Goal: Task Accomplishment & Management: Complete application form

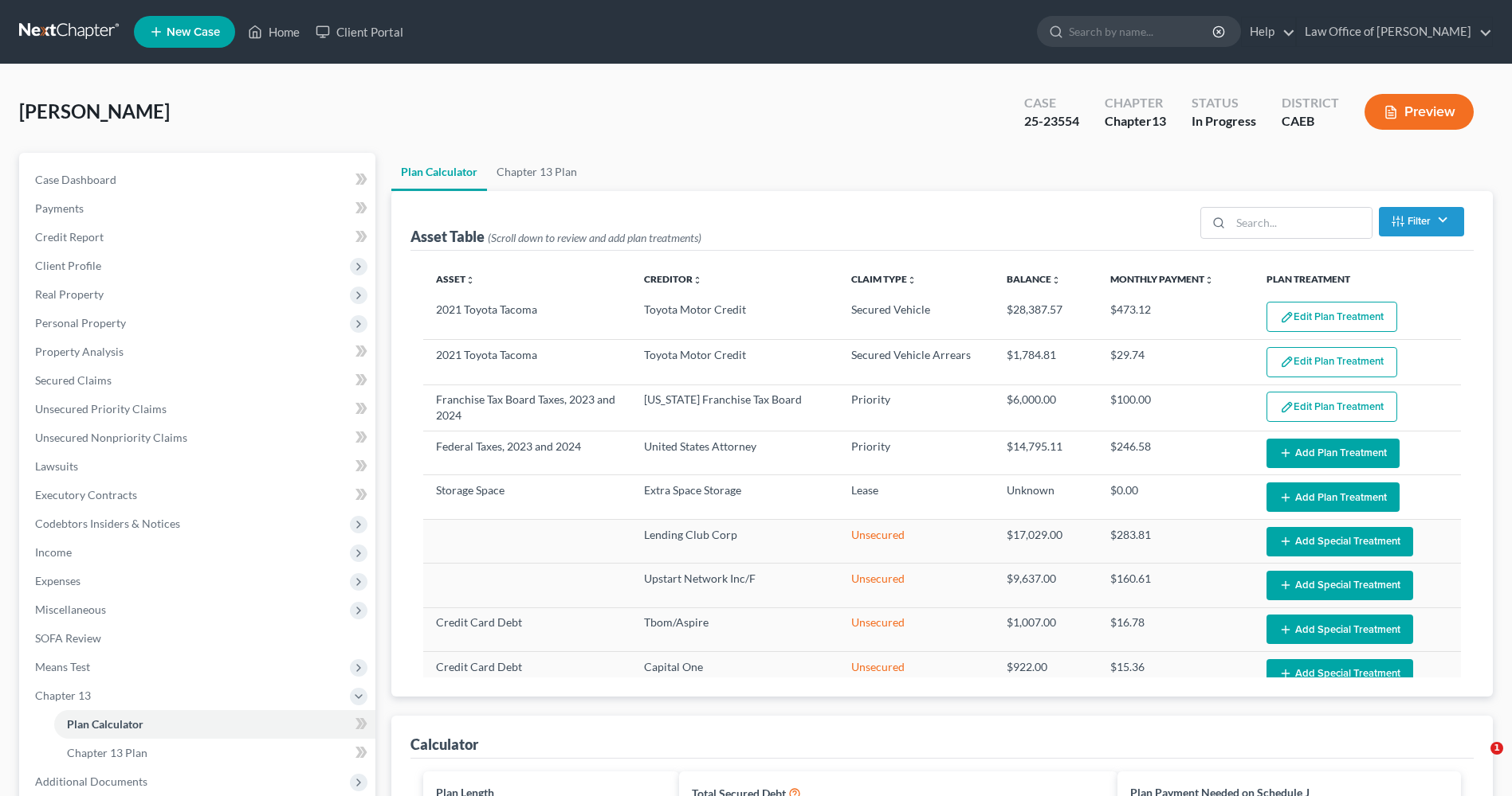
select select "59"
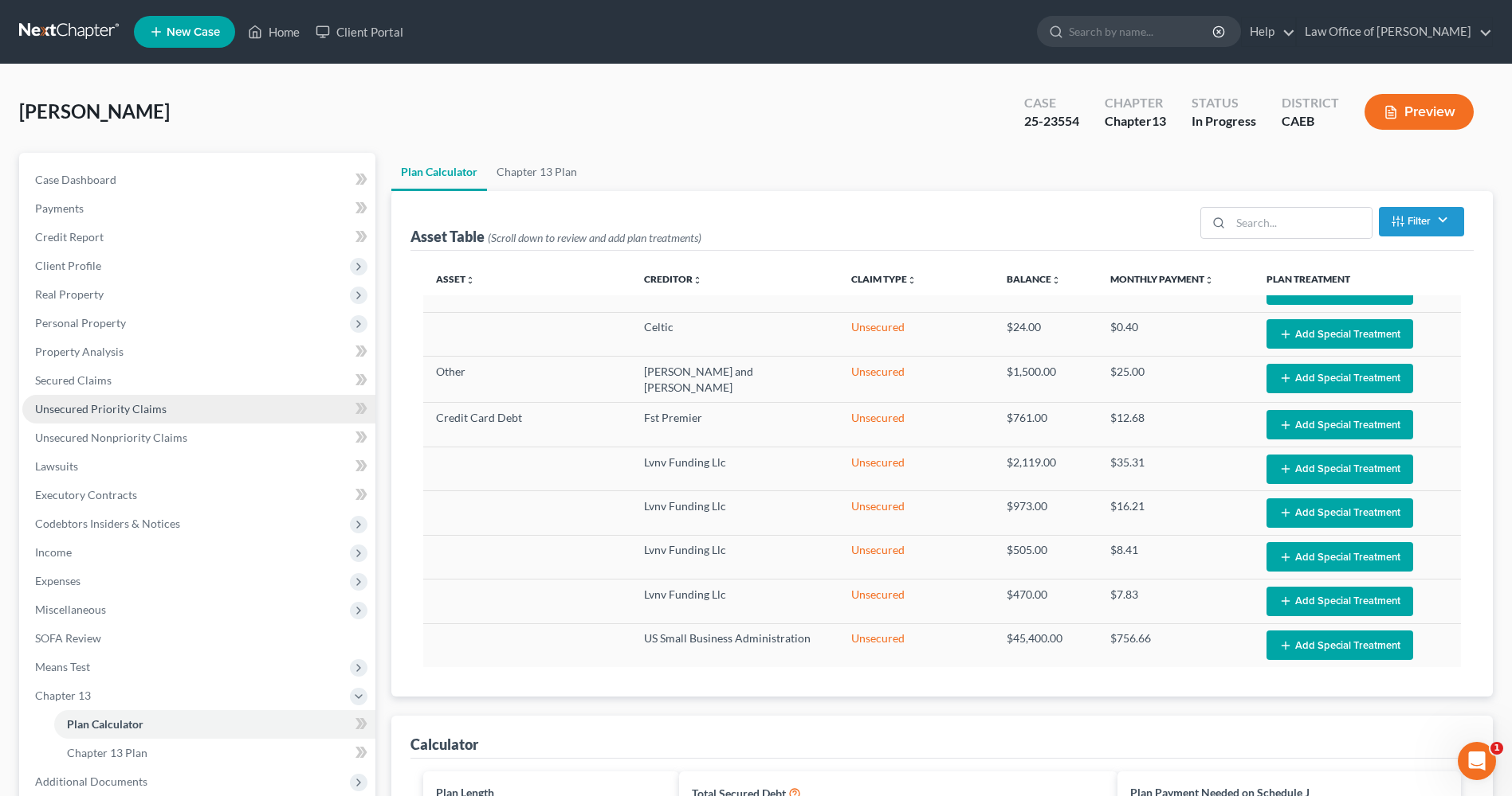
click at [146, 415] on span "Unsecured Priority Claims" at bounding box center [100, 409] width 131 height 14
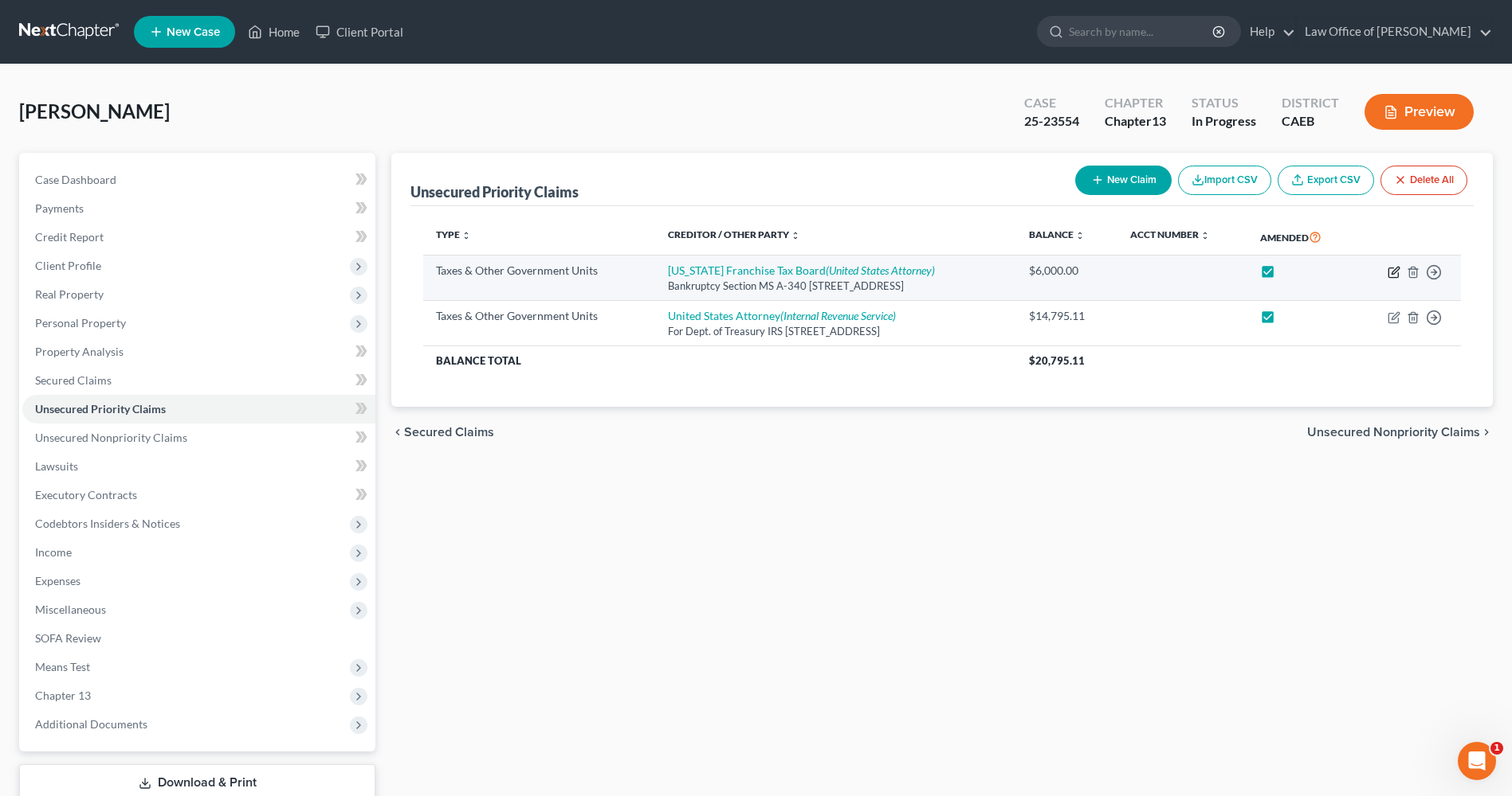
click at [1394, 271] on icon "button" at bounding box center [1394, 272] width 13 height 13
select select "3"
select select "4"
select select "0"
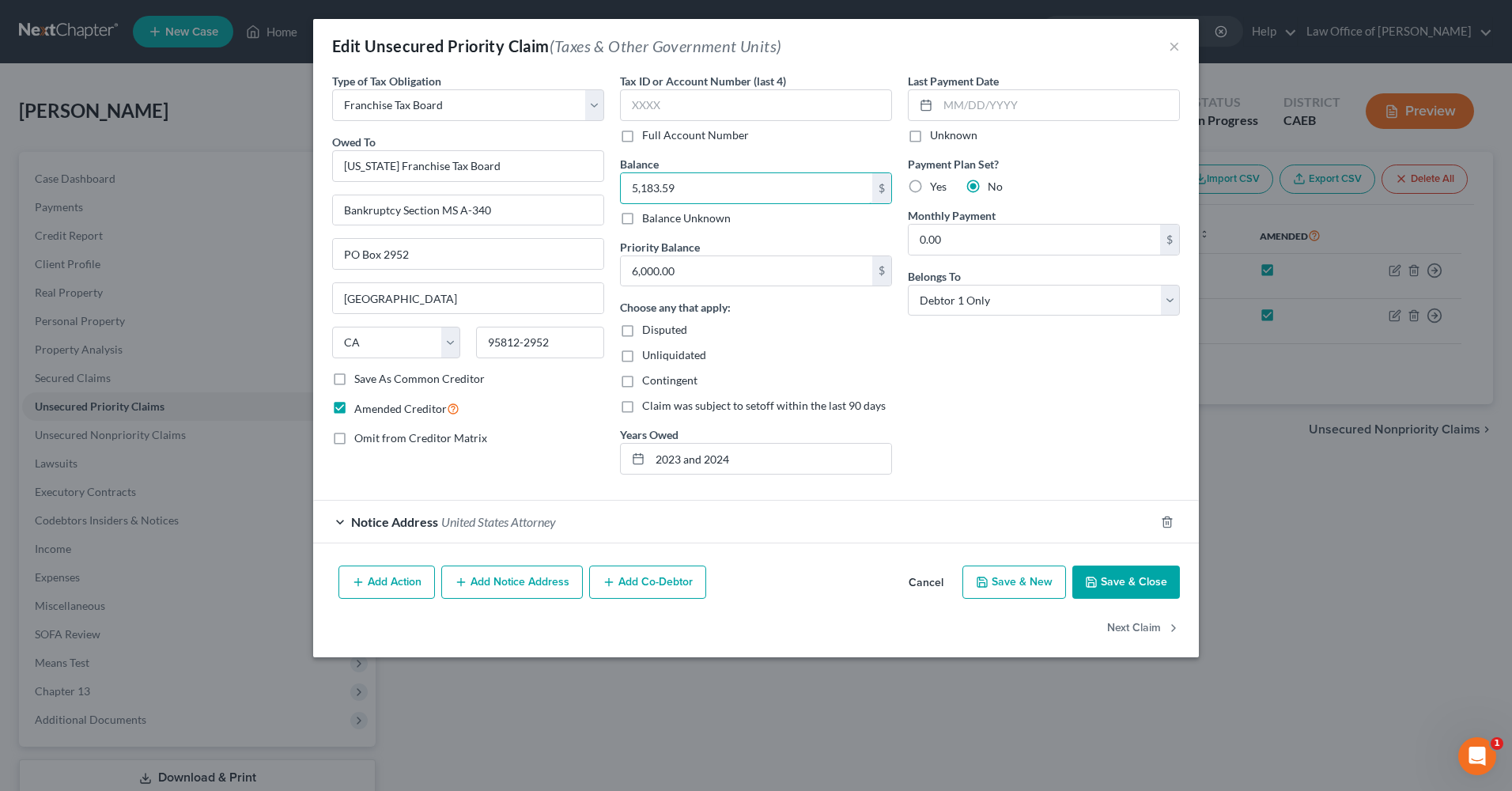
type input "5,183.59"
drag, startPoint x: 704, startPoint y: 251, endPoint x: 642, endPoint y: 256, distance: 62.2
click at [642, 256] on div "Priority Balance 6,000.00 $" at bounding box center [756, 263] width 272 height 48
type input "4,603.79"
click at [805, 348] on div "Unliquidated" at bounding box center [756, 355] width 272 height 16
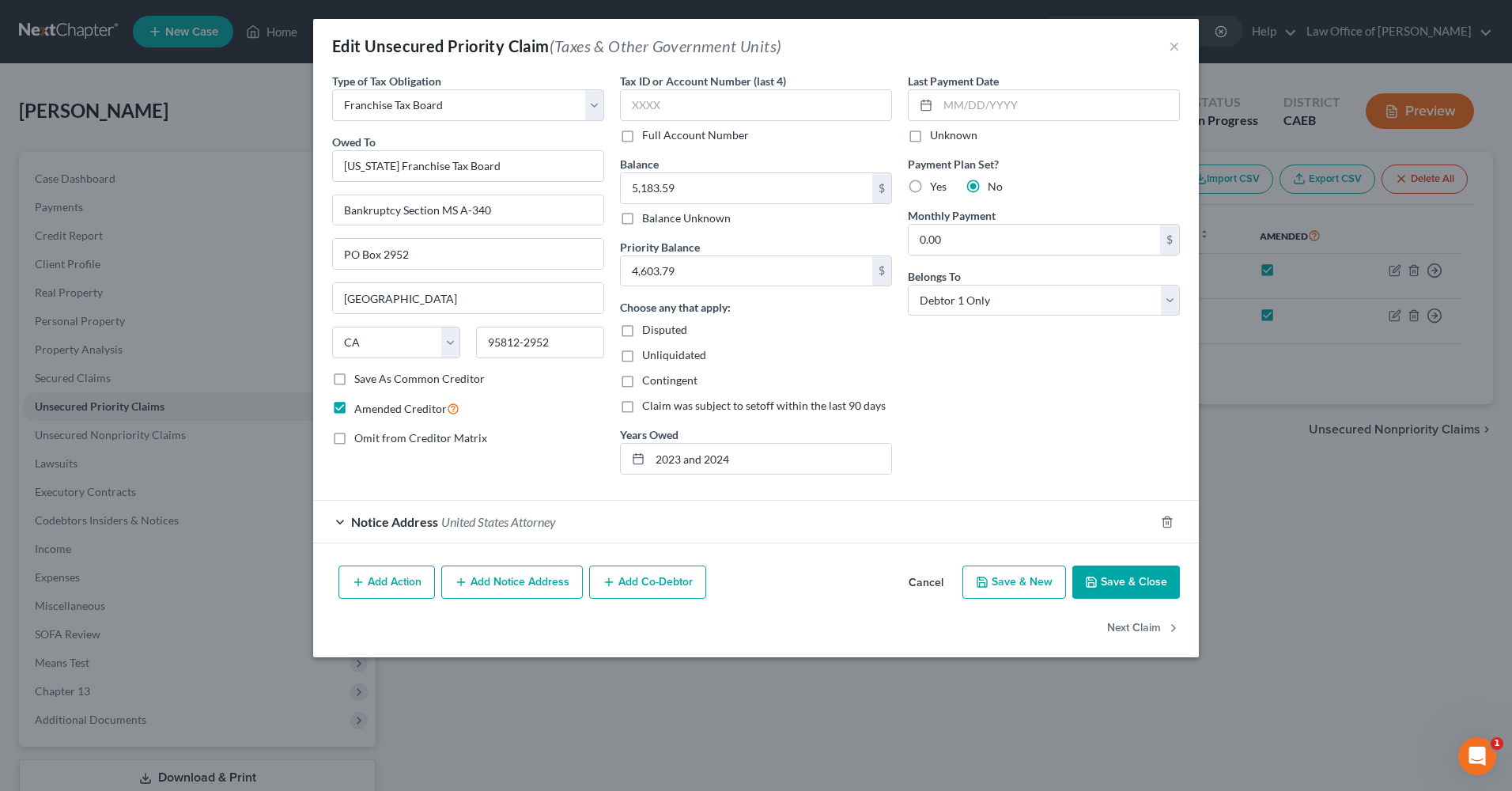
click at [1142, 585] on button "Save & Close" at bounding box center [1126, 583] width 107 height 33
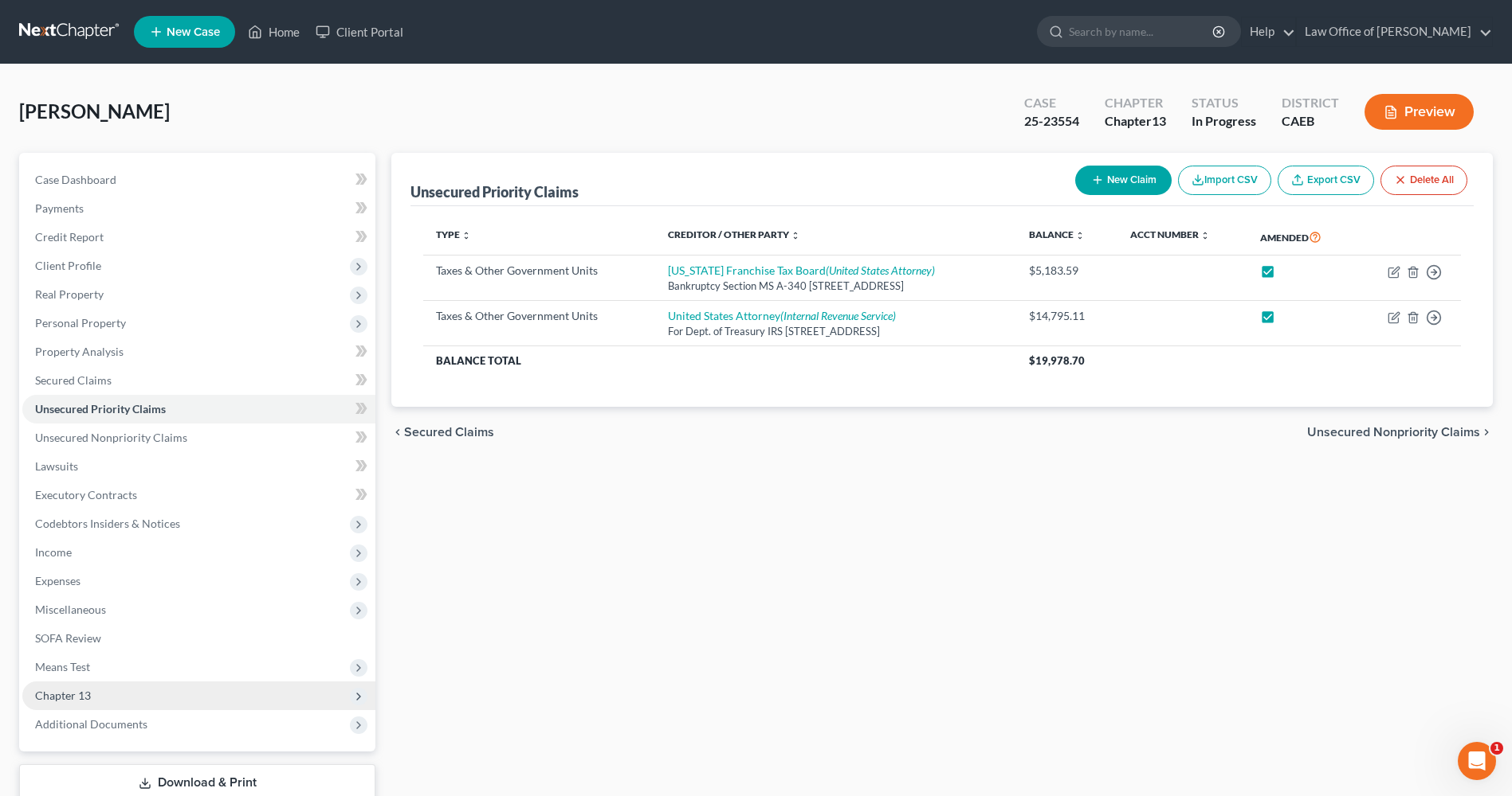
click at [39, 696] on span "Chapter 13" at bounding box center [63, 696] width 56 height 14
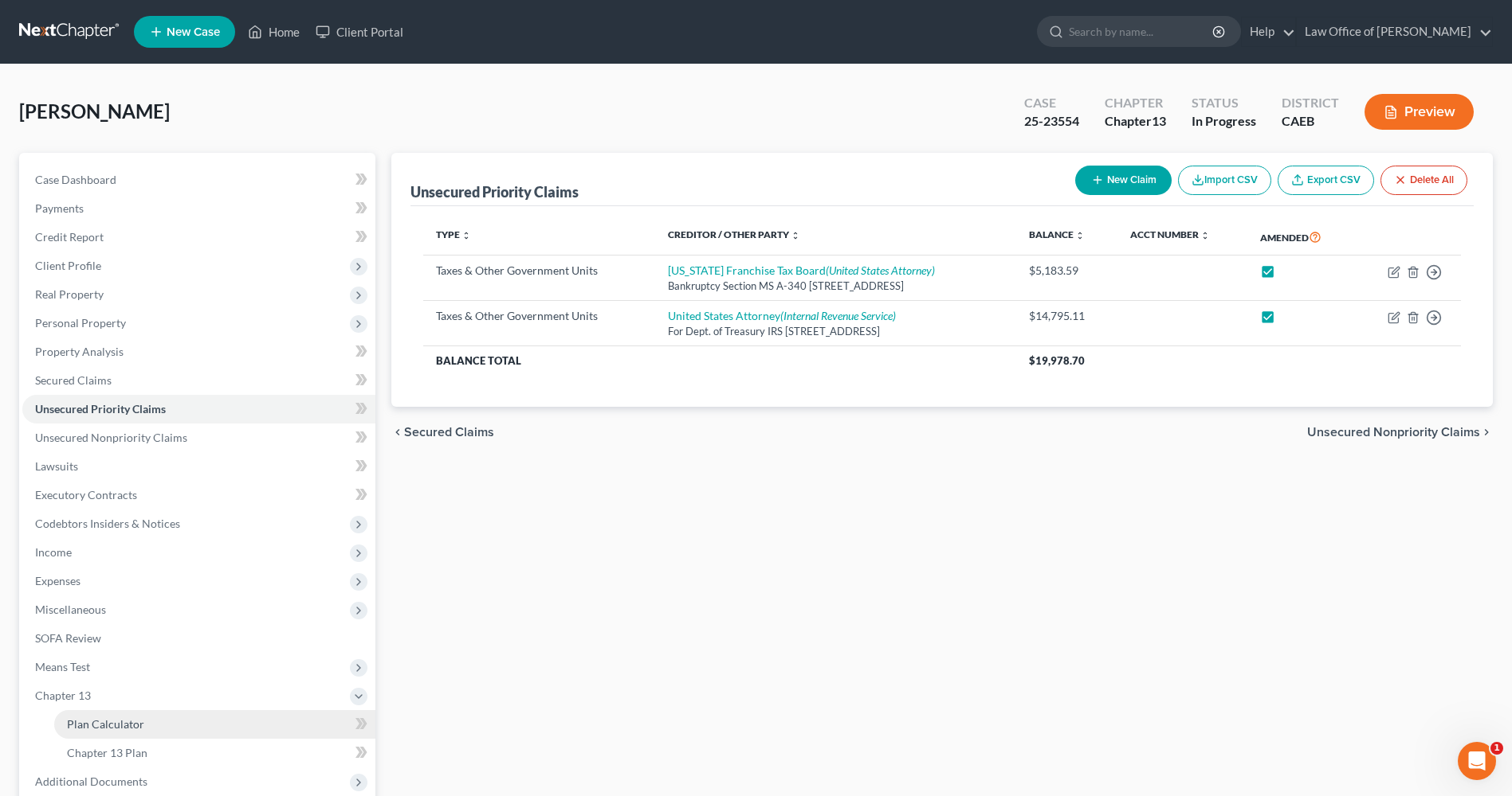
click at [93, 720] on span "Plan Calculator" at bounding box center [105, 725] width 77 height 14
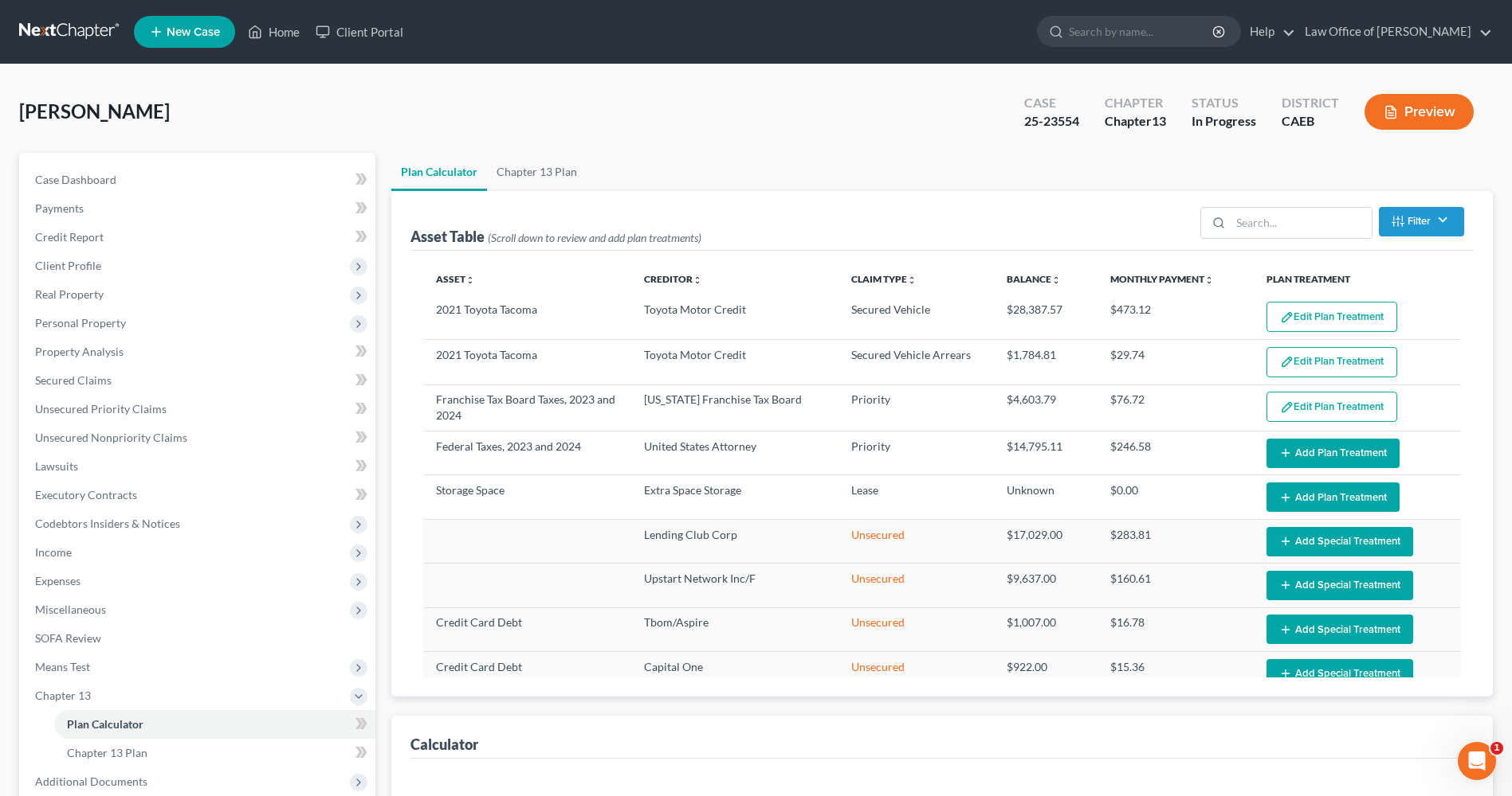
select select "59"
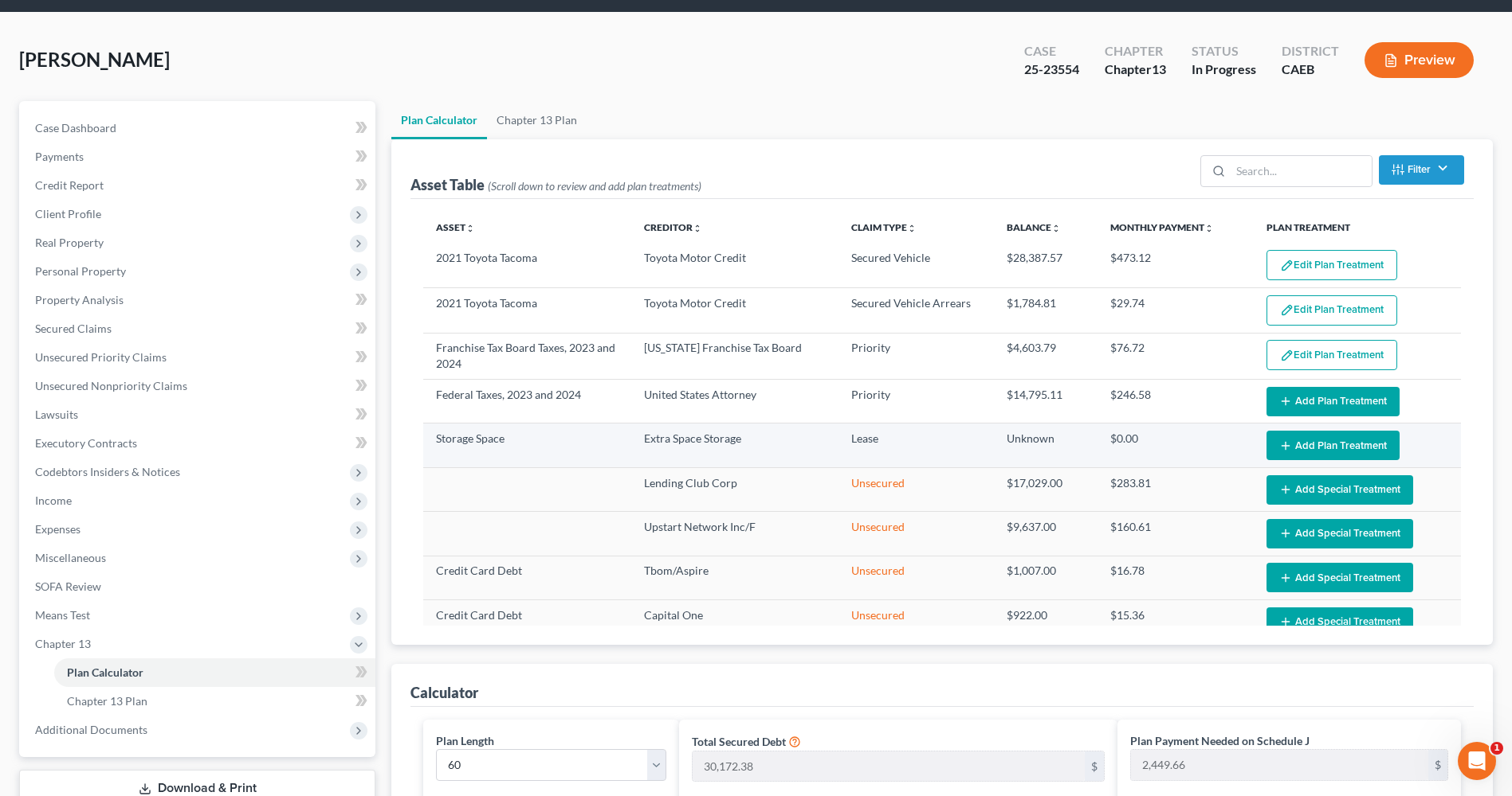
click at [1315, 444] on button "Add Plan Treatment" at bounding box center [1333, 445] width 133 height 30
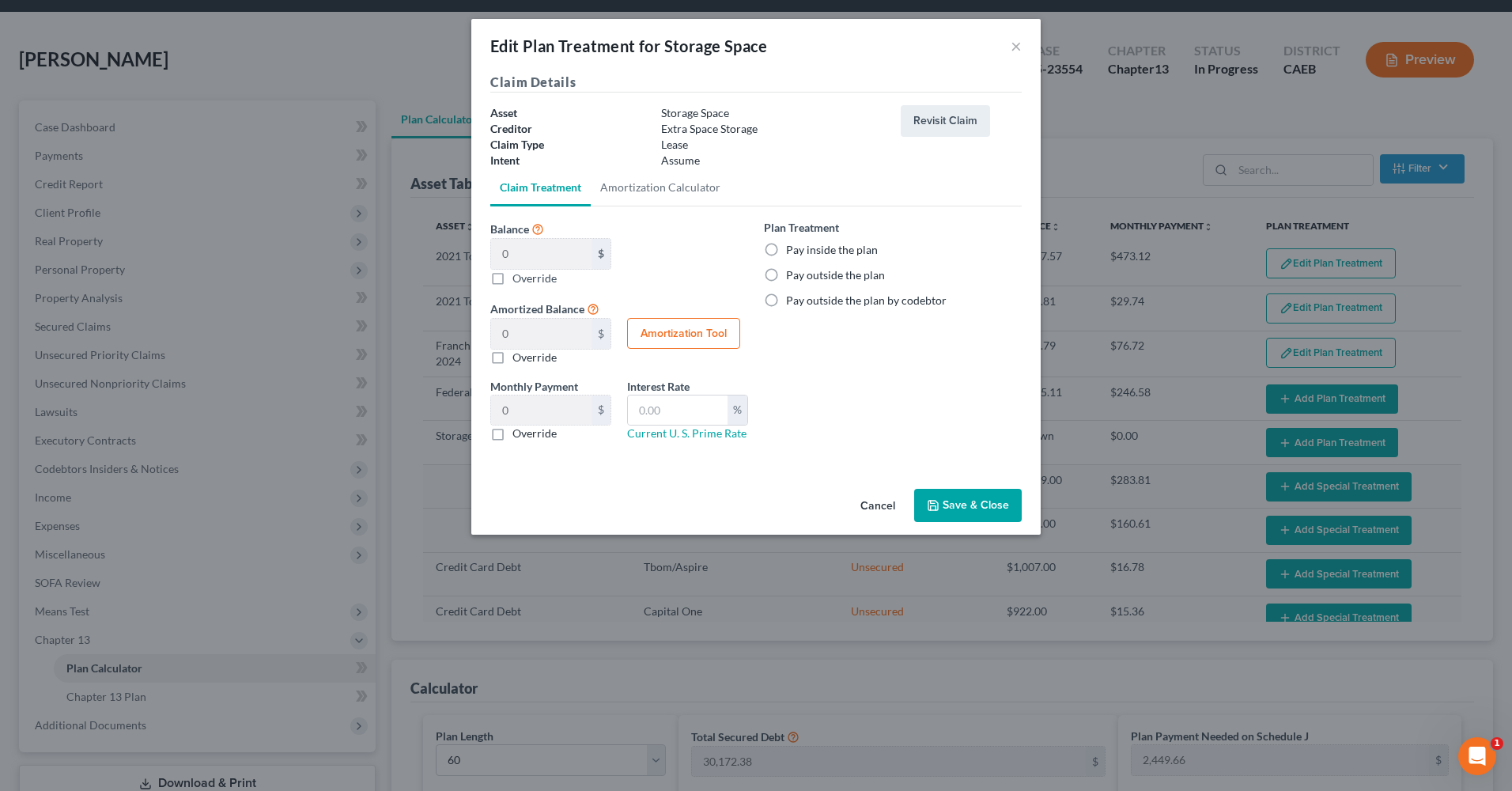
click at [786, 277] on label "Pay outside the plan" at bounding box center [835, 275] width 98 height 16
click at [792, 277] on input "Pay outside the plan" at bounding box center [797, 272] width 10 height 10
radio input "true"
click at [962, 495] on button "Save & Close" at bounding box center [968, 506] width 107 height 33
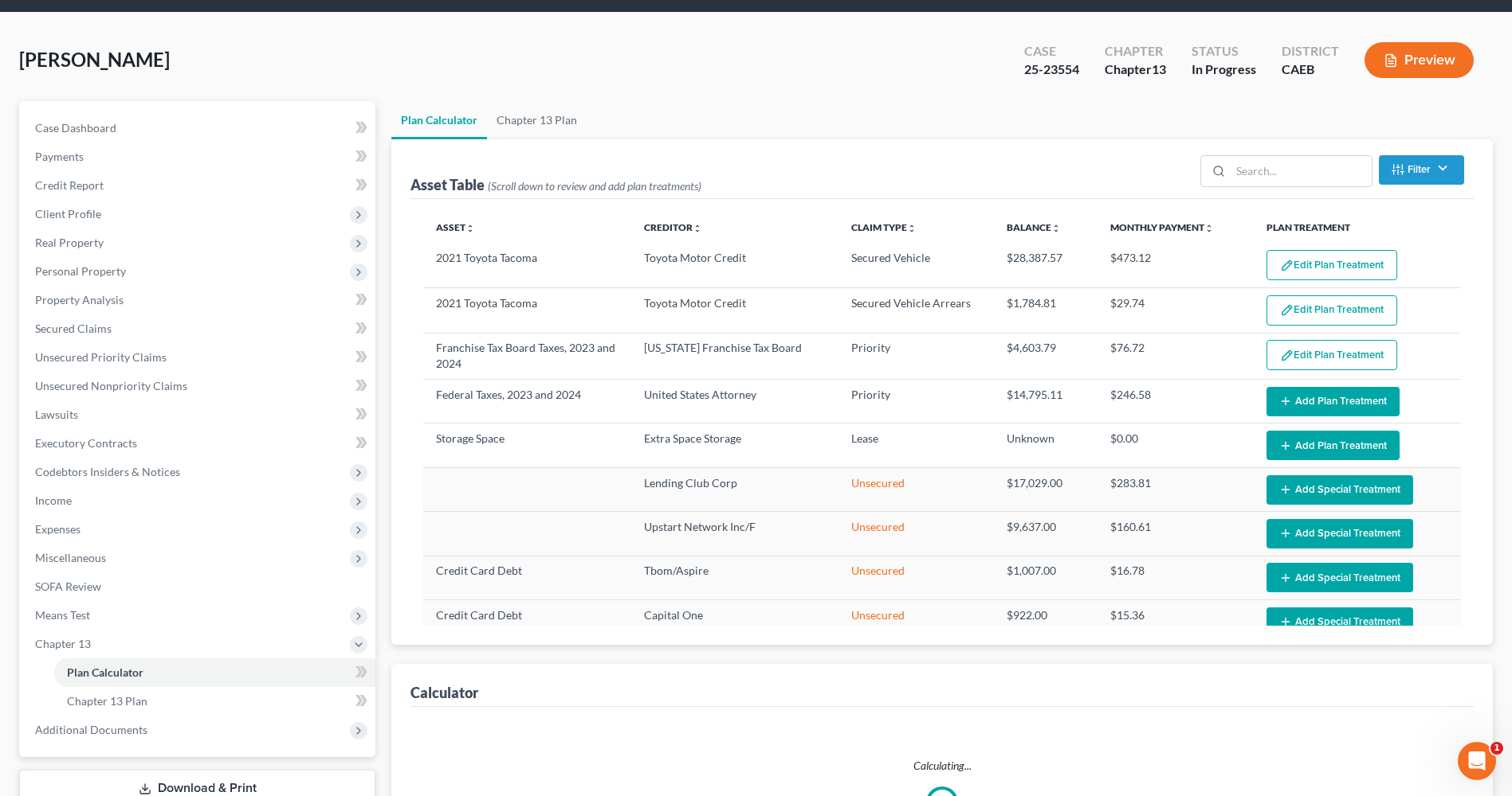
select select "59"
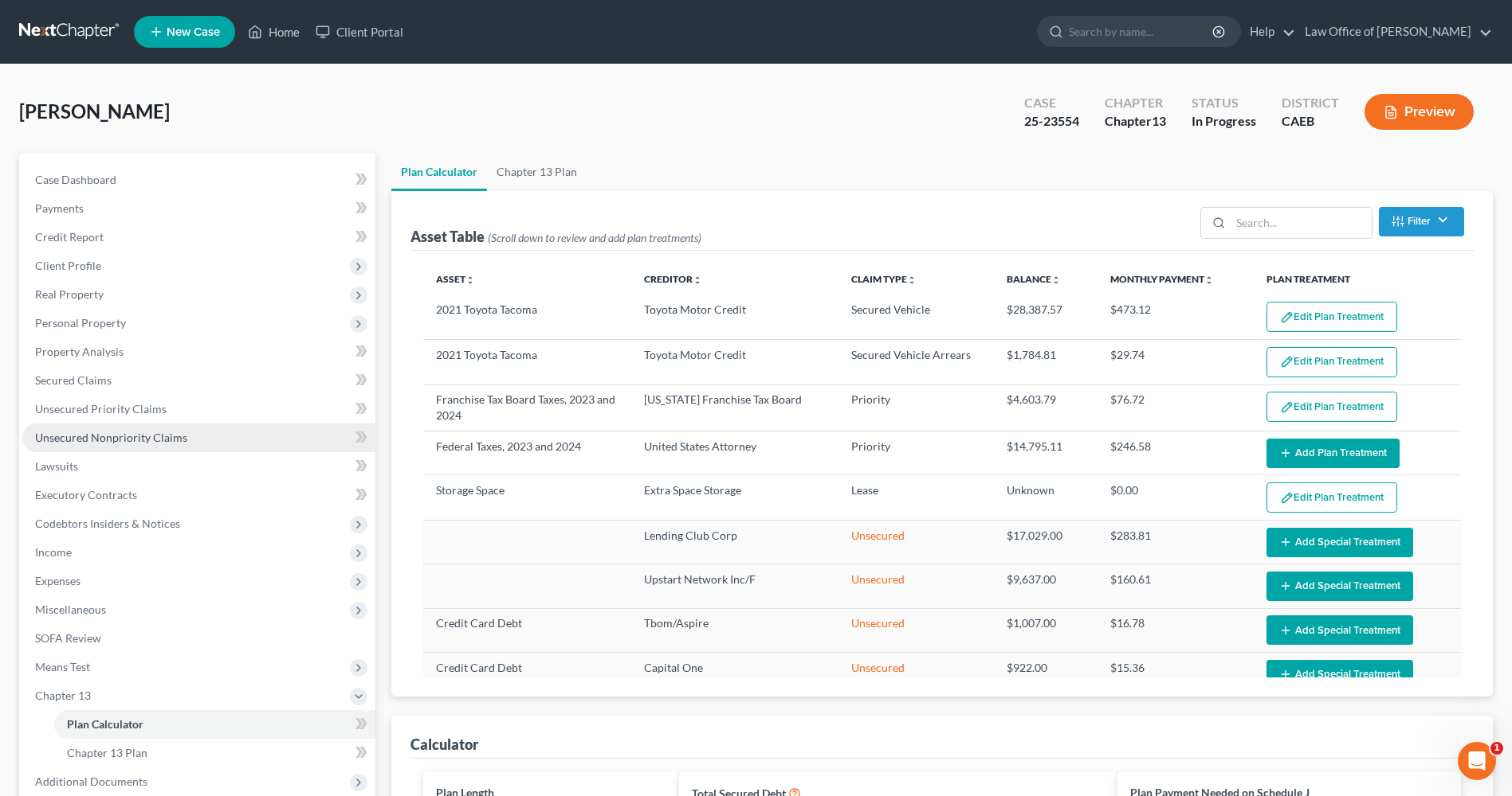
click at [97, 436] on span "Unsecured Nonpriority Claims" at bounding box center [111, 438] width 152 height 14
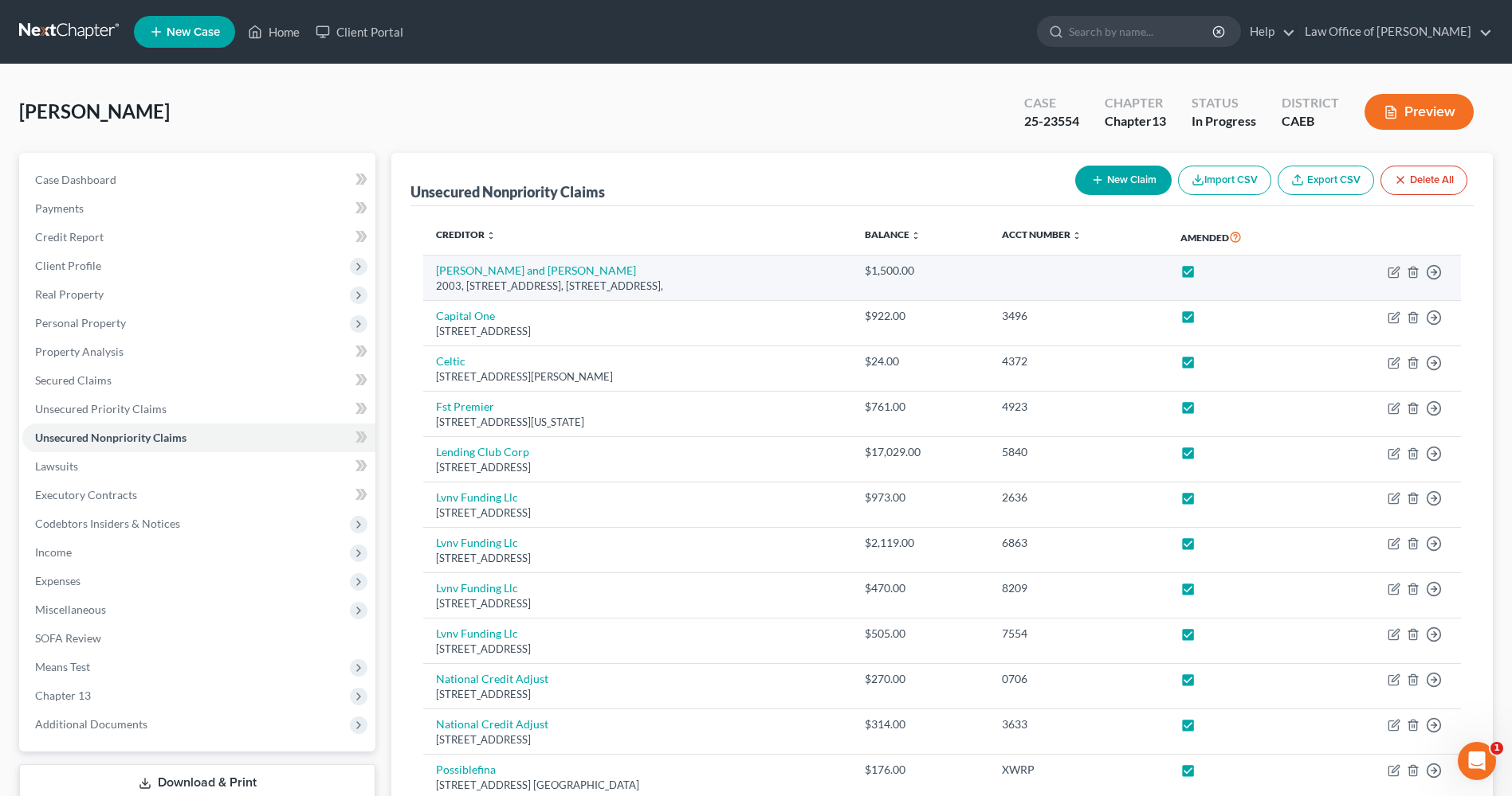
click at [1202, 275] on label at bounding box center [1202, 275] width 0 height 0
click at [1220, 272] on input "checkbox" at bounding box center [1214, 268] width 10 height 10
click at [1202, 275] on label at bounding box center [1202, 275] width 0 height 0
click at [1220, 269] on input "checkbox" at bounding box center [1214, 268] width 10 height 10
checkbox input "true"
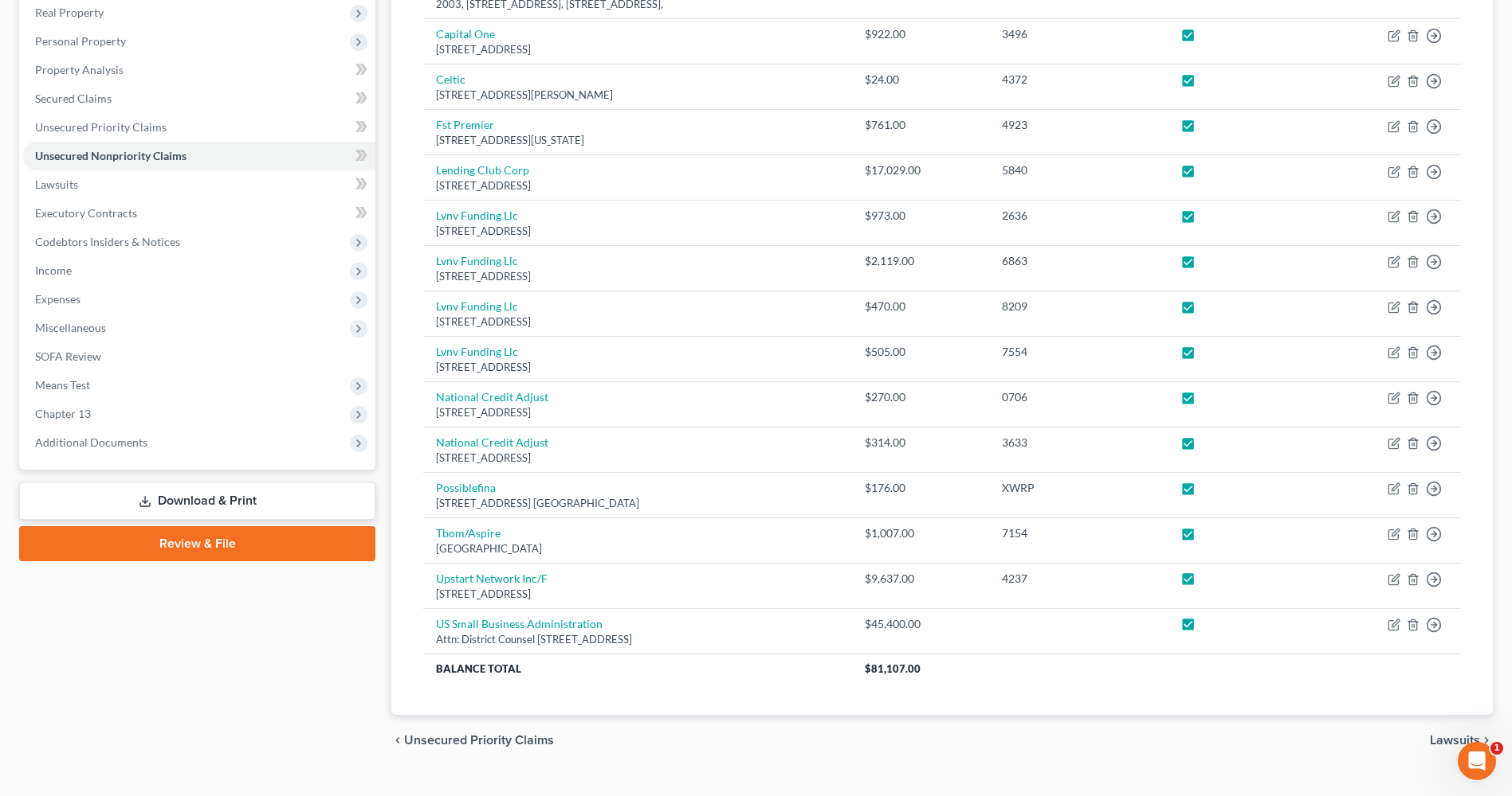
scroll to position [279, 0]
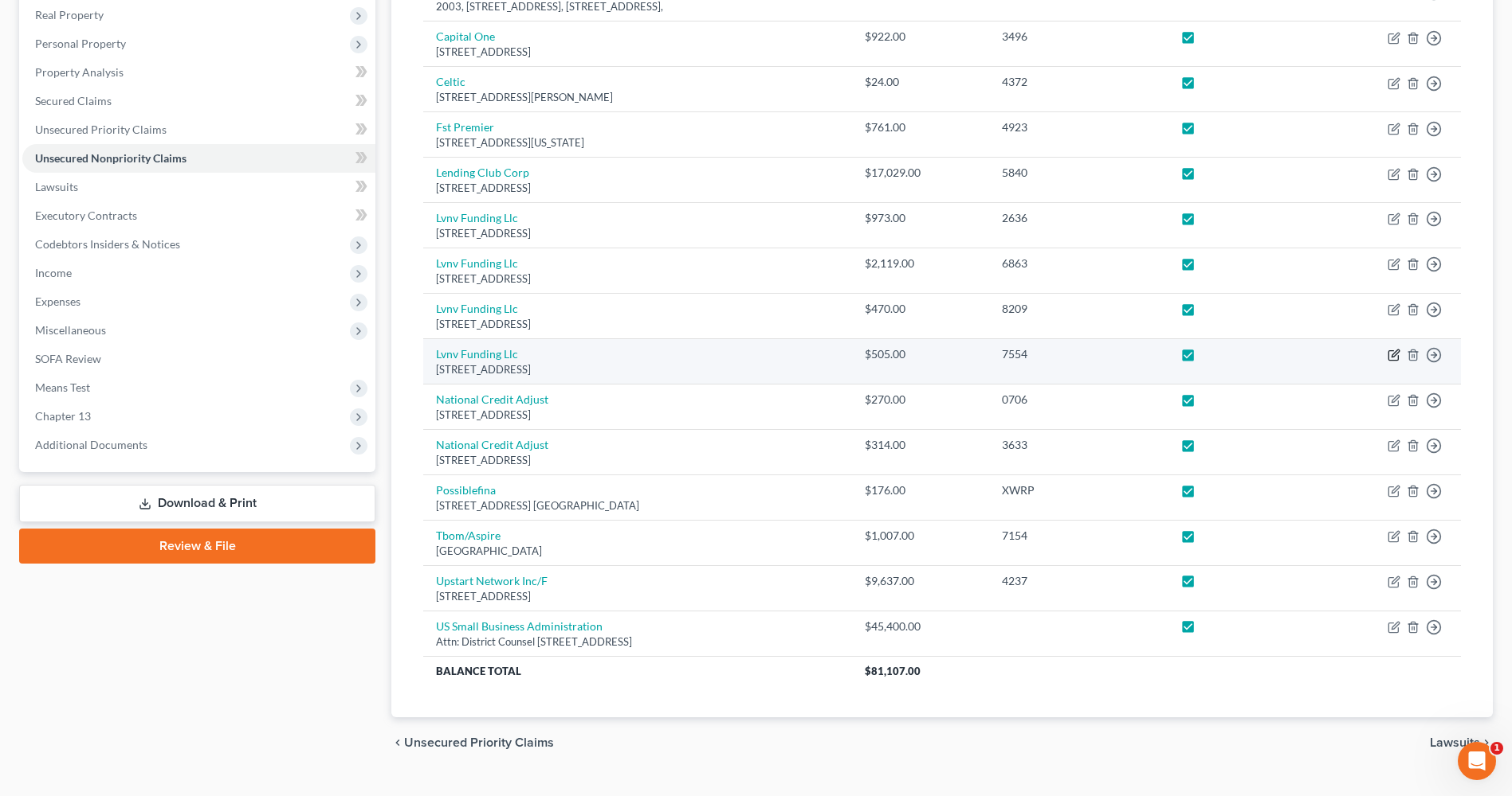
click at [1395, 357] on icon "button" at bounding box center [1394, 355] width 13 height 13
select select "42"
select select "0"
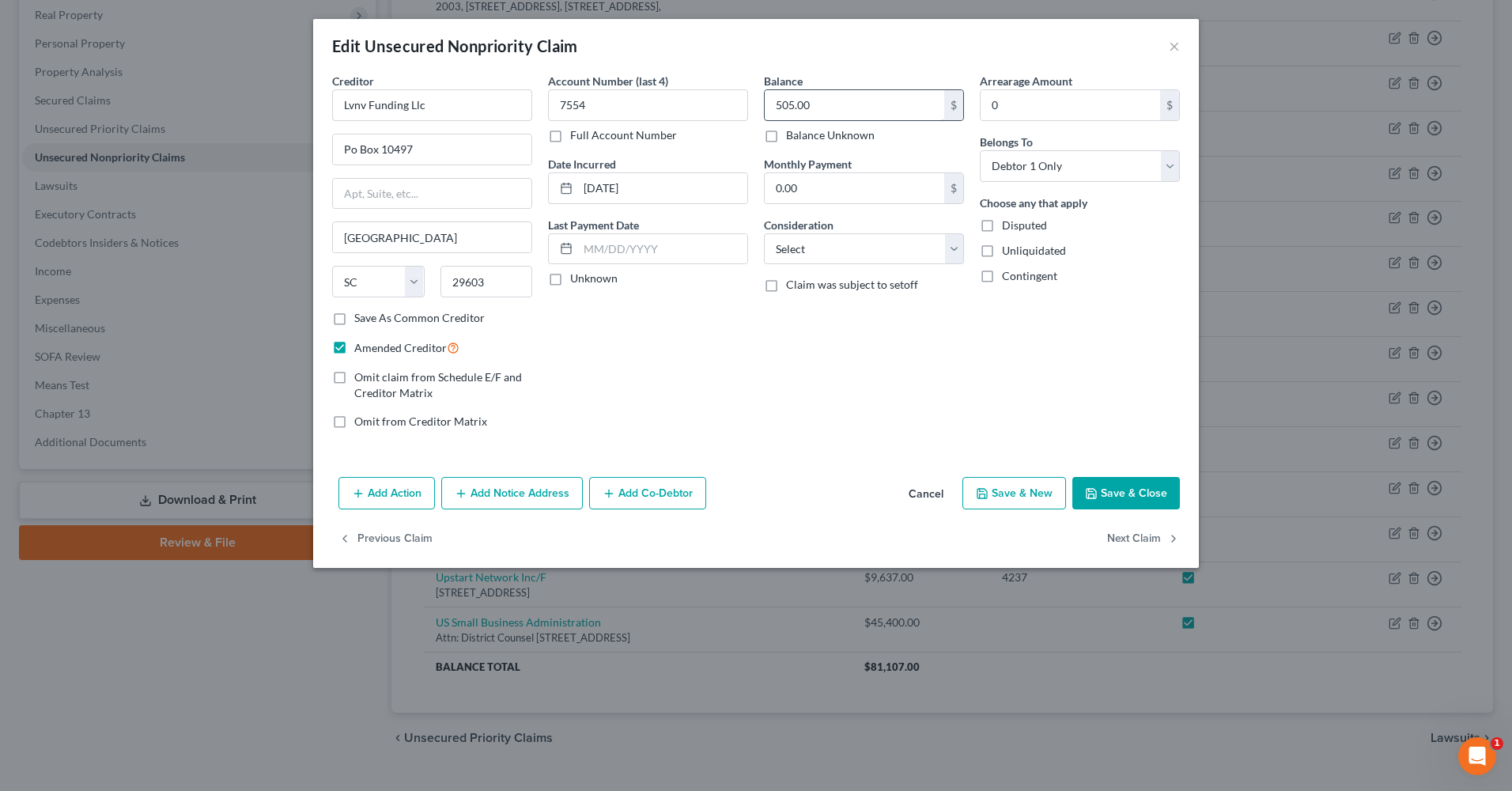
click at [845, 109] on input "505.00" at bounding box center [854, 105] width 180 height 30
type input "505.31"
click at [1096, 498] on icon "button" at bounding box center [1091, 494] width 10 height 10
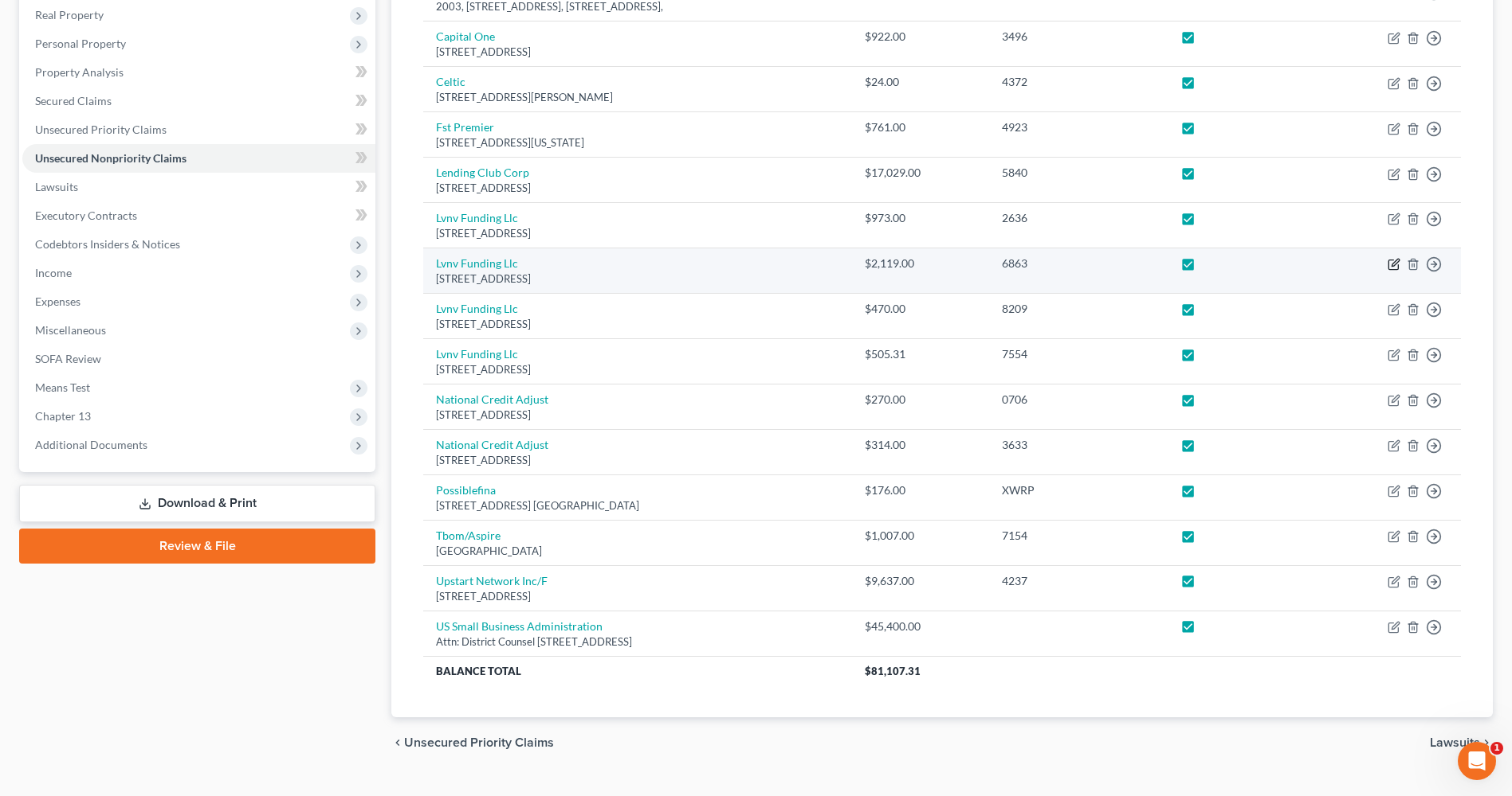
click at [1392, 264] on icon "button" at bounding box center [1394, 263] width 7 height 7
select select "42"
select select "0"
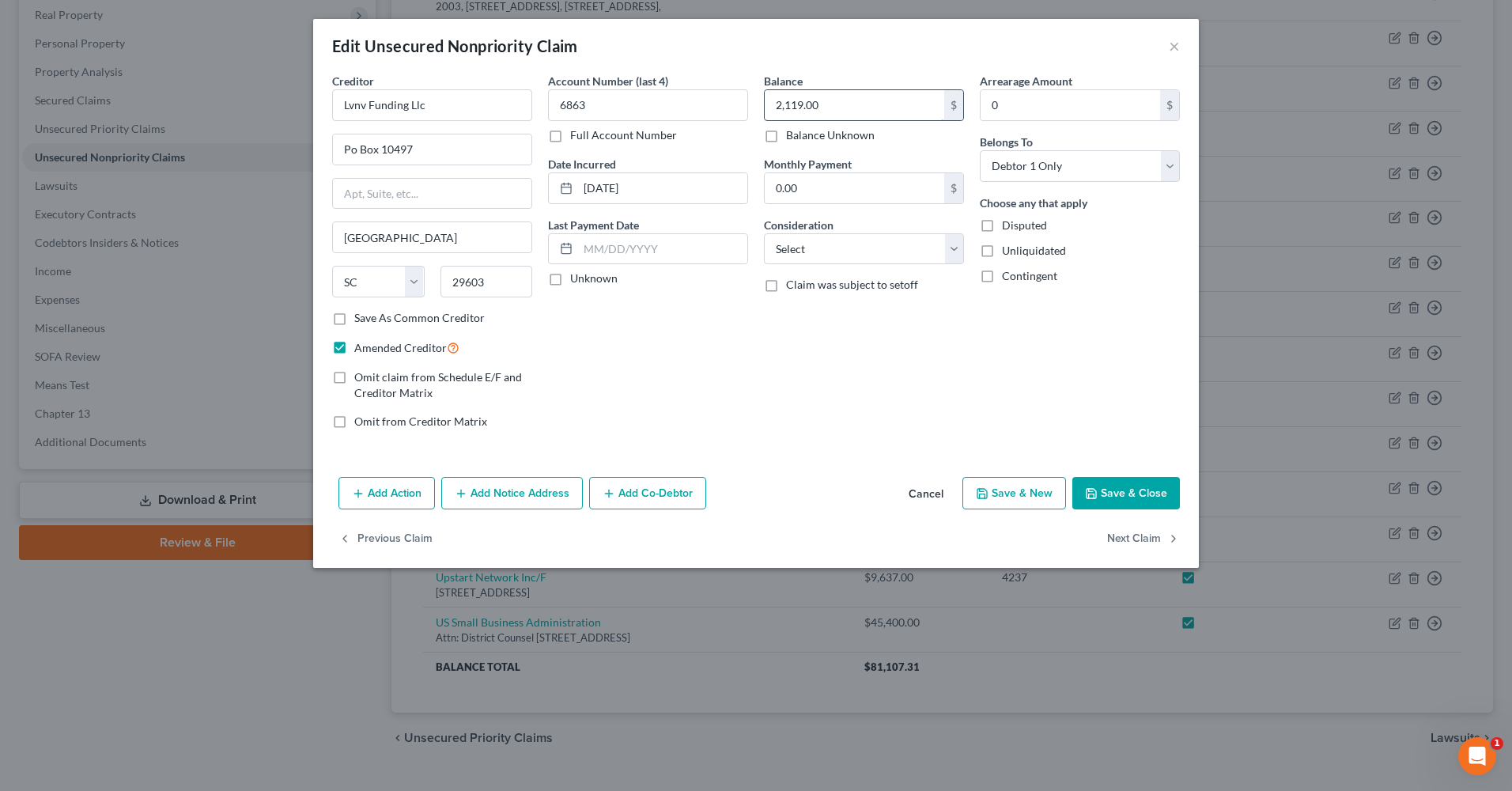
click at [867, 107] on input "2,119.00" at bounding box center [854, 105] width 180 height 30
type input "2,119.68"
click at [1117, 486] on button "Save & Close" at bounding box center [1126, 494] width 107 height 33
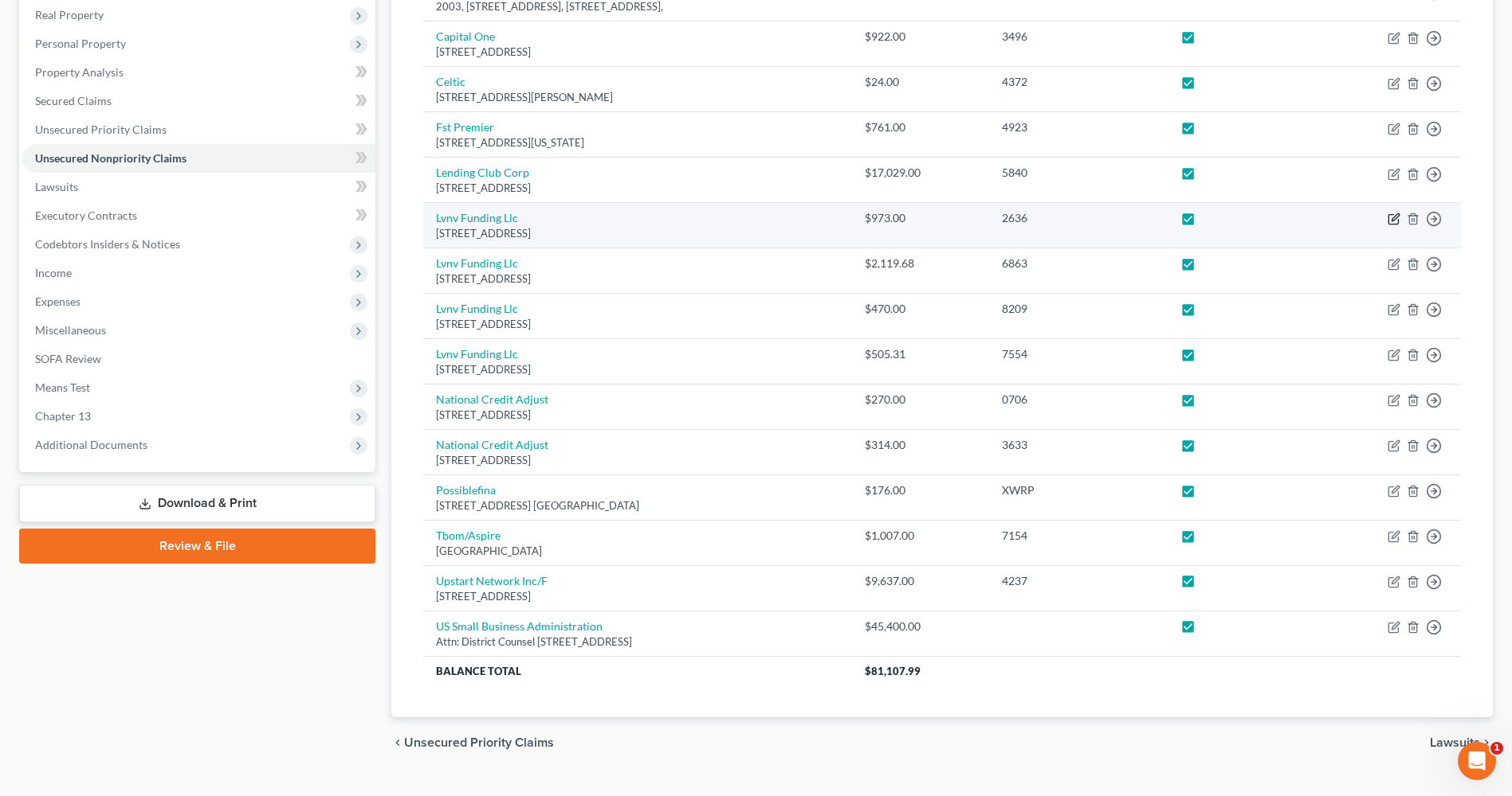
click at [1392, 218] on icon "button" at bounding box center [1394, 218] width 13 height 13
select select "42"
select select "0"
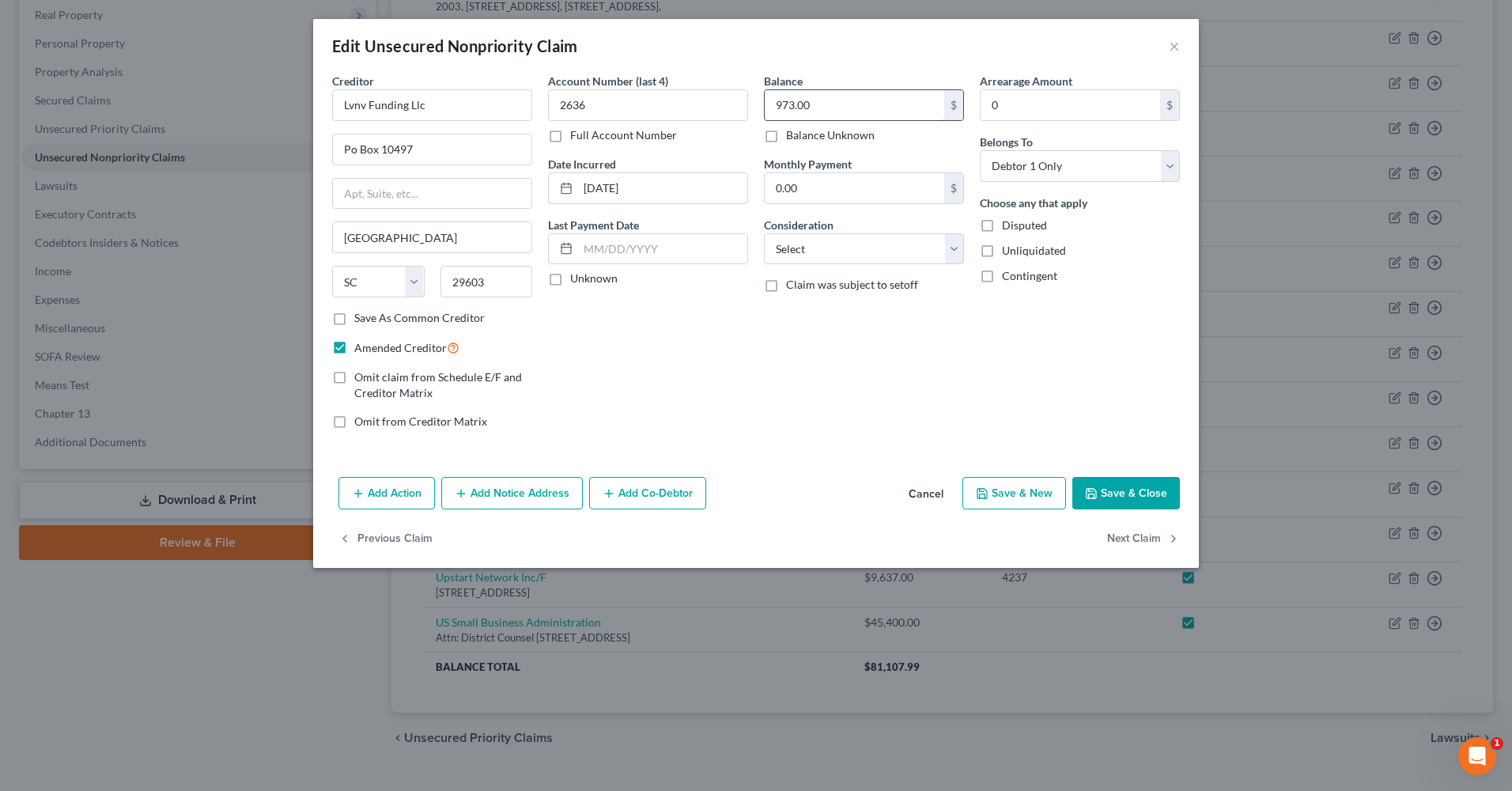
click at [870, 107] on input "973.00" at bounding box center [854, 105] width 180 height 30
type input "973.64"
click at [1115, 489] on button "Save & Close" at bounding box center [1126, 494] width 107 height 33
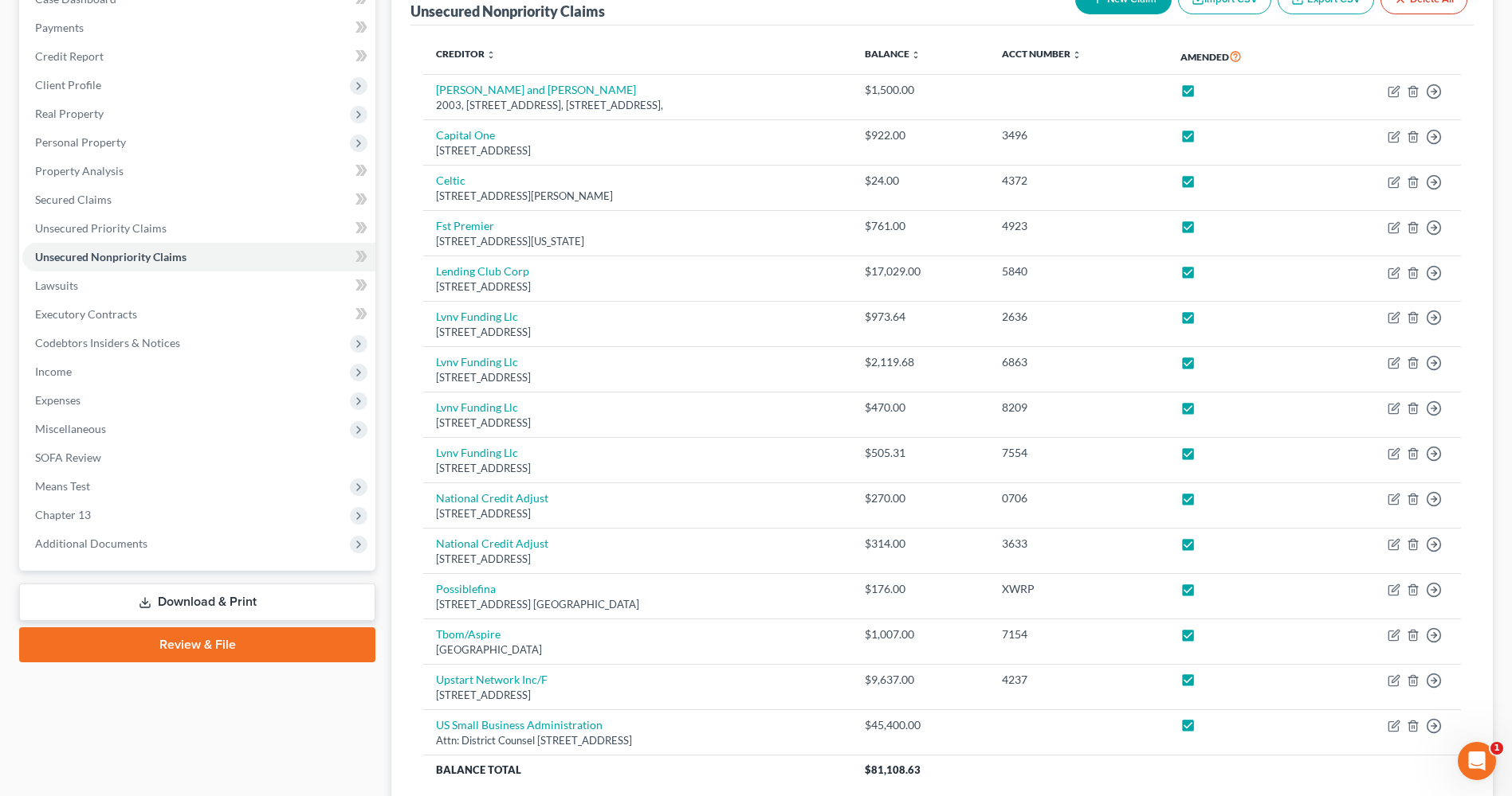
scroll to position [180, 0]
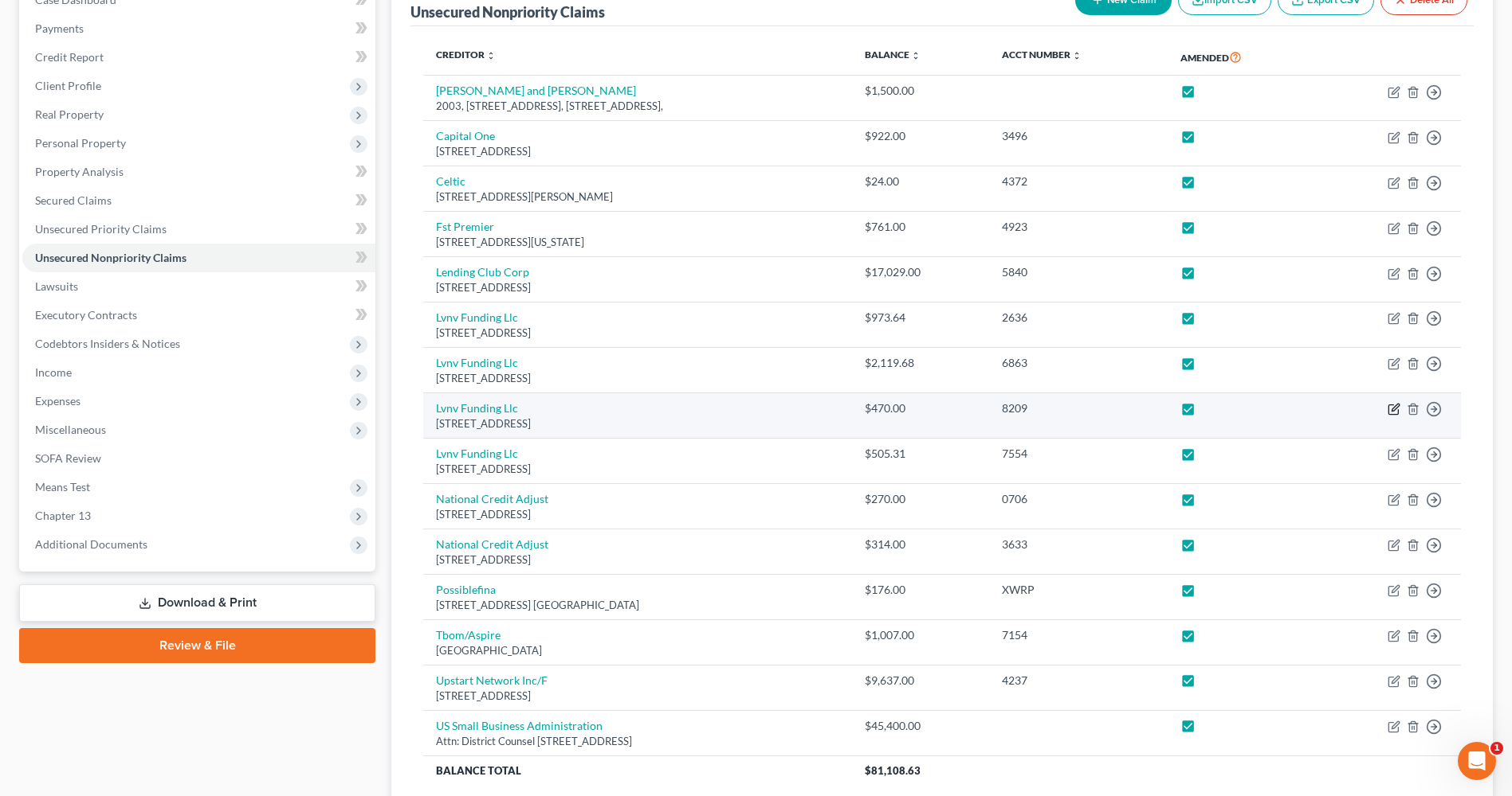
click at [1389, 404] on icon "button" at bounding box center [1394, 409] width 13 height 13
select select "42"
select select "0"
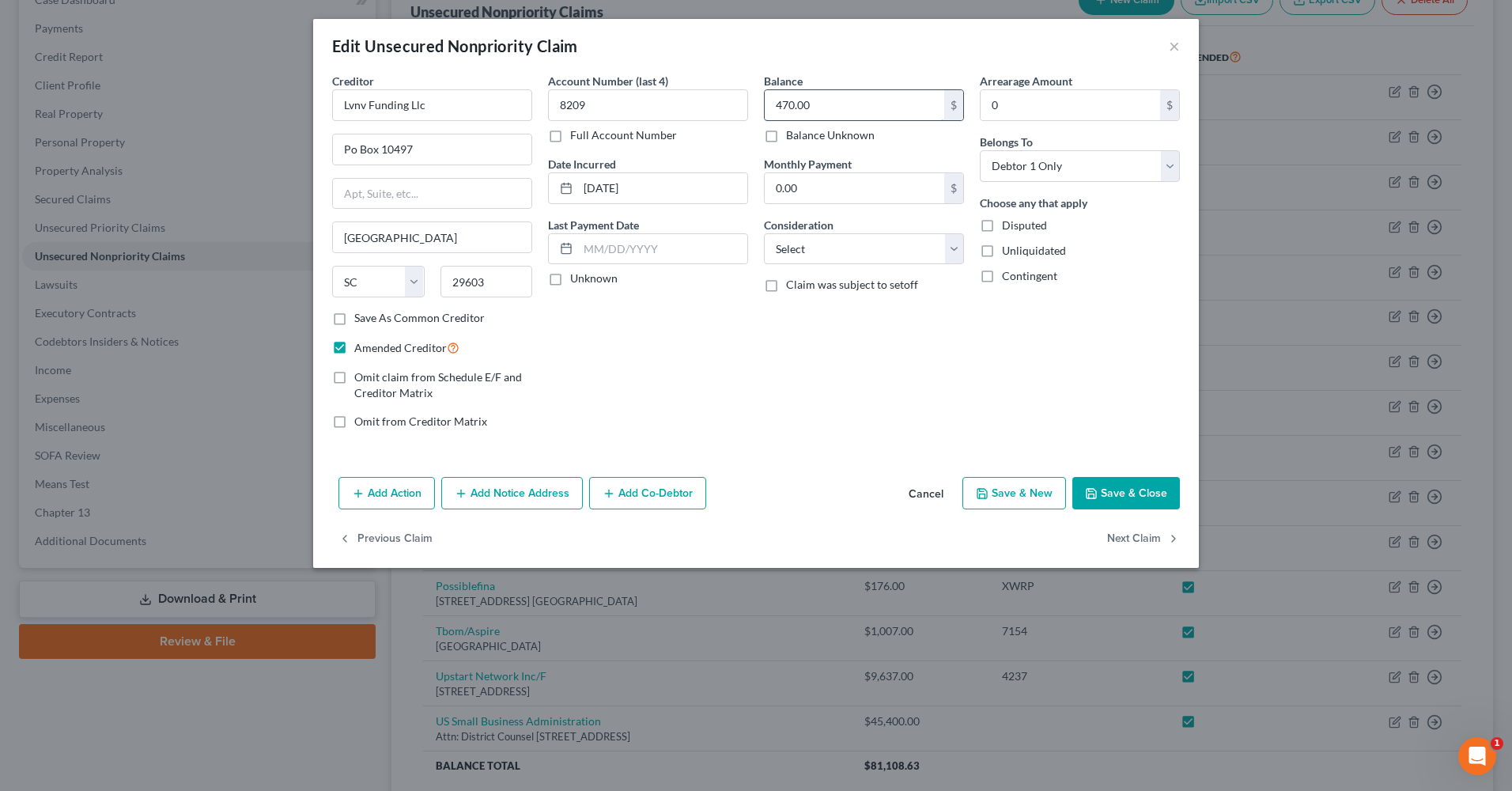
click at [869, 113] on input "470.00" at bounding box center [854, 105] width 180 height 30
type input "470.65"
click at [1104, 485] on button "Save & Close" at bounding box center [1126, 494] width 107 height 33
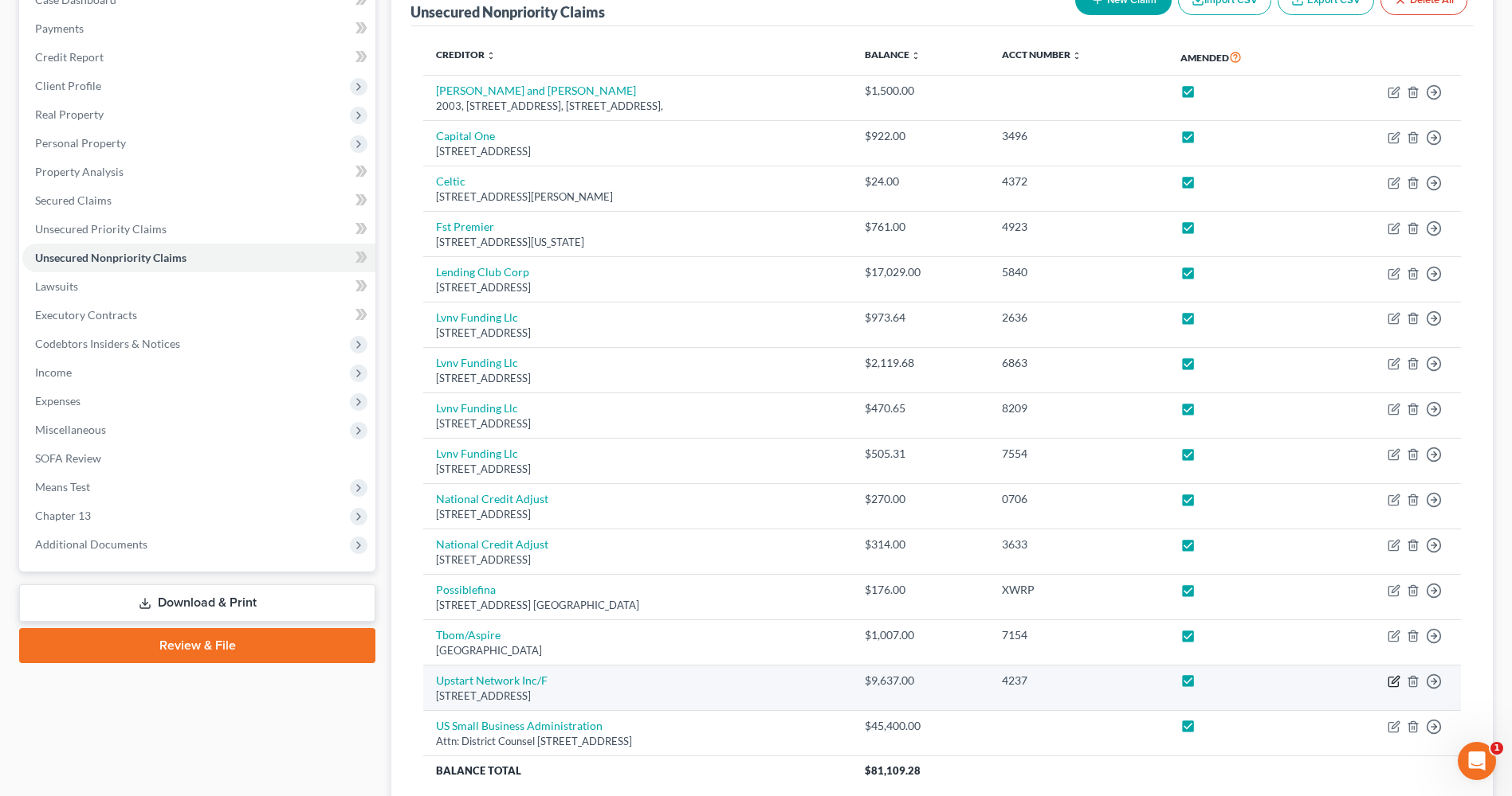
click at [1397, 681] on icon "button" at bounding box center [1394, 679] width 7 height 7
select select "4"
select select "0"
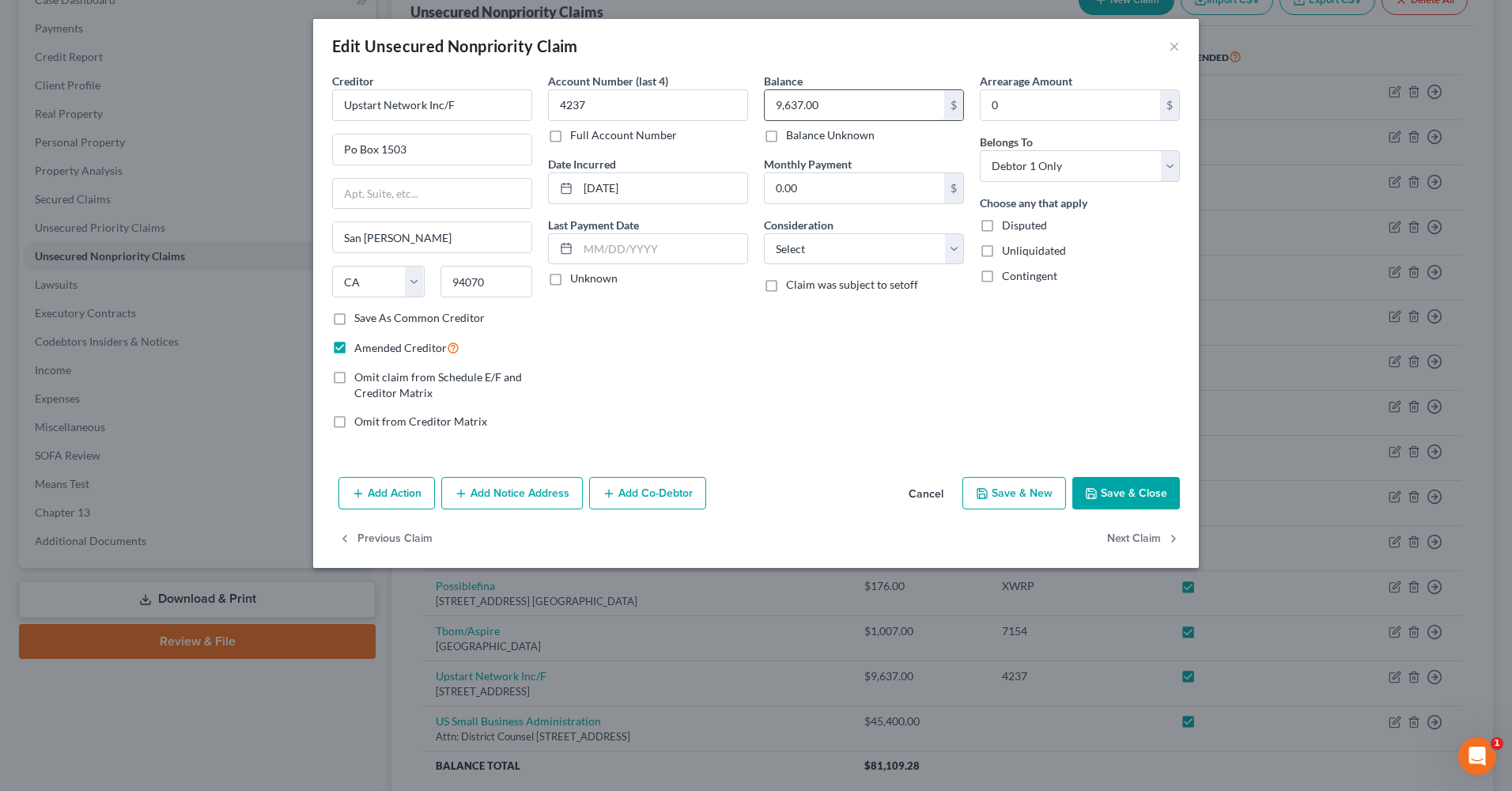
click at [893, 116] on input "9,637.00" at bounding box center [854, 105] width 180 height 30
type input "9,637.47"
click at [1146, 488] on button "Save & Close" at bounding box center [1126, 494] width 107 height 33
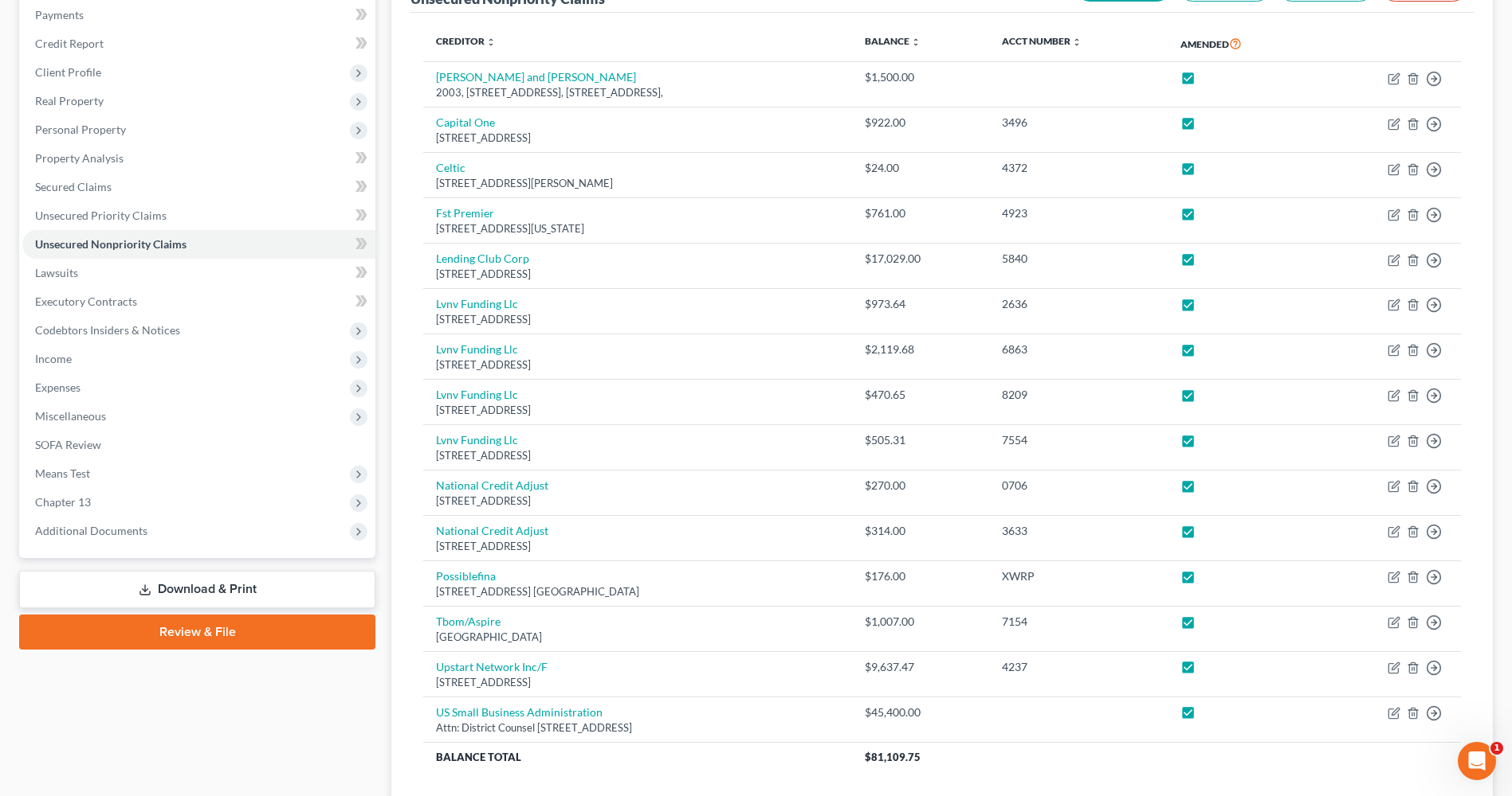
scroll to position [197, 0]
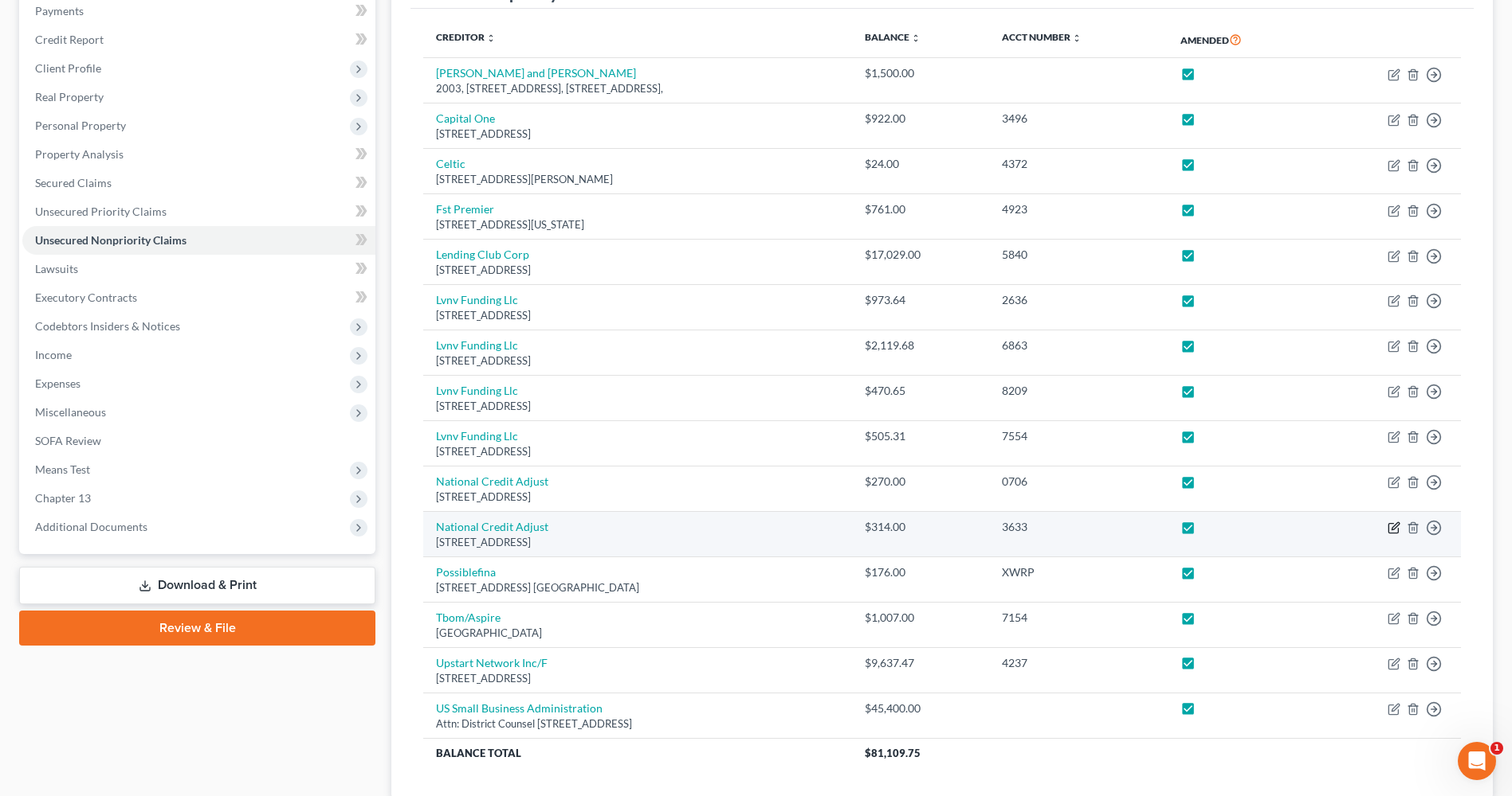
click at [1390, 528] on icon "button" at bounding box center [1394, 528] width 13 height 13
select select "17"
select select "0"
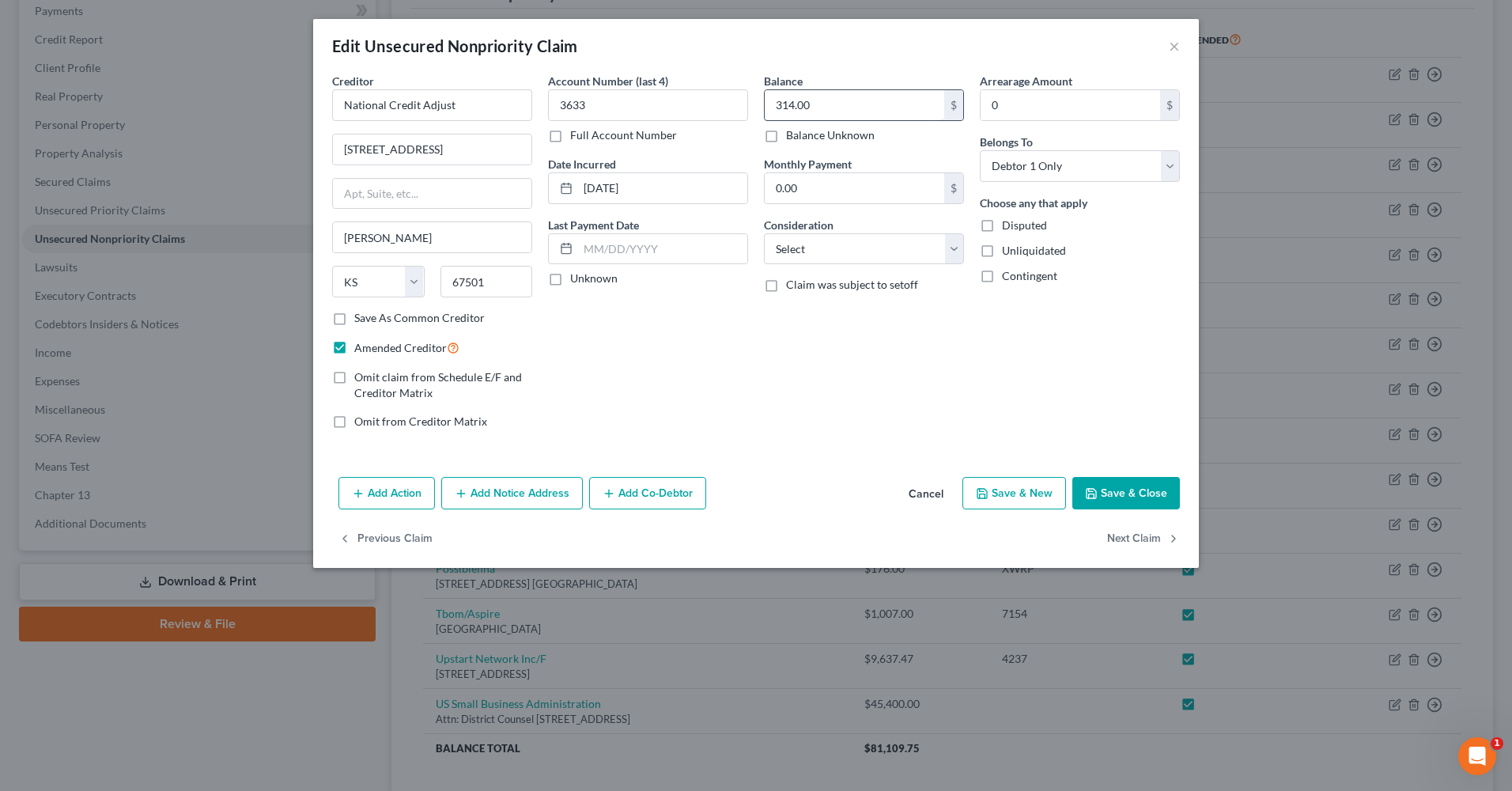
click at [924, 113] on input "314.00" at bounding box center [854, 105] width 180 height 30
type input "314.98"
click at [1114, 487] on button "Save & Close" at bounding box center [1126, 494] width 107 height 33
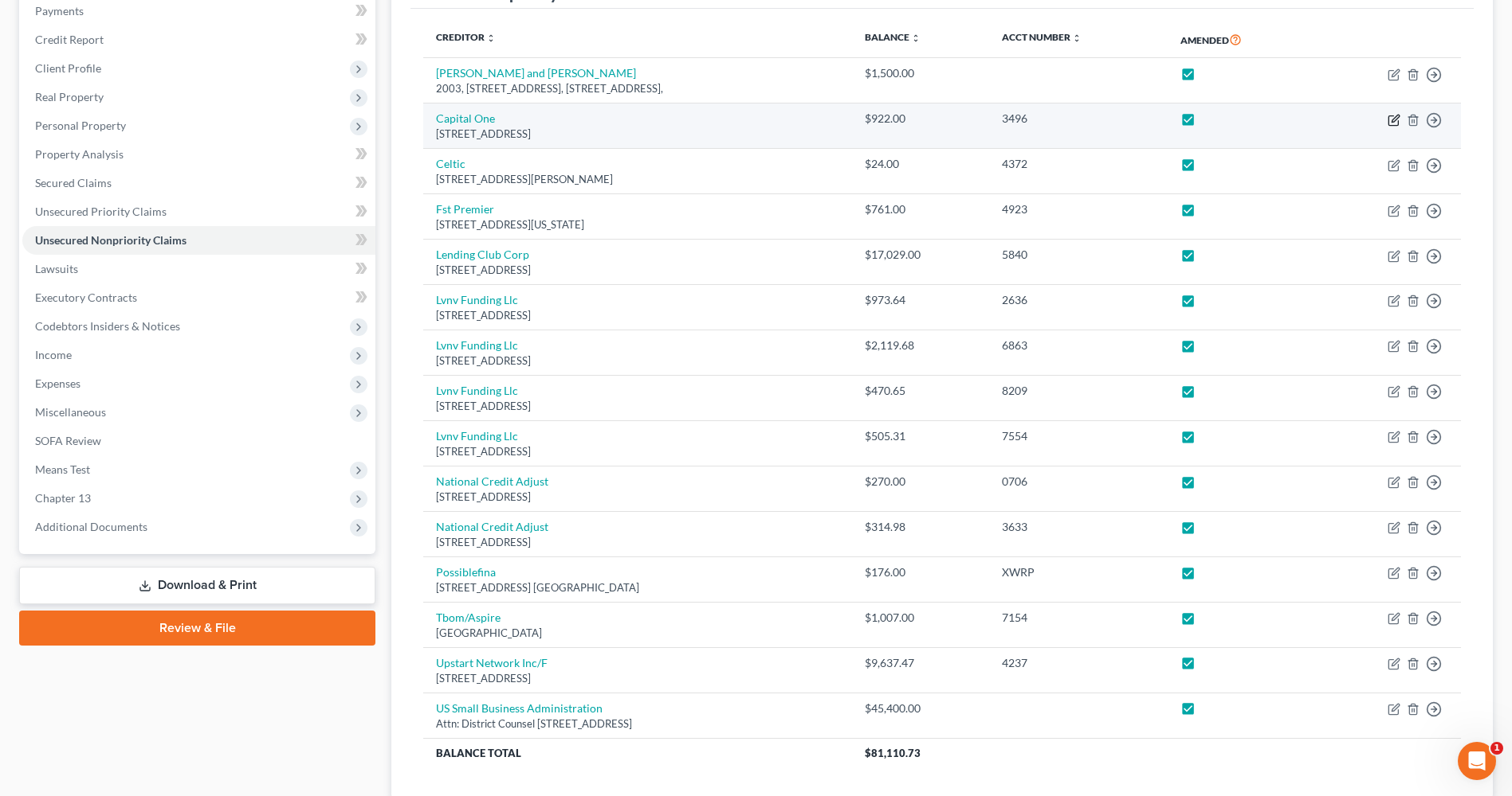
click at [1395, 123] on icon "button" at bounding box center [1394, 120] width 13 height 13
select select "48"
select select "2"
select select "0"
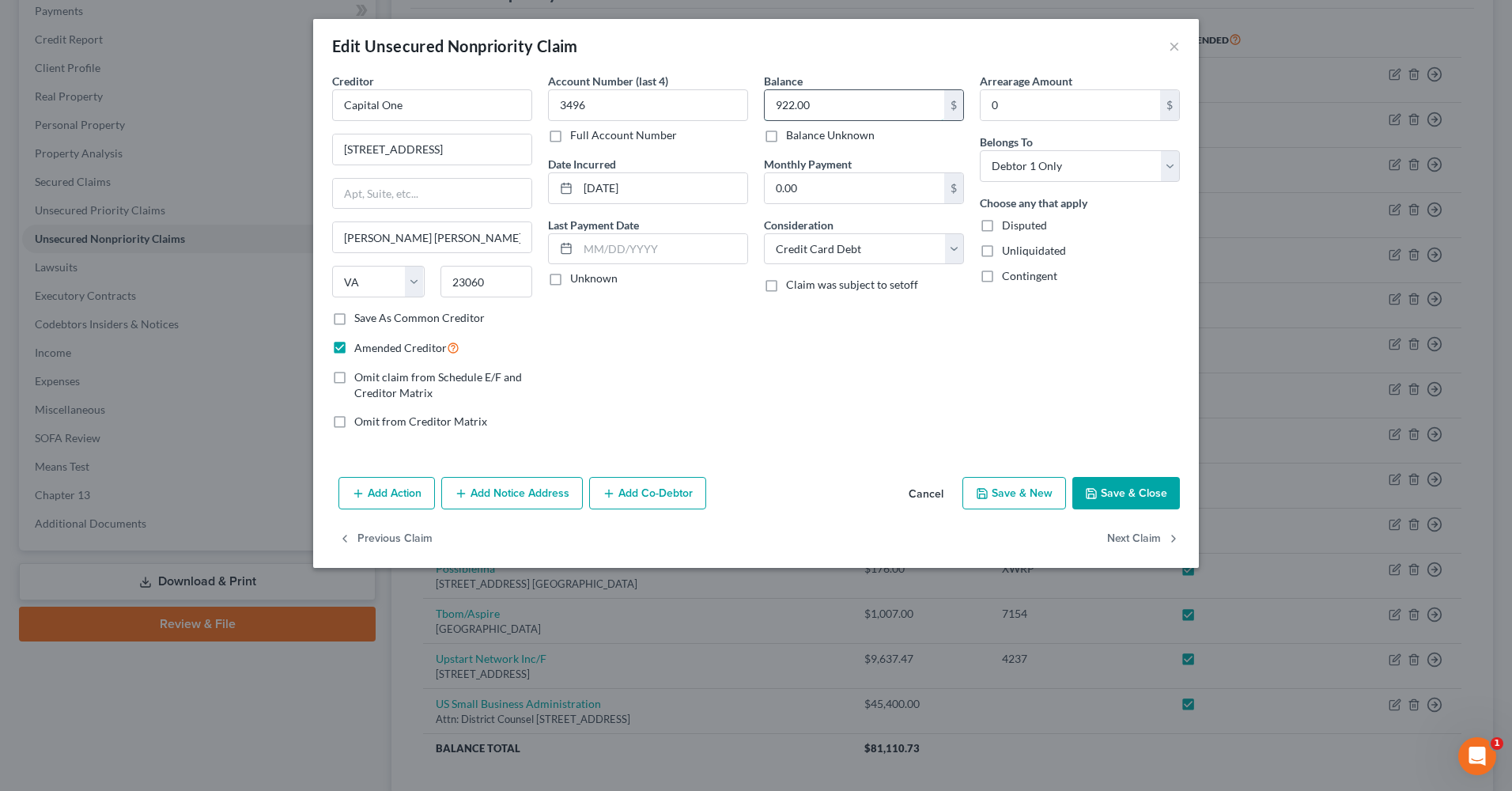
click at [872, 112] on input "922.00" at bounding box center [854, 105] width 180 height 30
type input "922.36"
click at [1144, 499] on button "Save & Close" at bounding box center [1126, 494] width 107 height 33
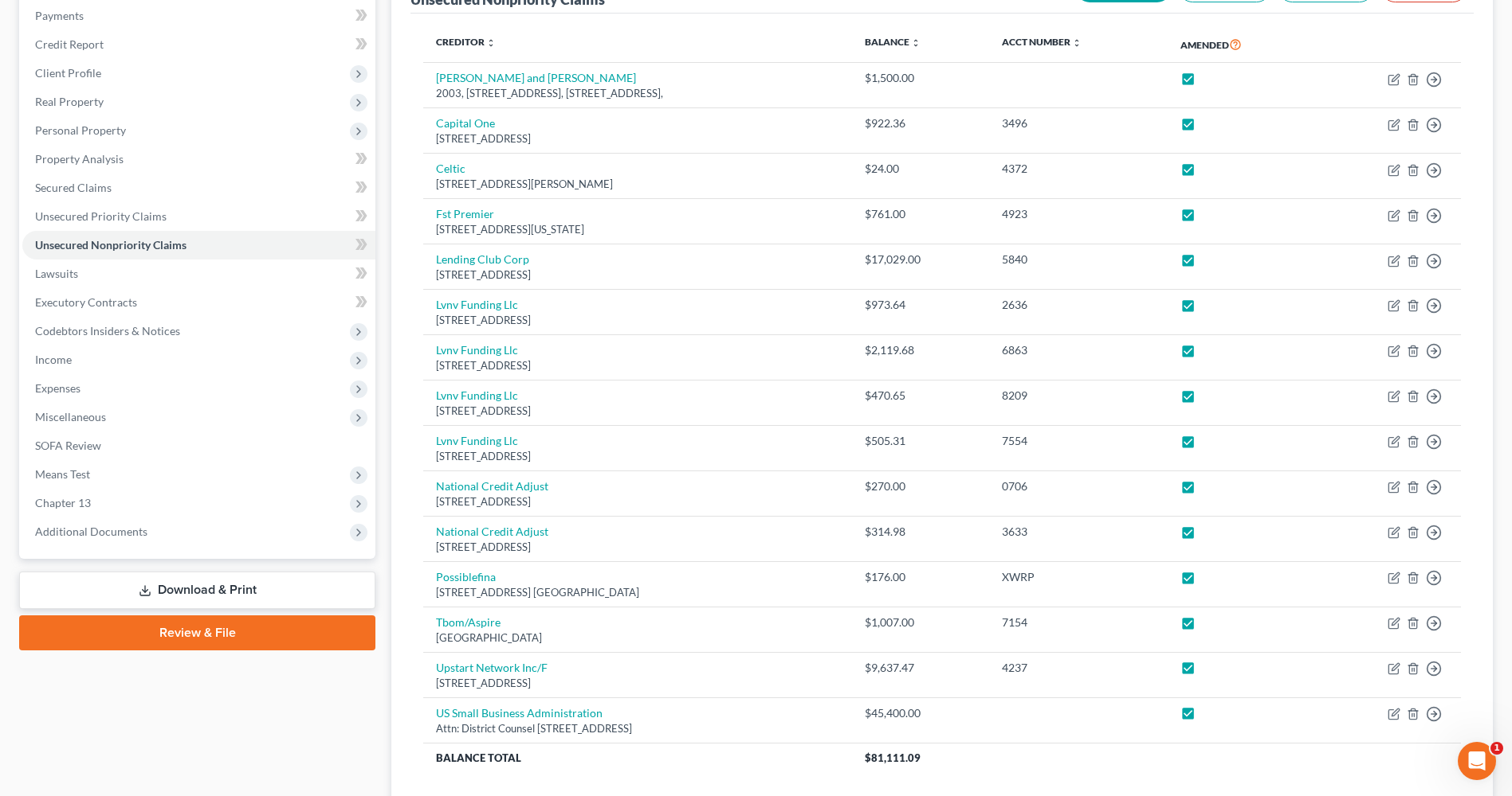
scroll to position [215, 0]
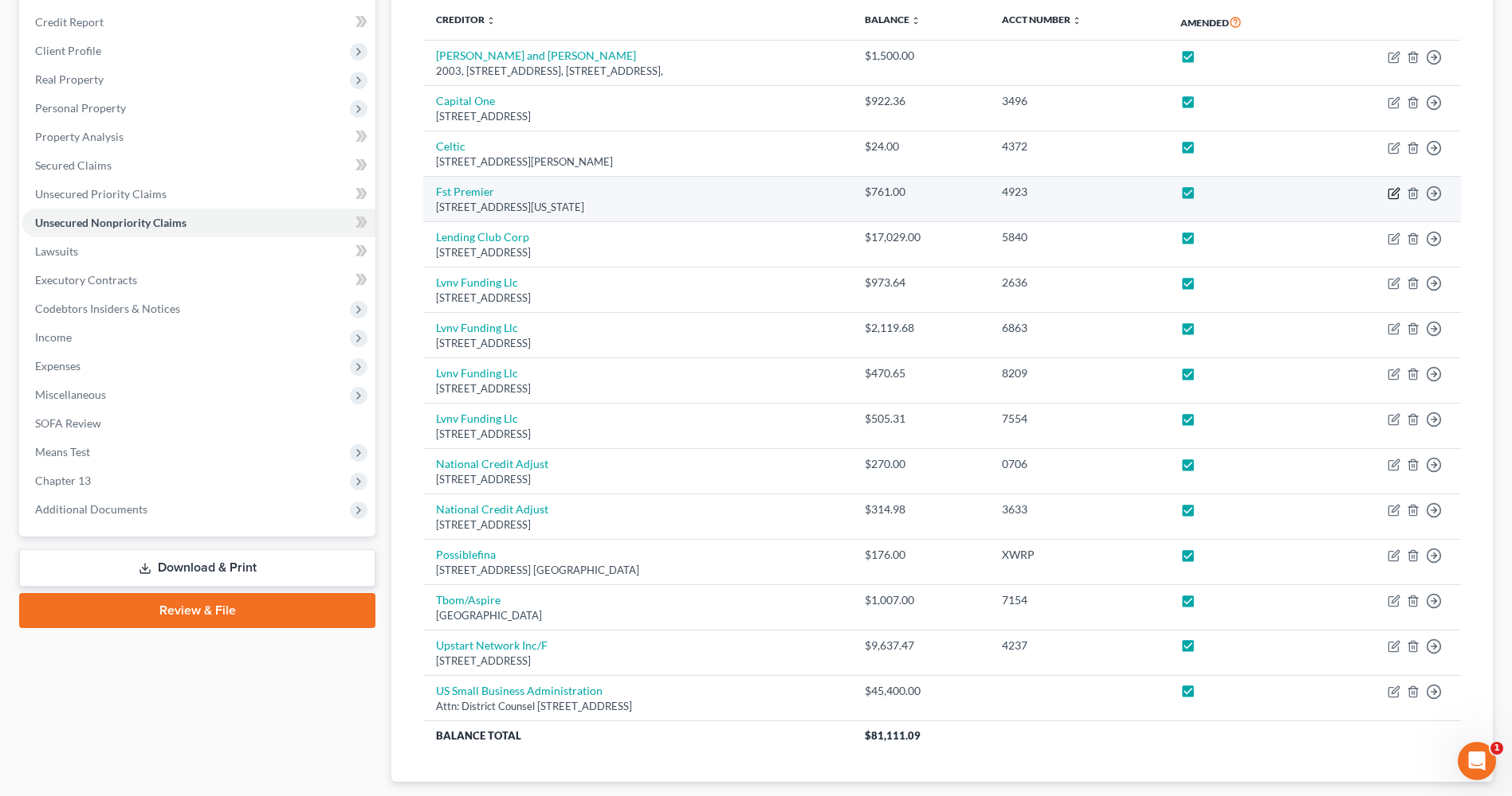
click at [1394, 191] on icon "button" at bounding box center [1394, 191] width 7 height 7
select select "43"
select select "2"
select select "0"
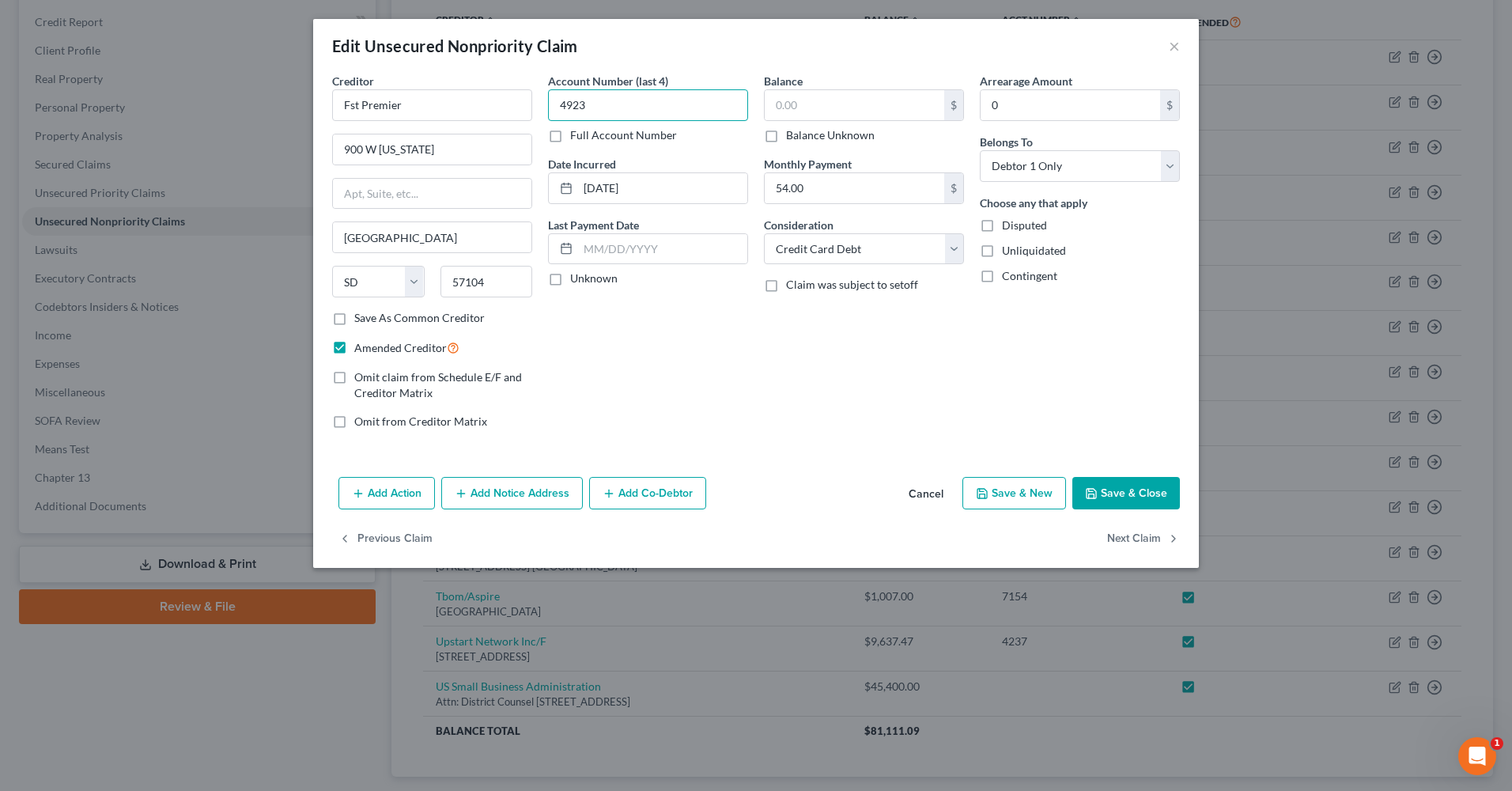
type input "4923"
click at [801, 92] on input "text" at bounding box center [854, 105] width 180 height 30
type input "839.71"
click at [1128, 491] on button "Save & Close" at bounding box center [1126, 494] width 107 height 33
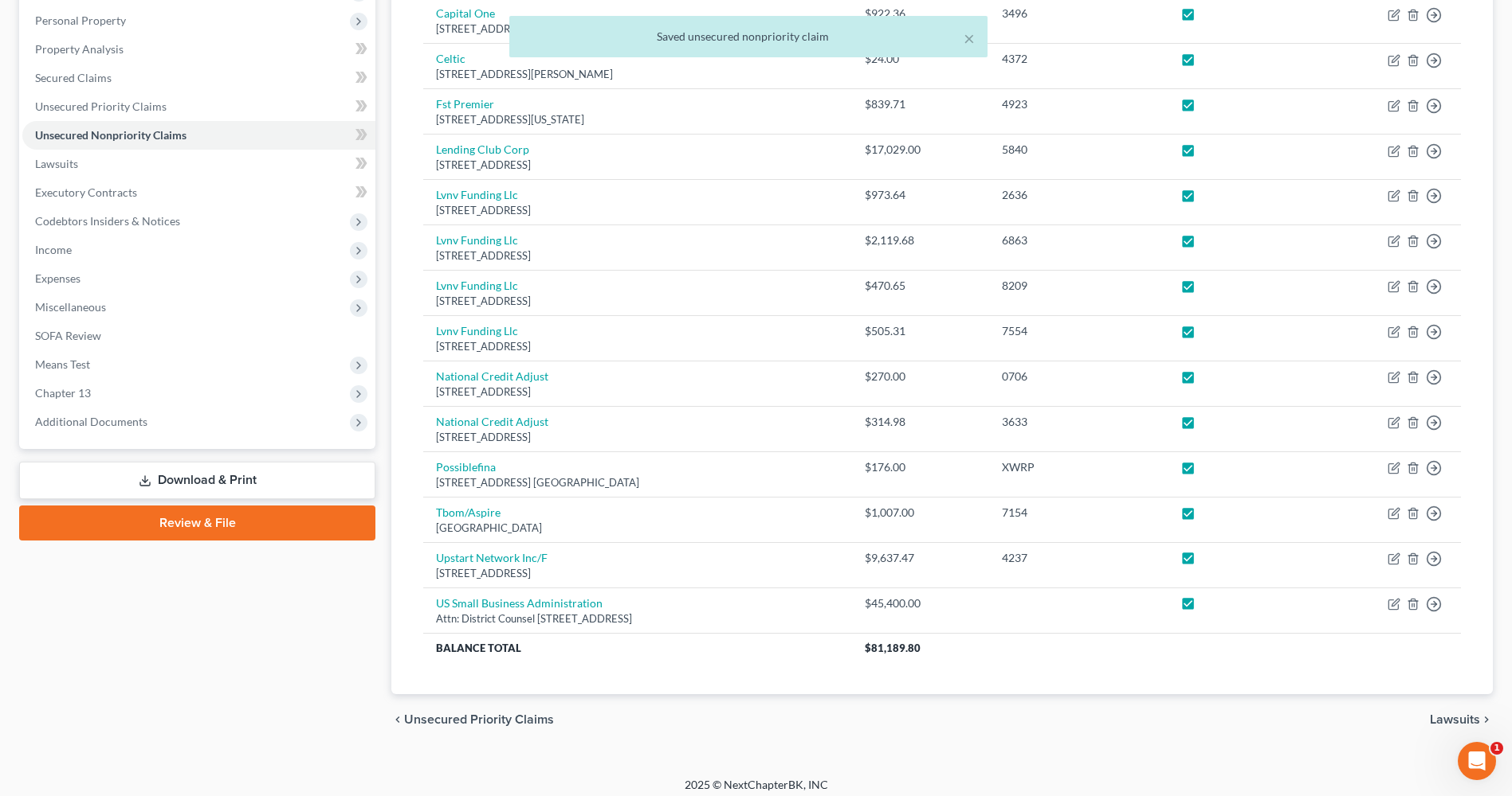
scroll to position [312, 0]
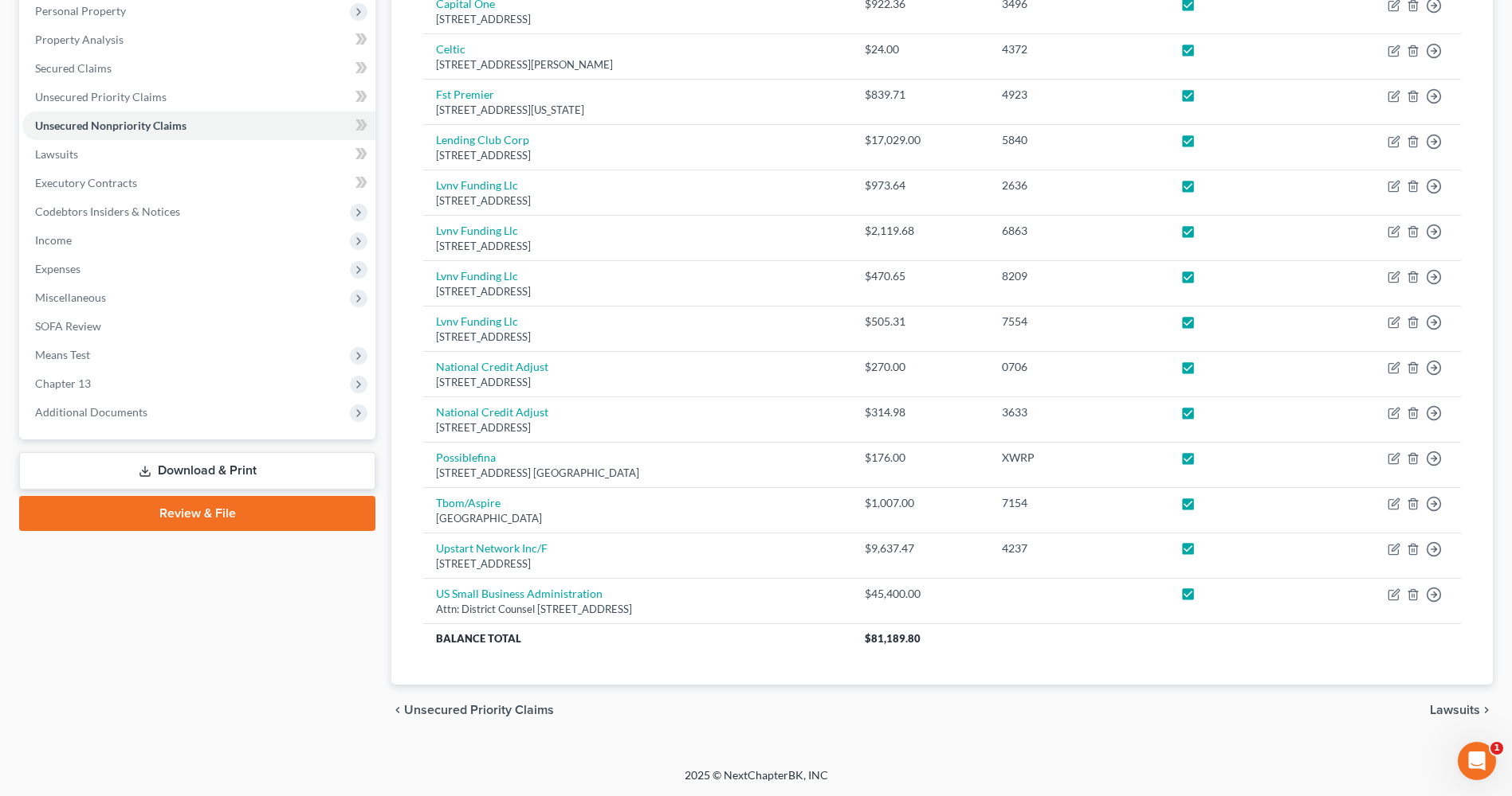
click at [322, 510] on link "Review & File" at bounding box center [197, 513] width 356 height 35
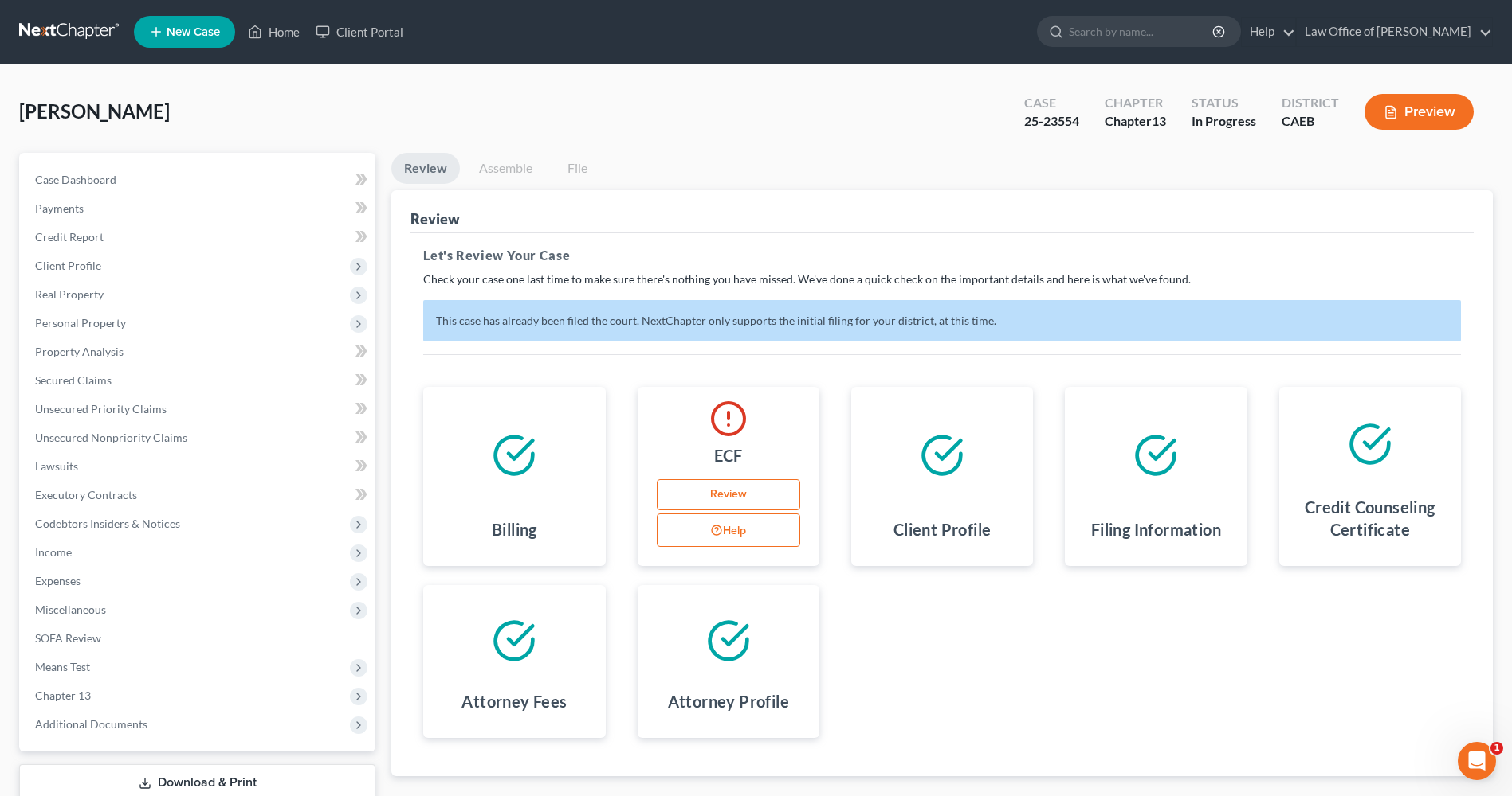
click at [512, 168] on link "Assemble" at bounding box center [506, 169] width 79 height 31
click at [734, 490] on link "Review" at bounding box center [728, 495] width 144 height 32
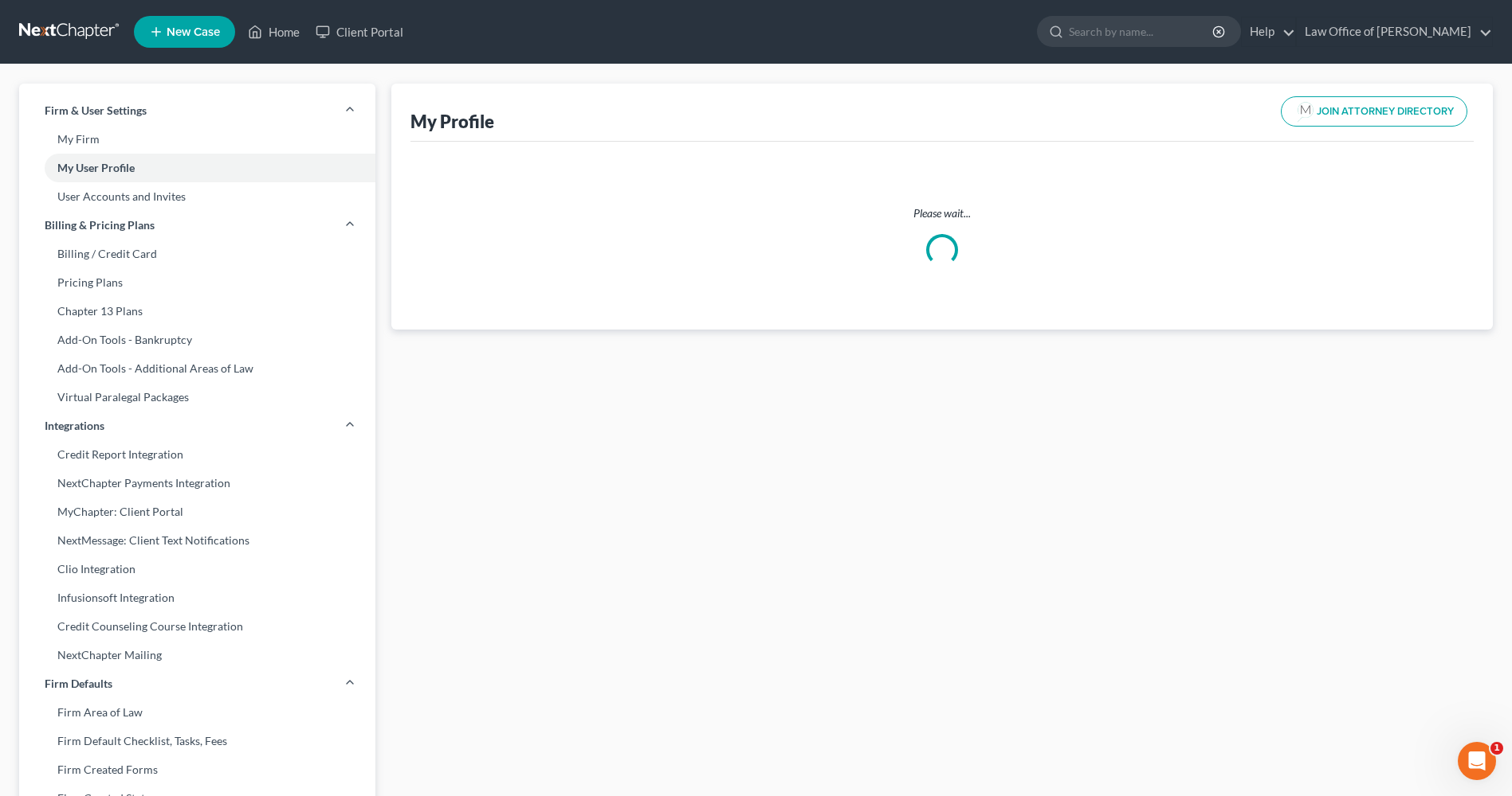
select select "4"
select select "attorney"
select select "1"
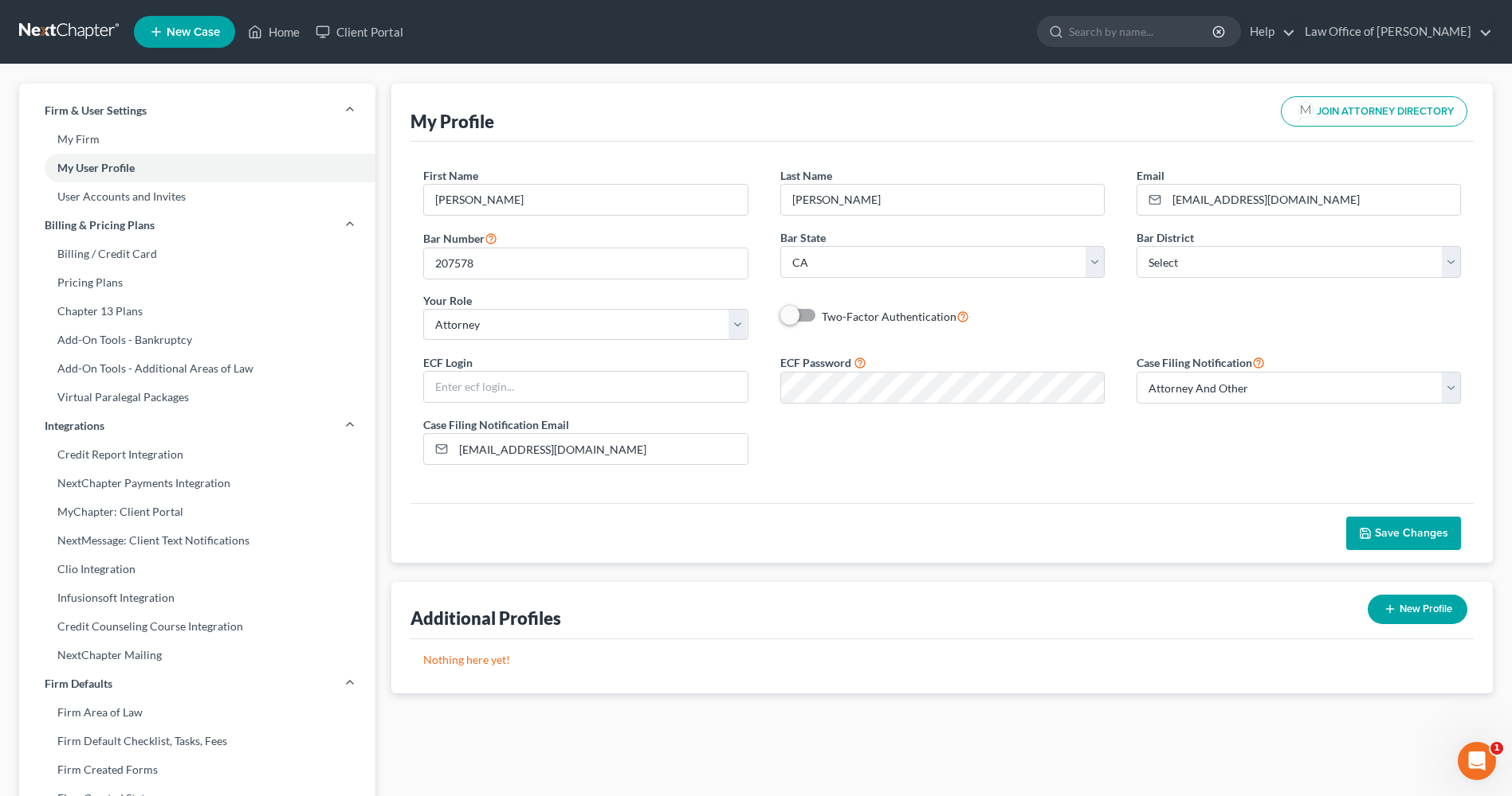
click at [1430, 534] on span "Save Changes" at bounding box center [1411, 533] width 73 height 14
click at [287, 31] on link "Home" at bounding box center [274, 31] width 68 height 29
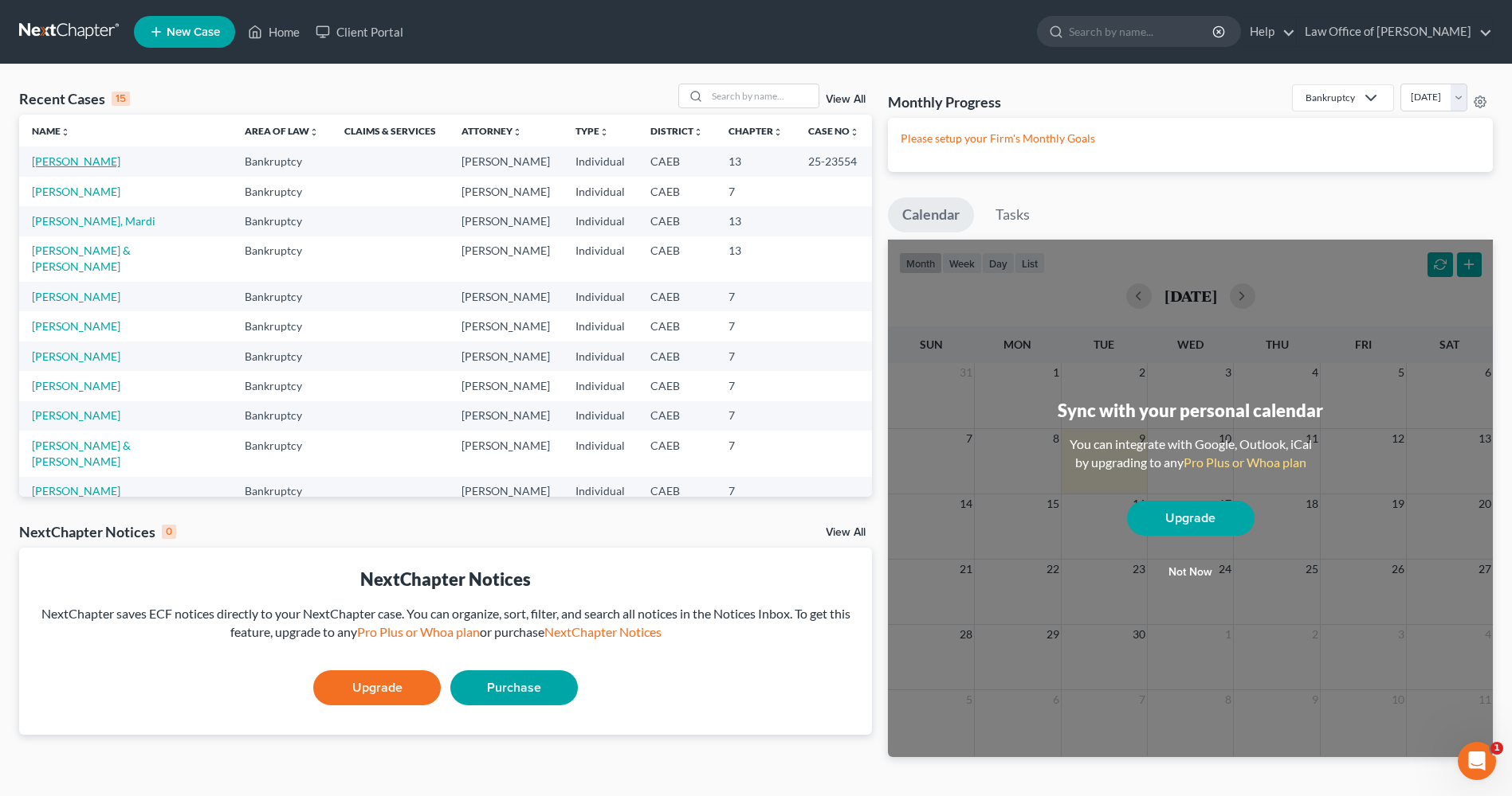
click at [81, 158] on link "[PERSON_NAME]" at bounding box center [77, 162] width 89 height 14
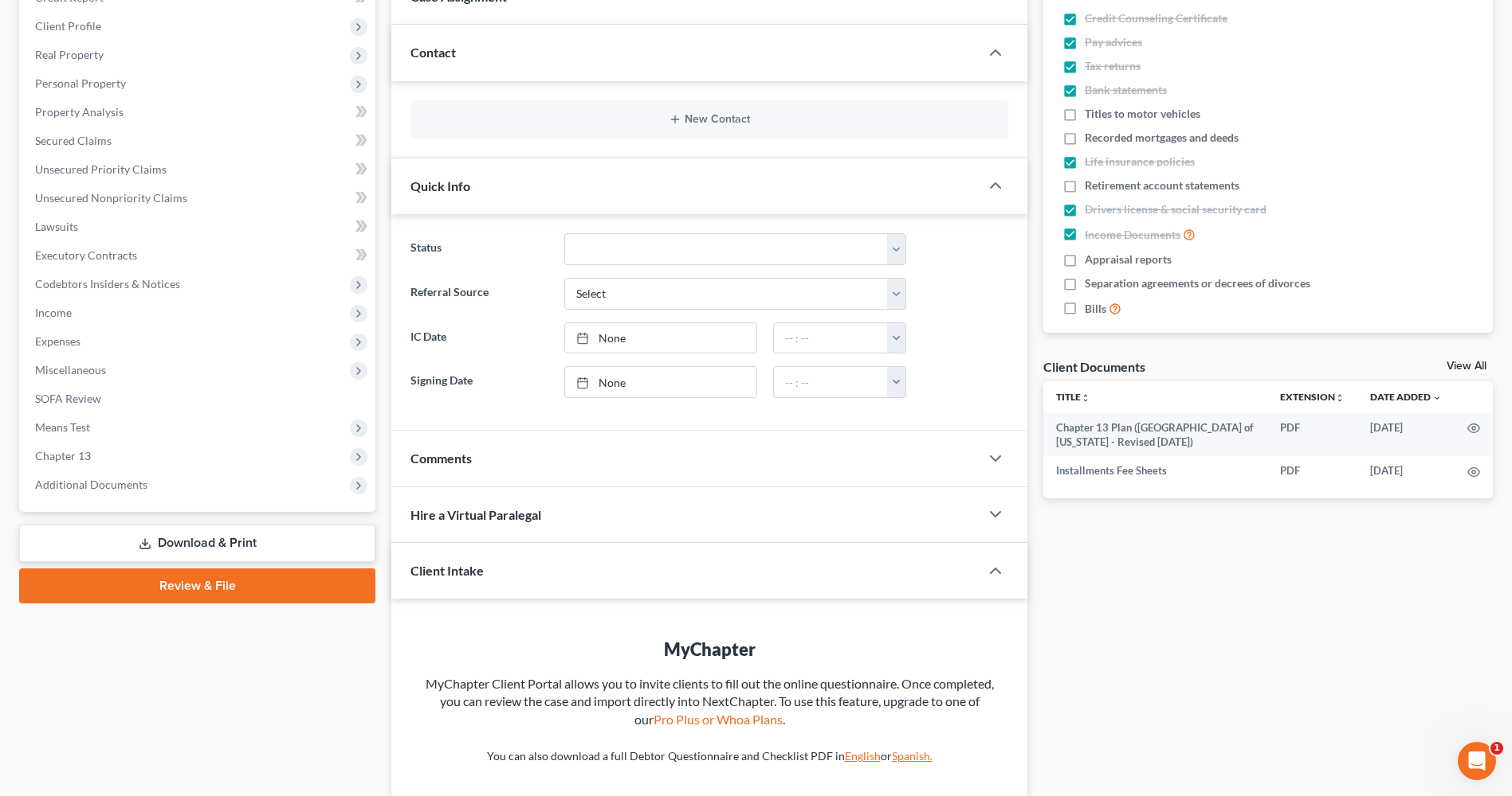
scroll to position [376, 0]
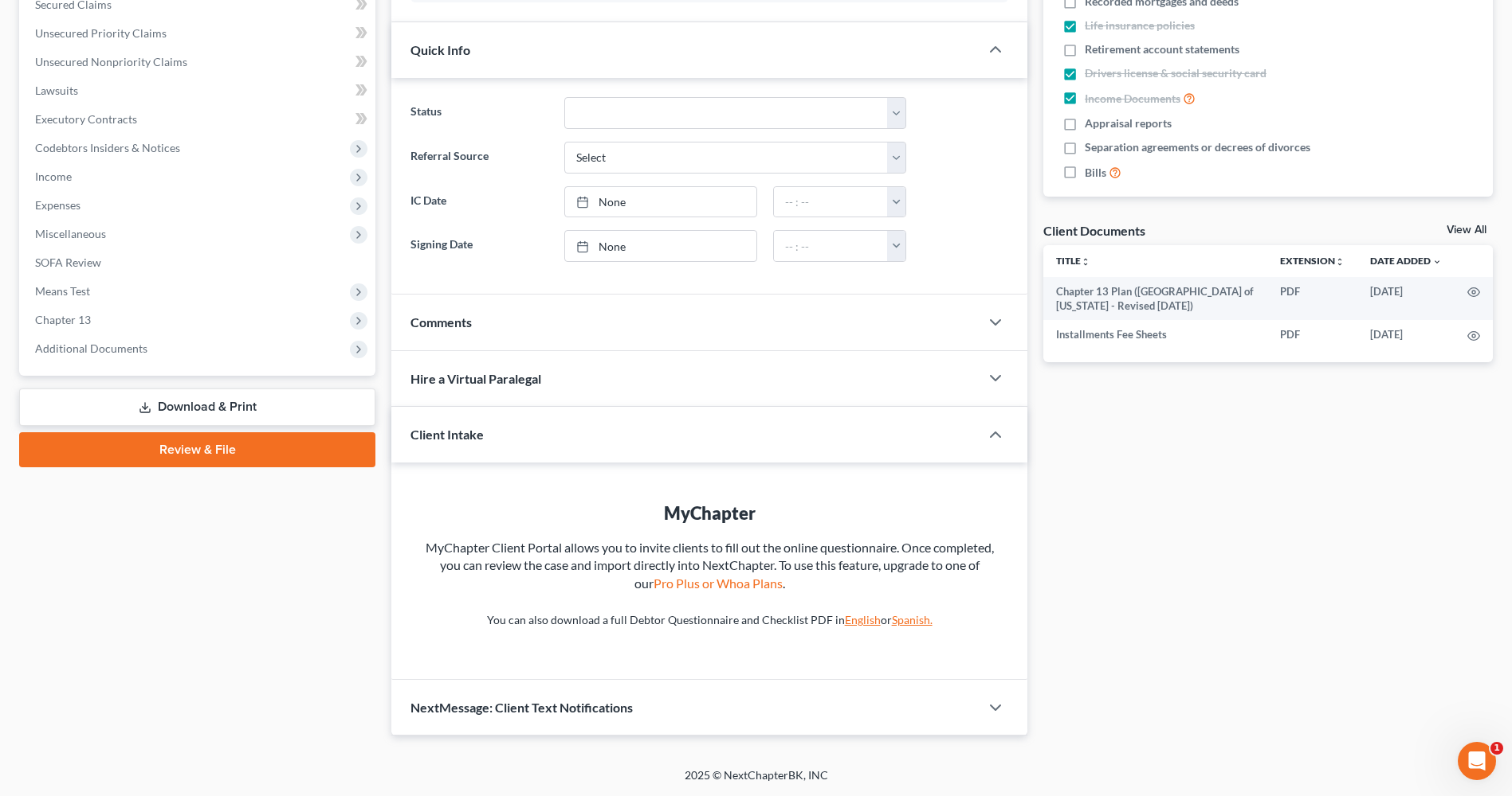
click at [221, 410] on link "Download & Print" at bounding box center [197, 407] width 356 height 37
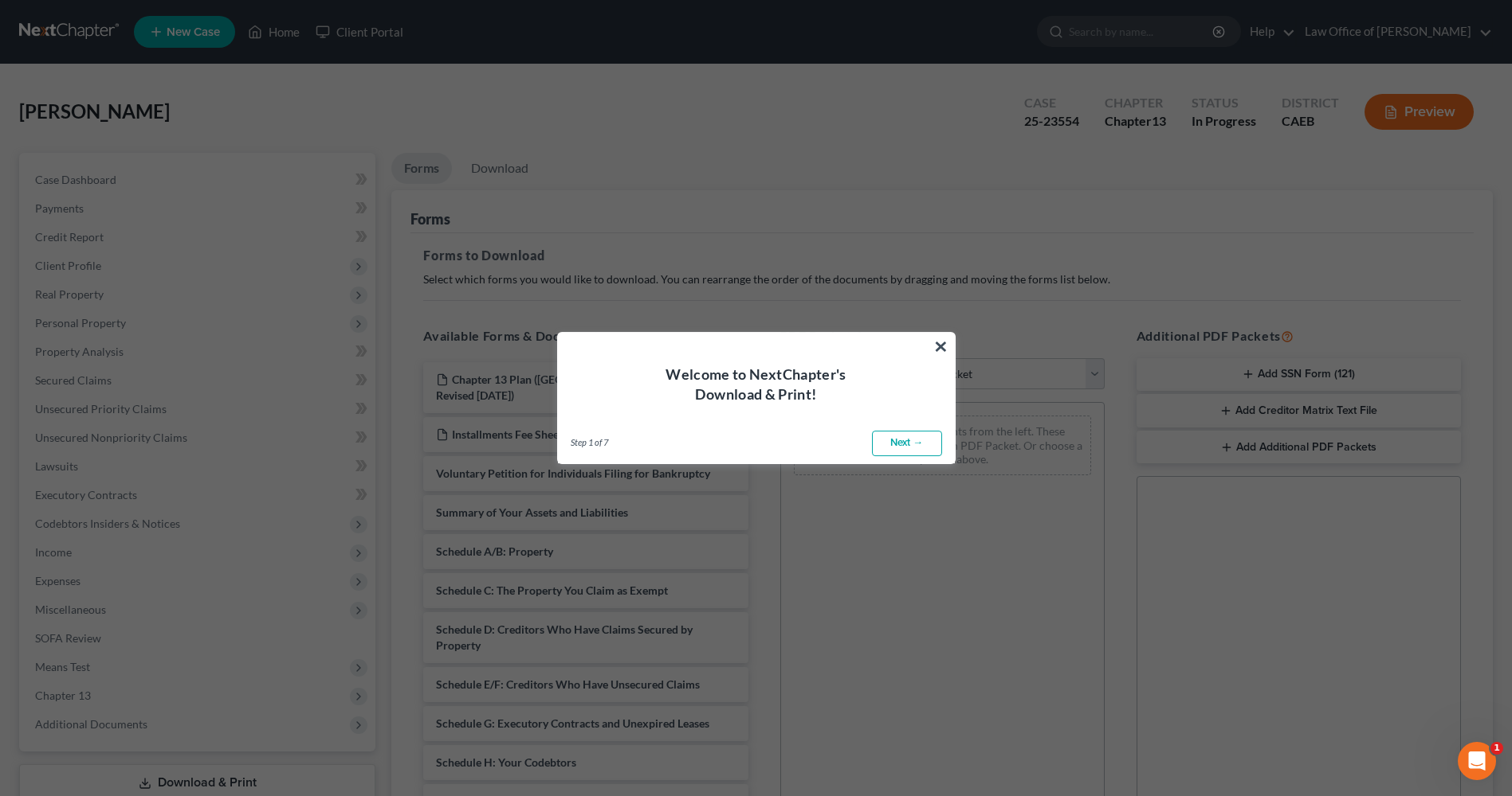
click at [917, 445] on link "Next →" at bounding box center [906, 443] width 71 height 25
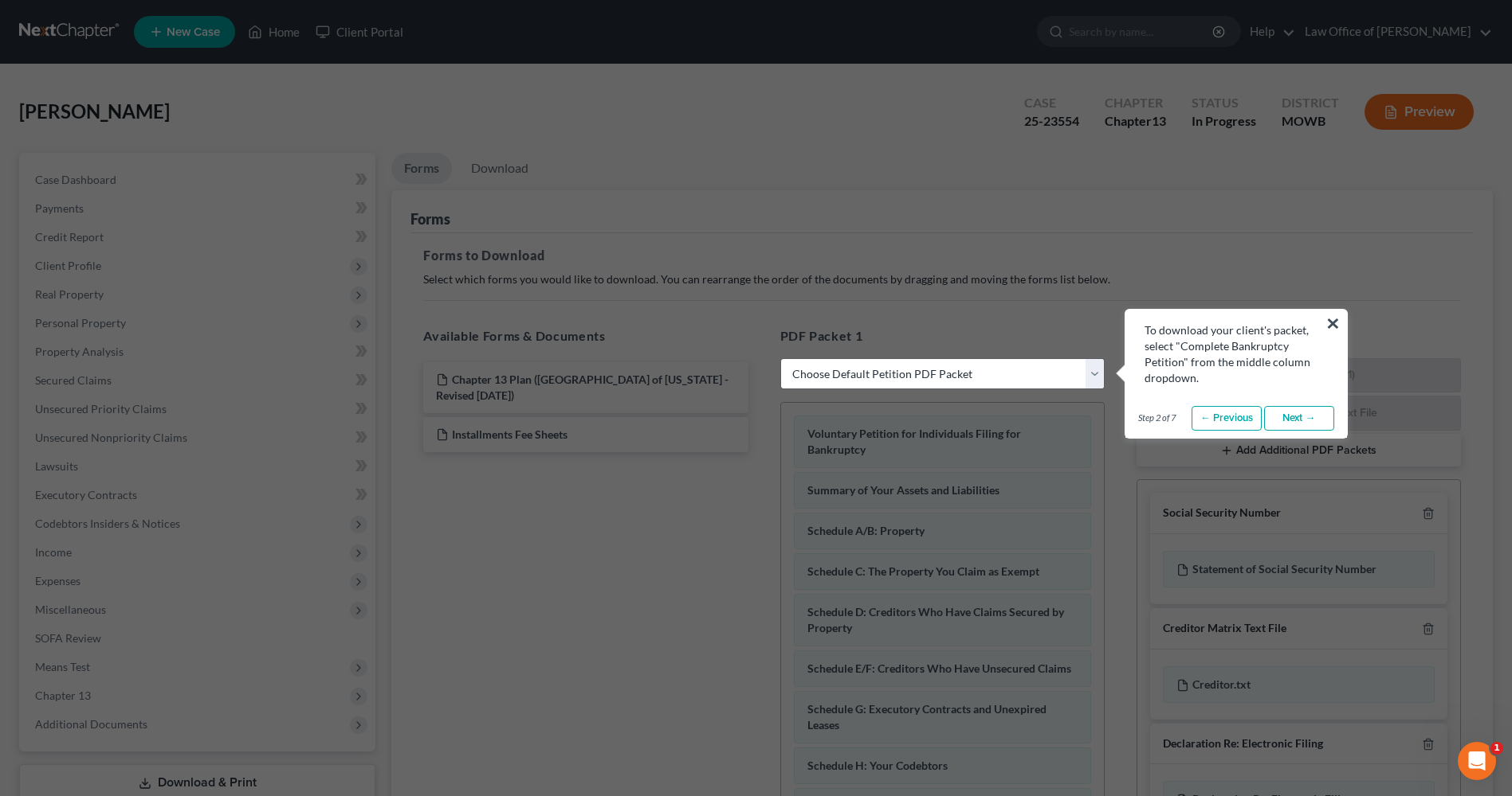
select select "0"
click at [1284, 421] on link "Next →" at bounding box center [1299, 418] width 71 height 25
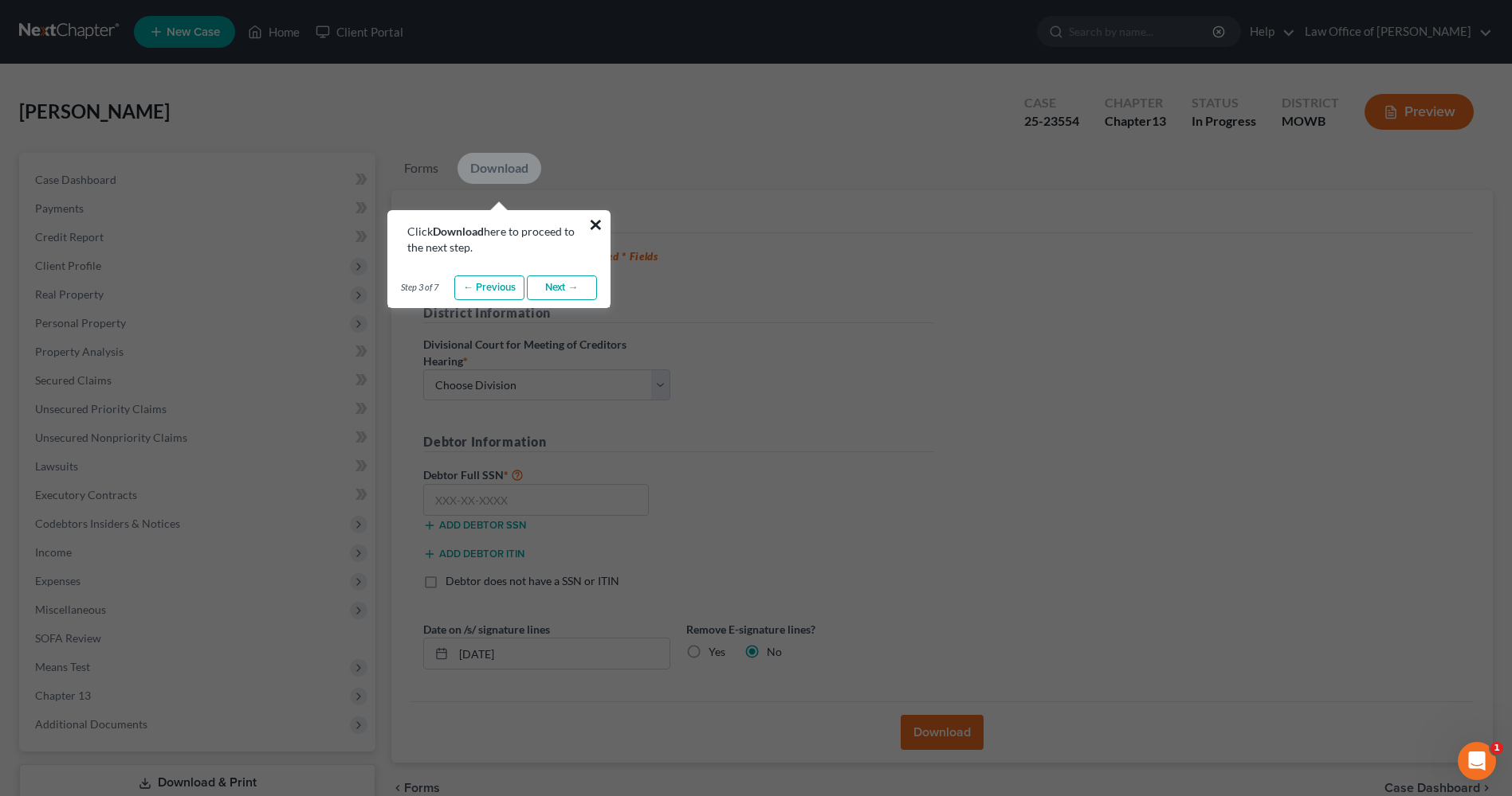
click at [602, 221] on button "×" at bounding box center [595, 224] width 15 height 25
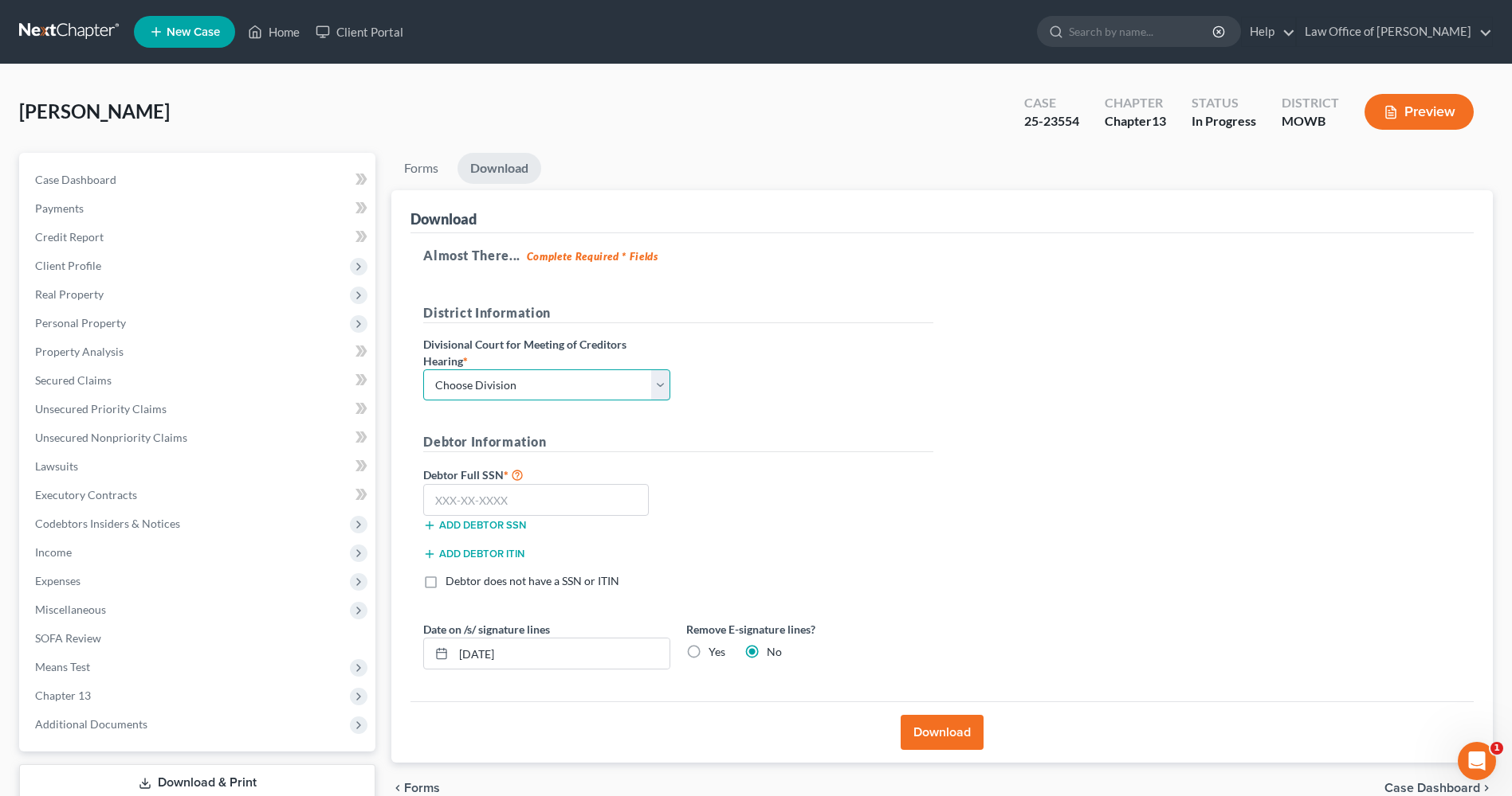
click at [662, 384] on select "Choose Division Fresno Modesto [GEOGRAPHIC_DATA]" at bounding box center [547, 385] width 247 height 32
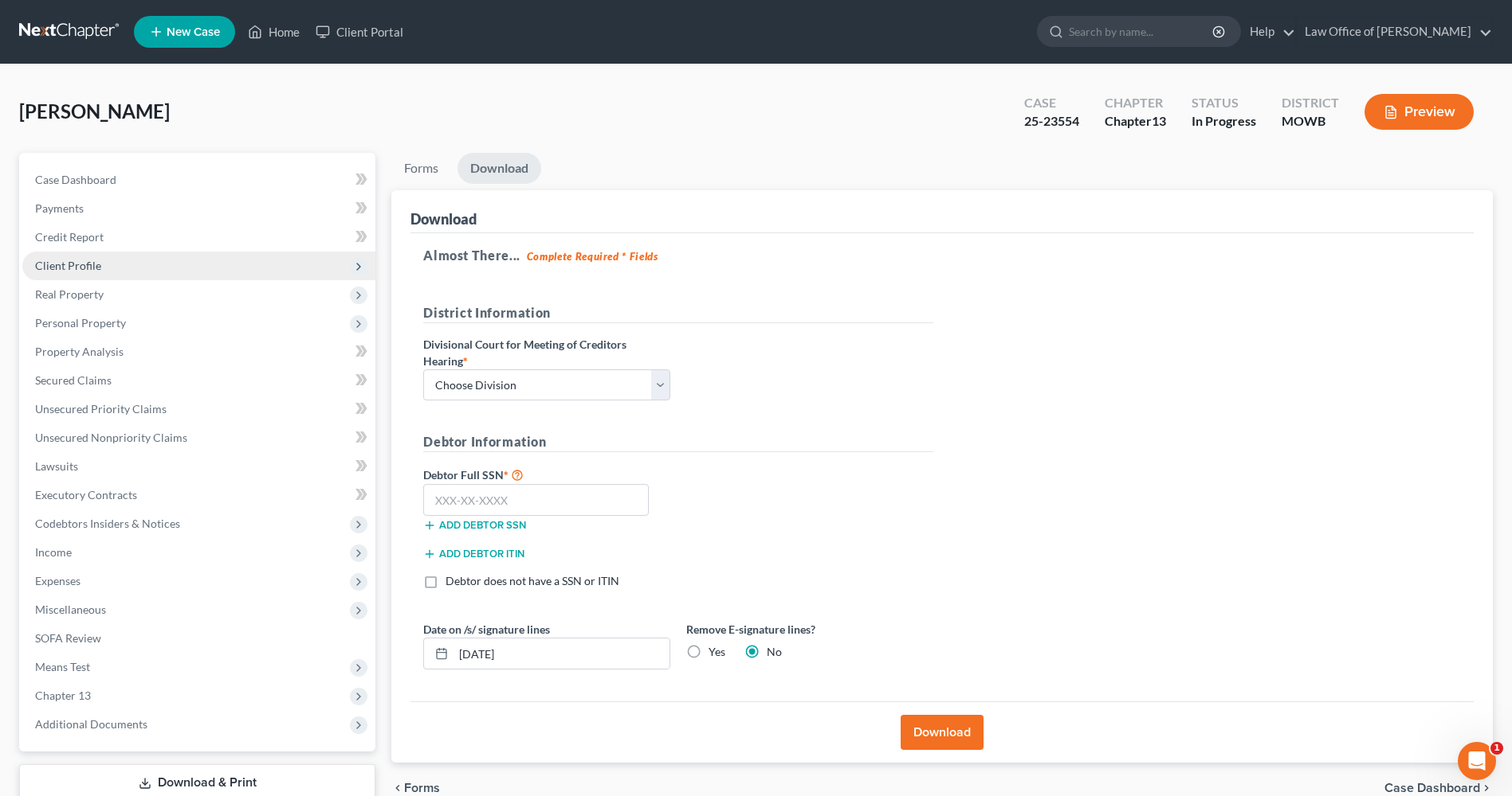
click at [117, 263] on span "Client Profile" at bounding box center [199, 265] width 353 height 29
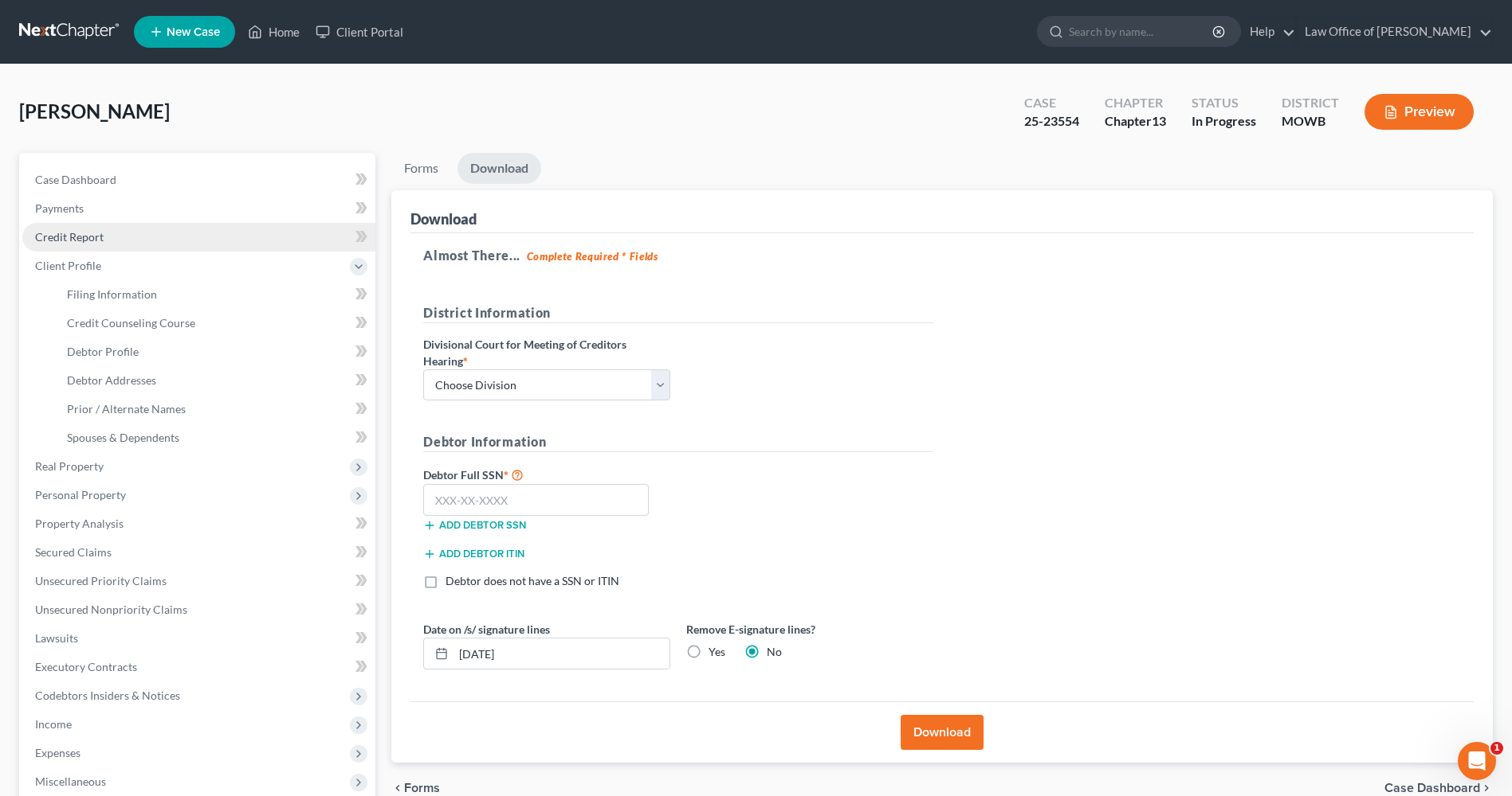
click at [109, 240] on link "Credit Report" at bounding box center [199, 237] width 353 height 29
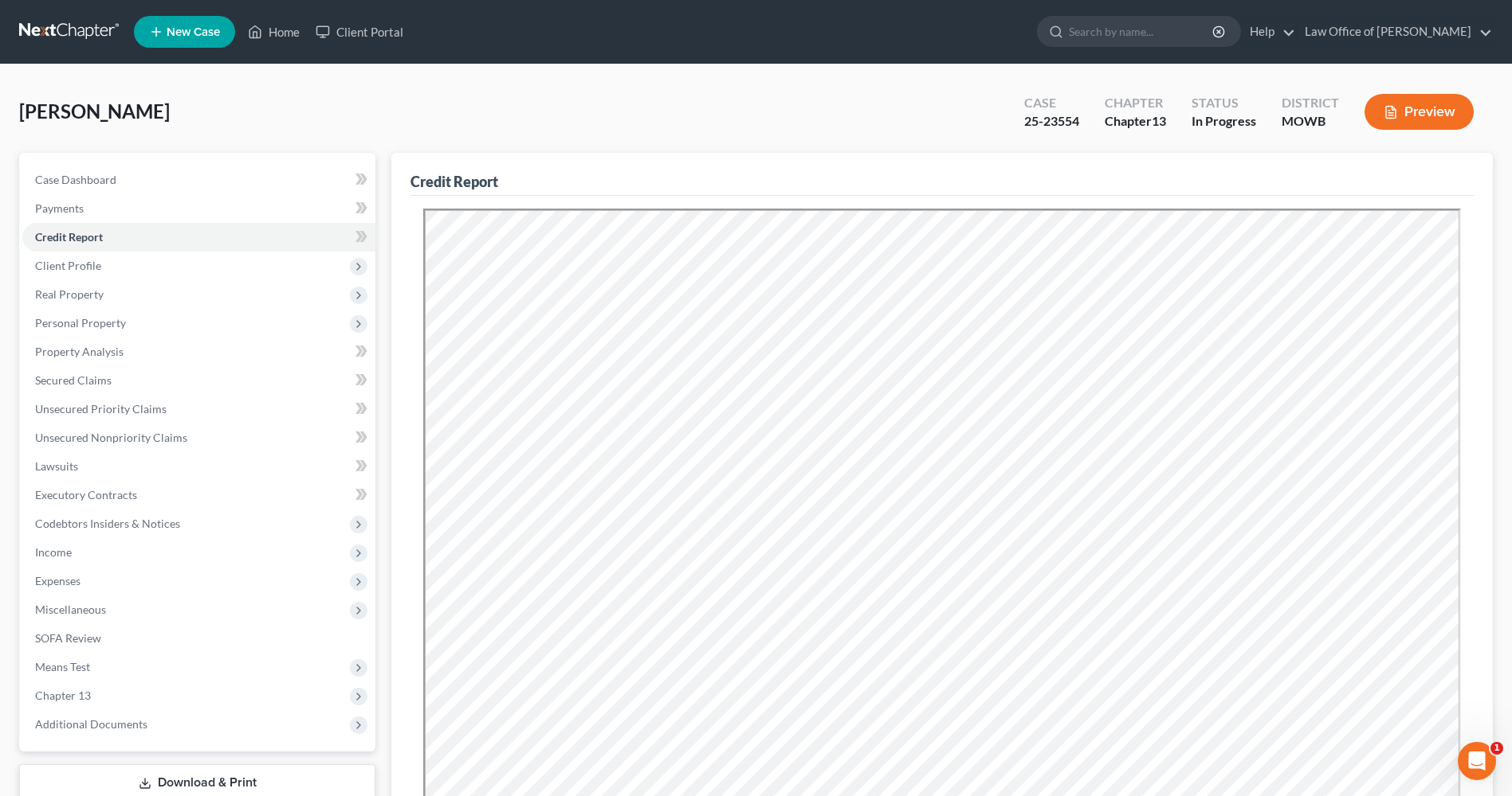
scroll to position [250, 0]
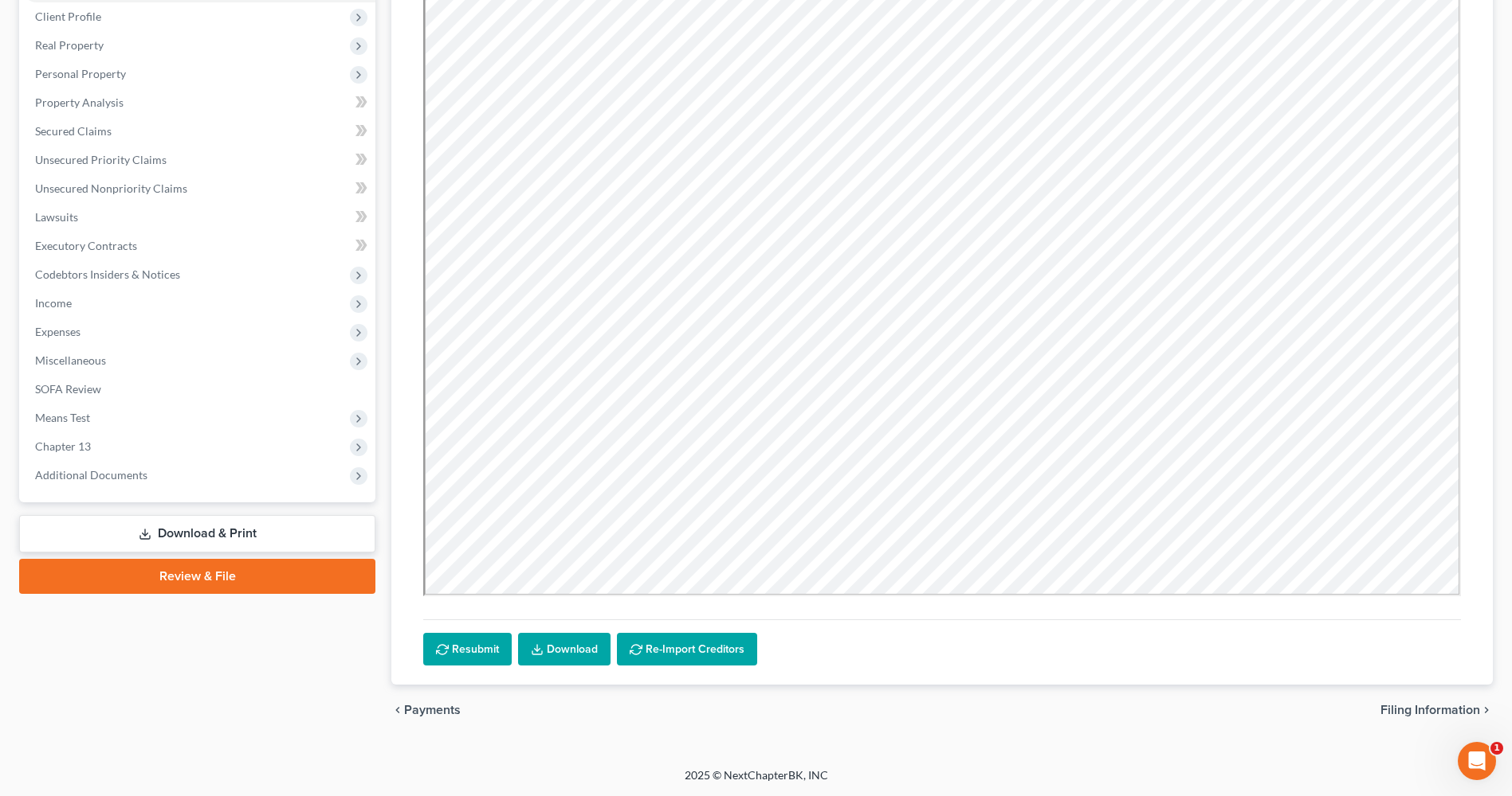
click at [282, 528] on link "Download & Print" at bounding box center [197, 533] width 356 height 37
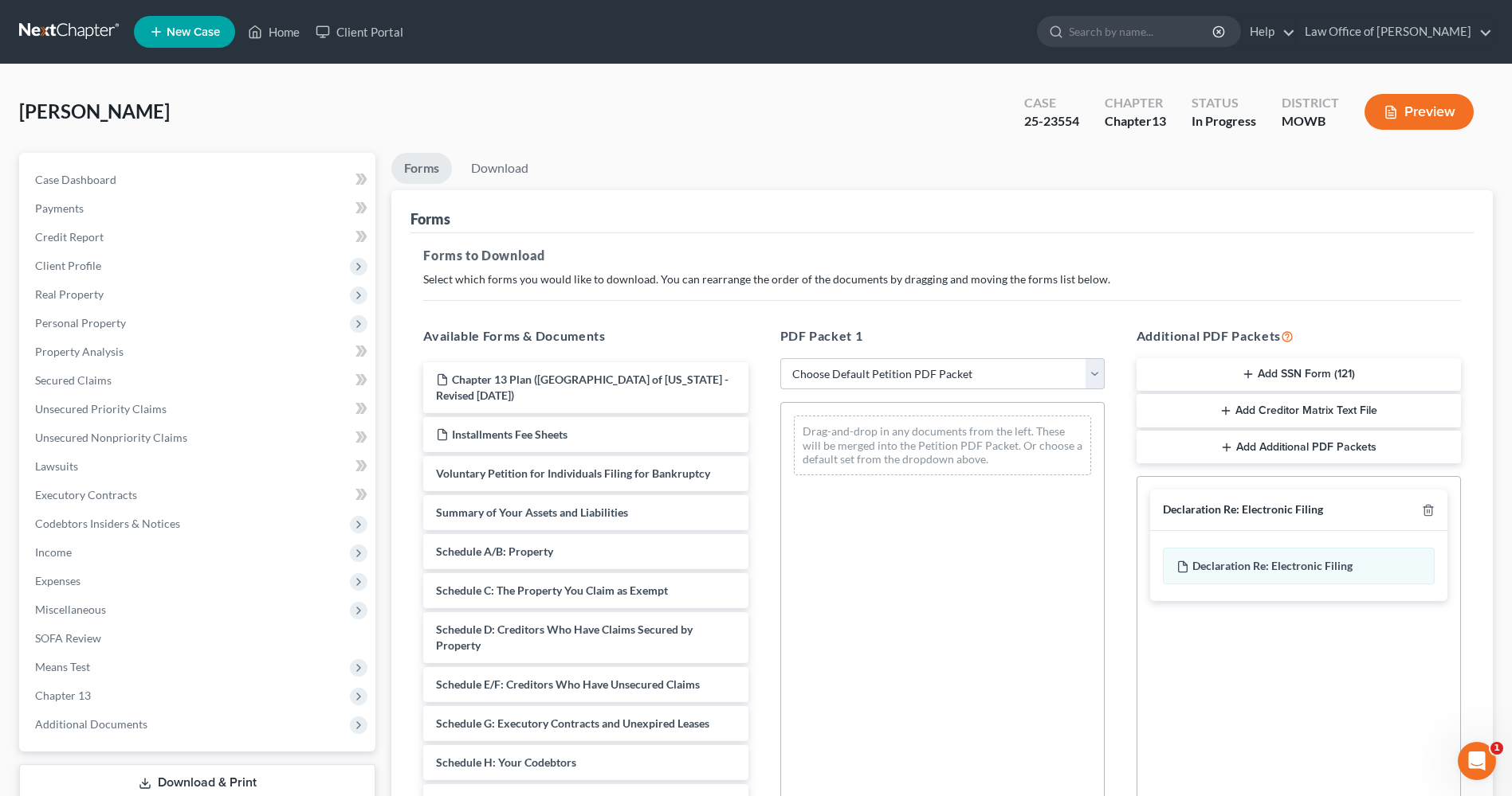
scroll to position [29, 0]
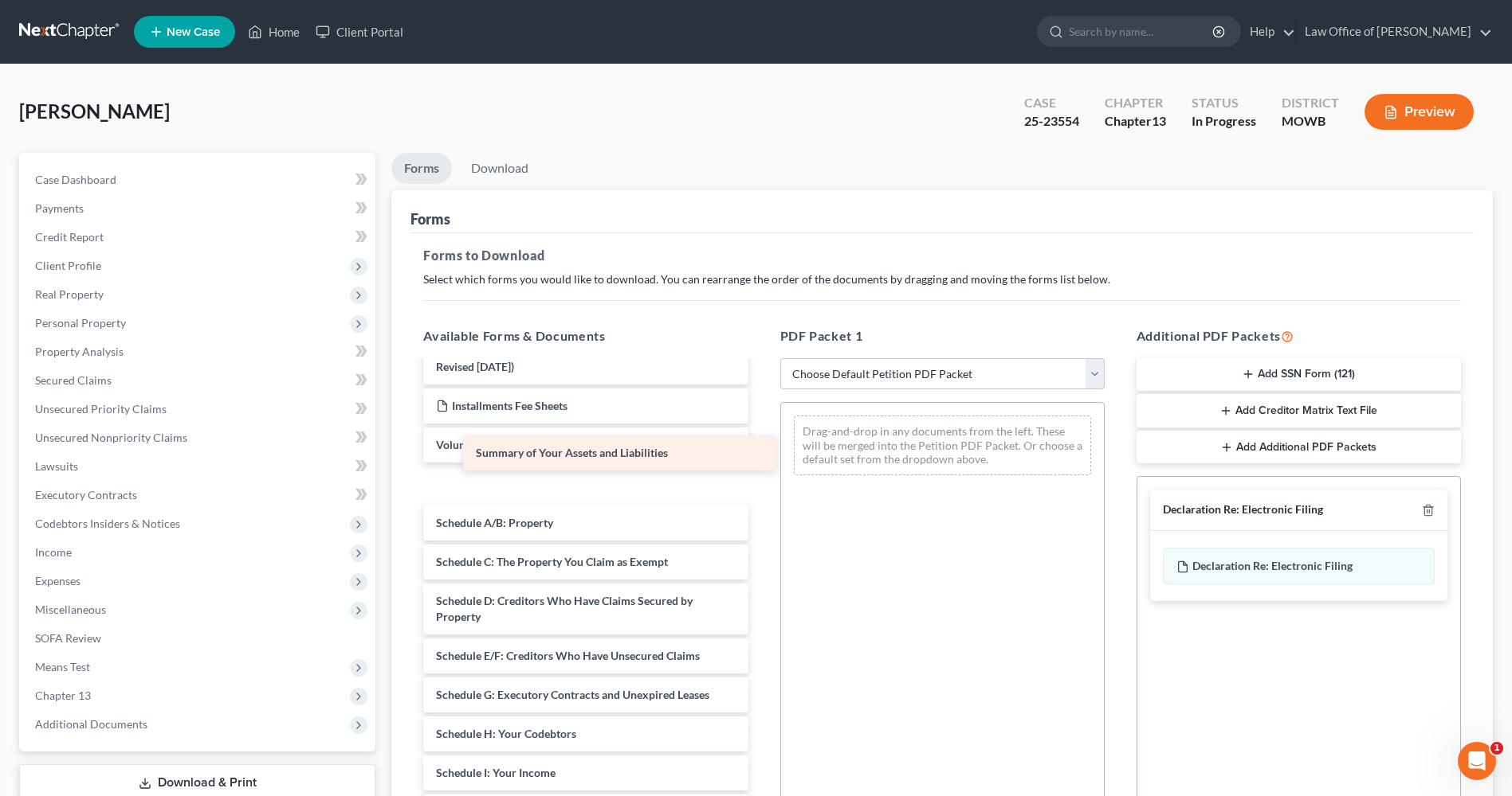
drag, startPoint x: 615, startPoint y: 485, endPoint x: 655, endPoint y: 455, distance: 50.0
click at [655, 455] on div "Summary of Your Assets and Liabilities Chapter 13 Plan ([GEOGRAPHIC_DATA] of [U…" at bounding box center [585, 754] width 350 height 840
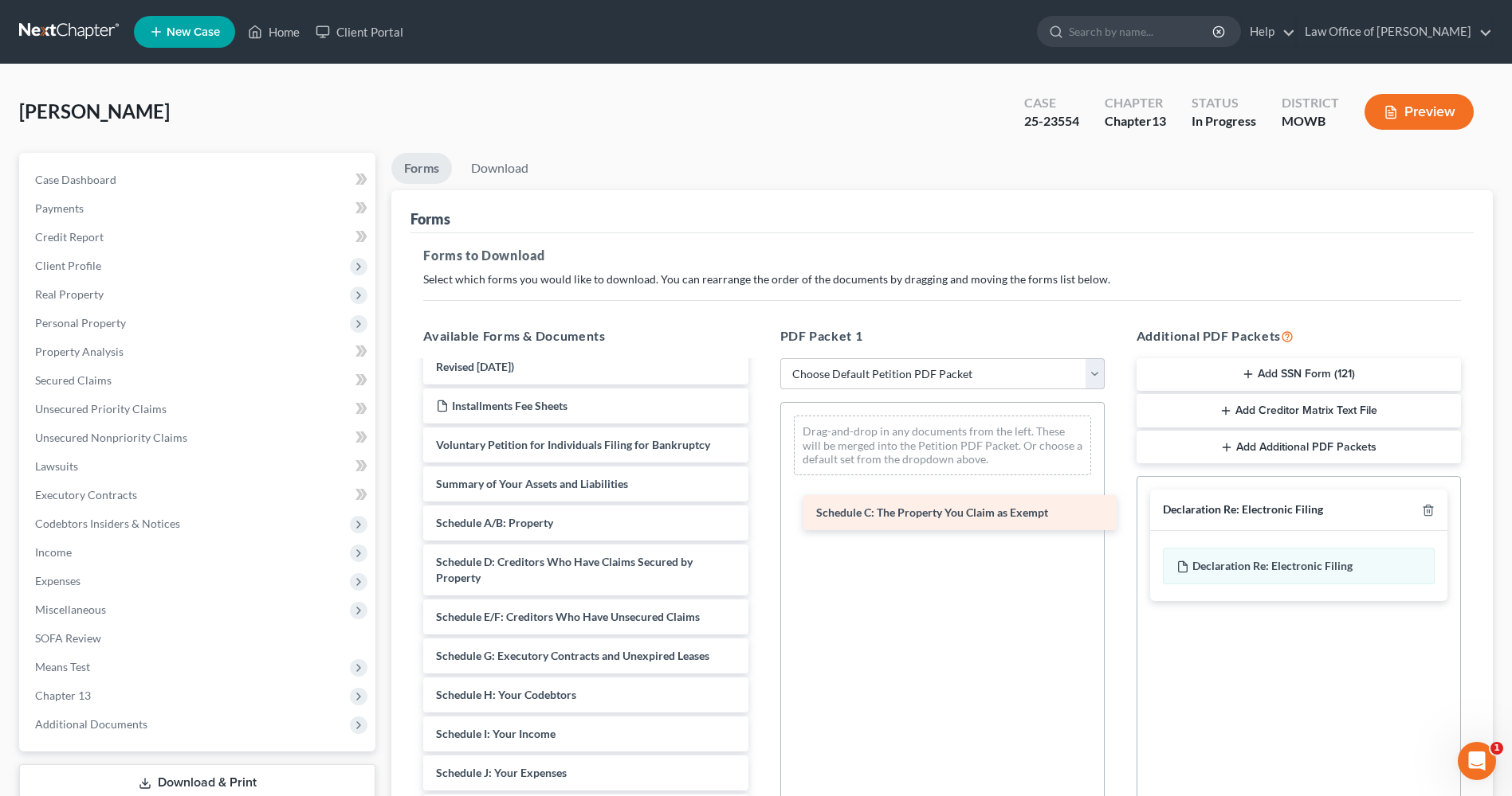
drag, startPoint x: 613, startPoint y: 559, endPoint x: 993, endPoint y: 510, distance: 383.1
click at [760, 510] on div "Schedule C: The Property You Claim as Exempt Chapter 13 Plan ([GEOGRAPHIC_DATA]…" at bounding box center [585, 734] width 350 height 801
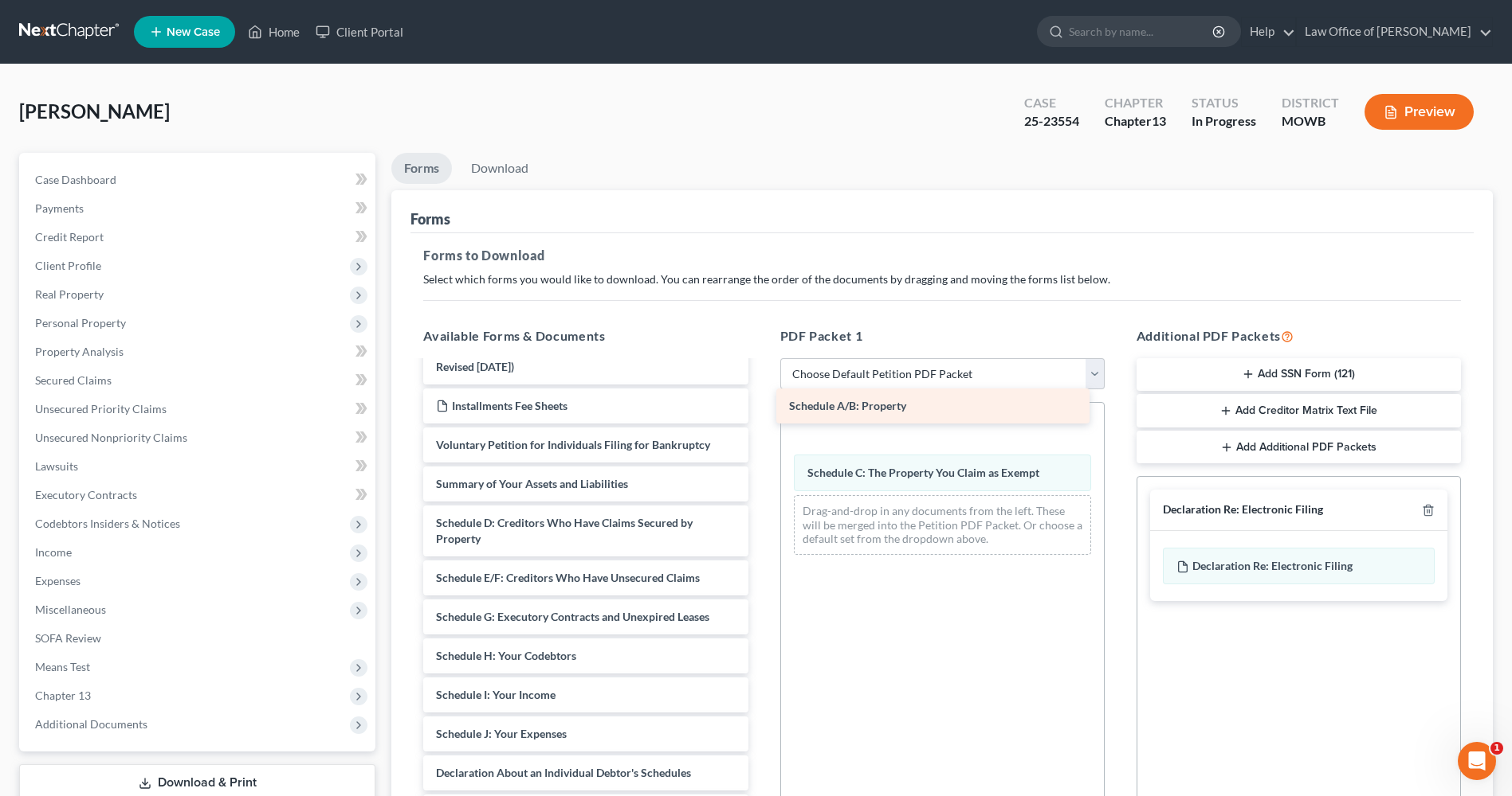
drag, startPoint x: 639, startPoint y: 525, endPoint x: 1001, endPoint y: 411, distance: 379.5
click at [760, 411] on div "Schedule A/B: Property Chapter 13 Plan ([GEOGRAPHIC_DATA] of [US_STATE] - Revis…" at bounding box center [585, 715] width 350 height 762
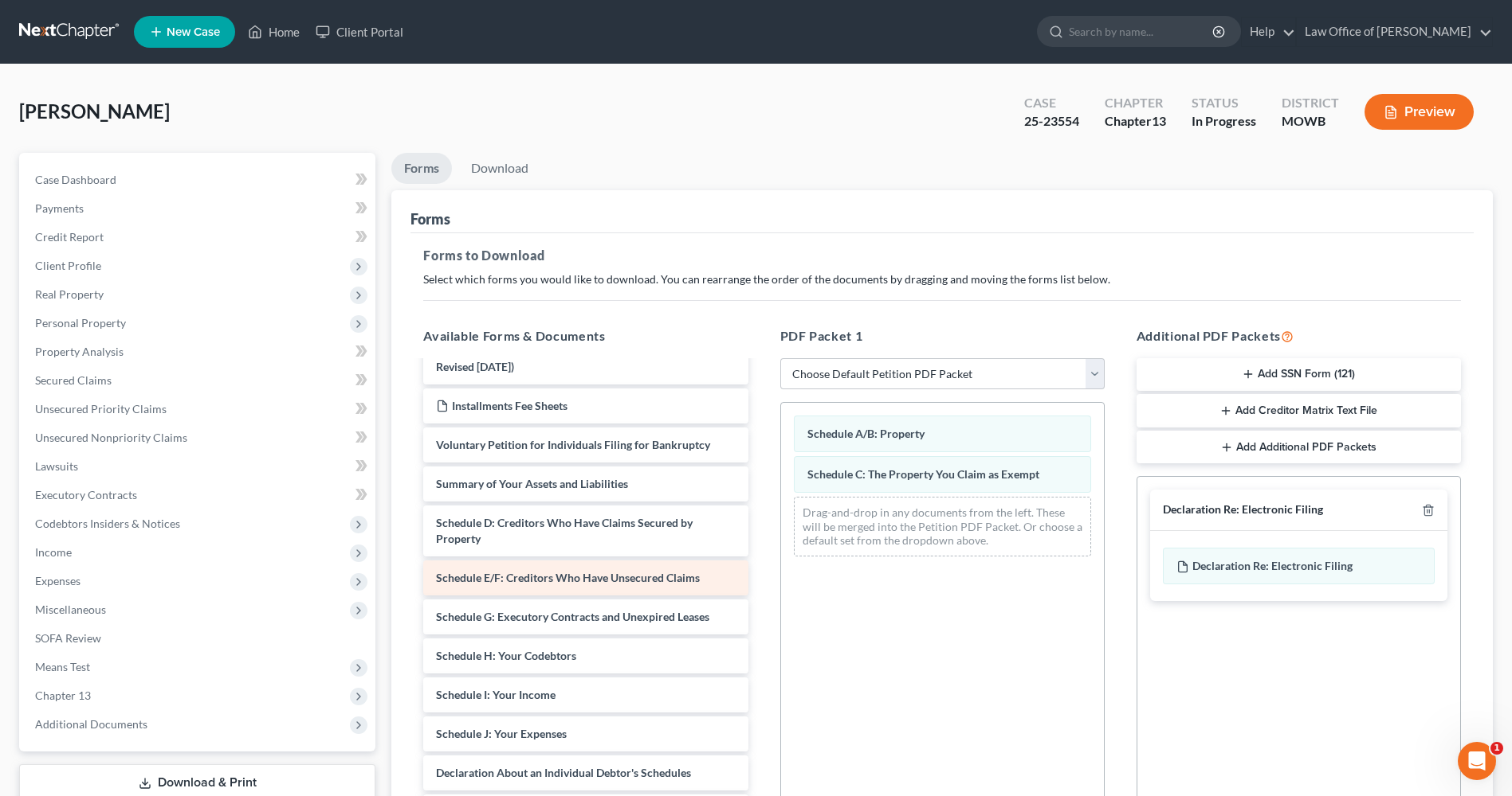
click at [671, 575] on span "Schedule E/F: Creditors Who Have Unsecured Claims" at bounding box center [568, 578] width 264 height 14
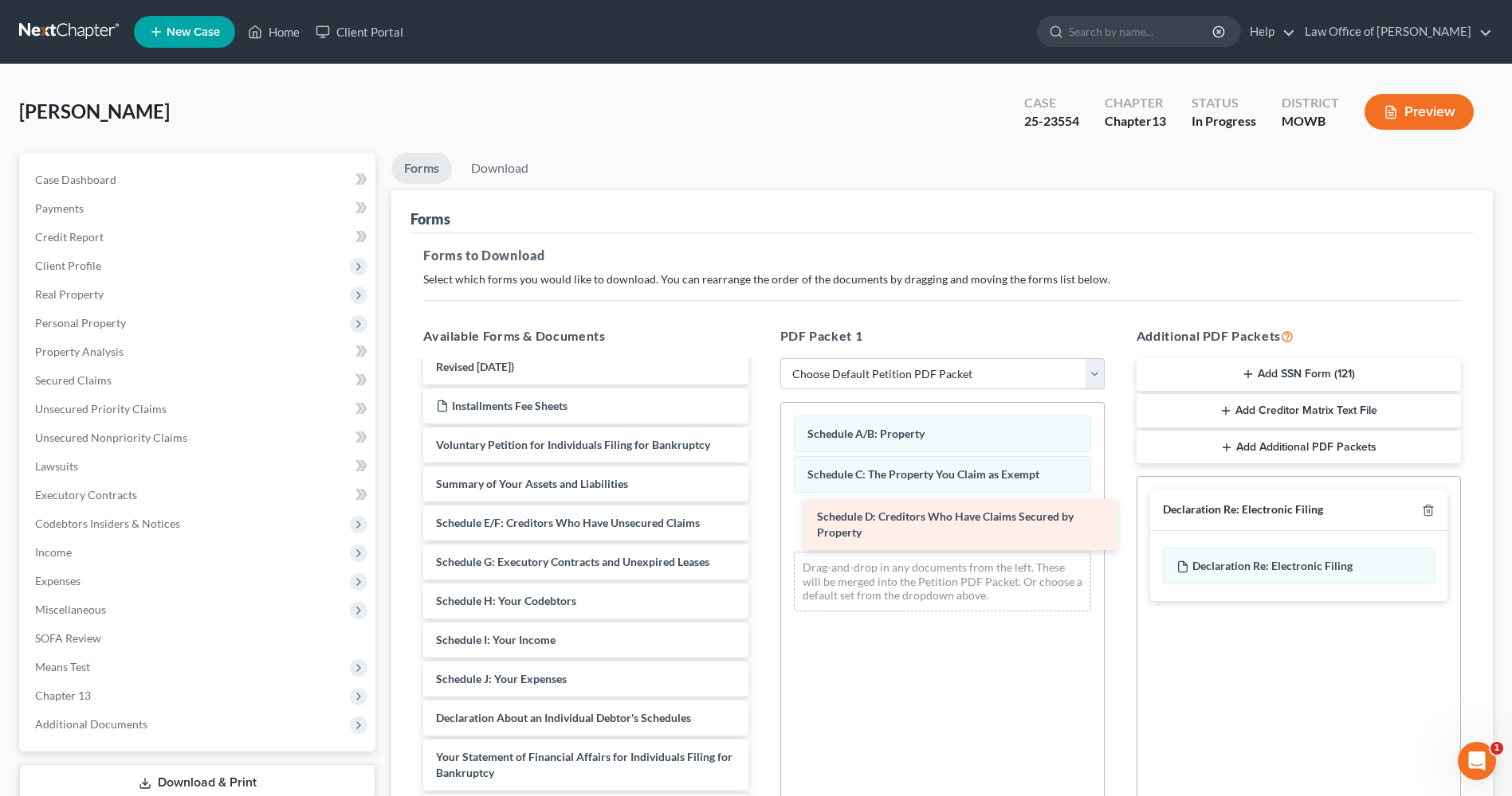
drag, startPoint x: 637, startPoint y: 541, endPoint x: 1018, endPoint y: 534, distance: 381.1
click at [760, 534] on div "Schedule D: Creditors Who Have Claims Secured by Property Chapter 13 Plan ([GEO…" at bounding box center [585, 687] width 350 height 707
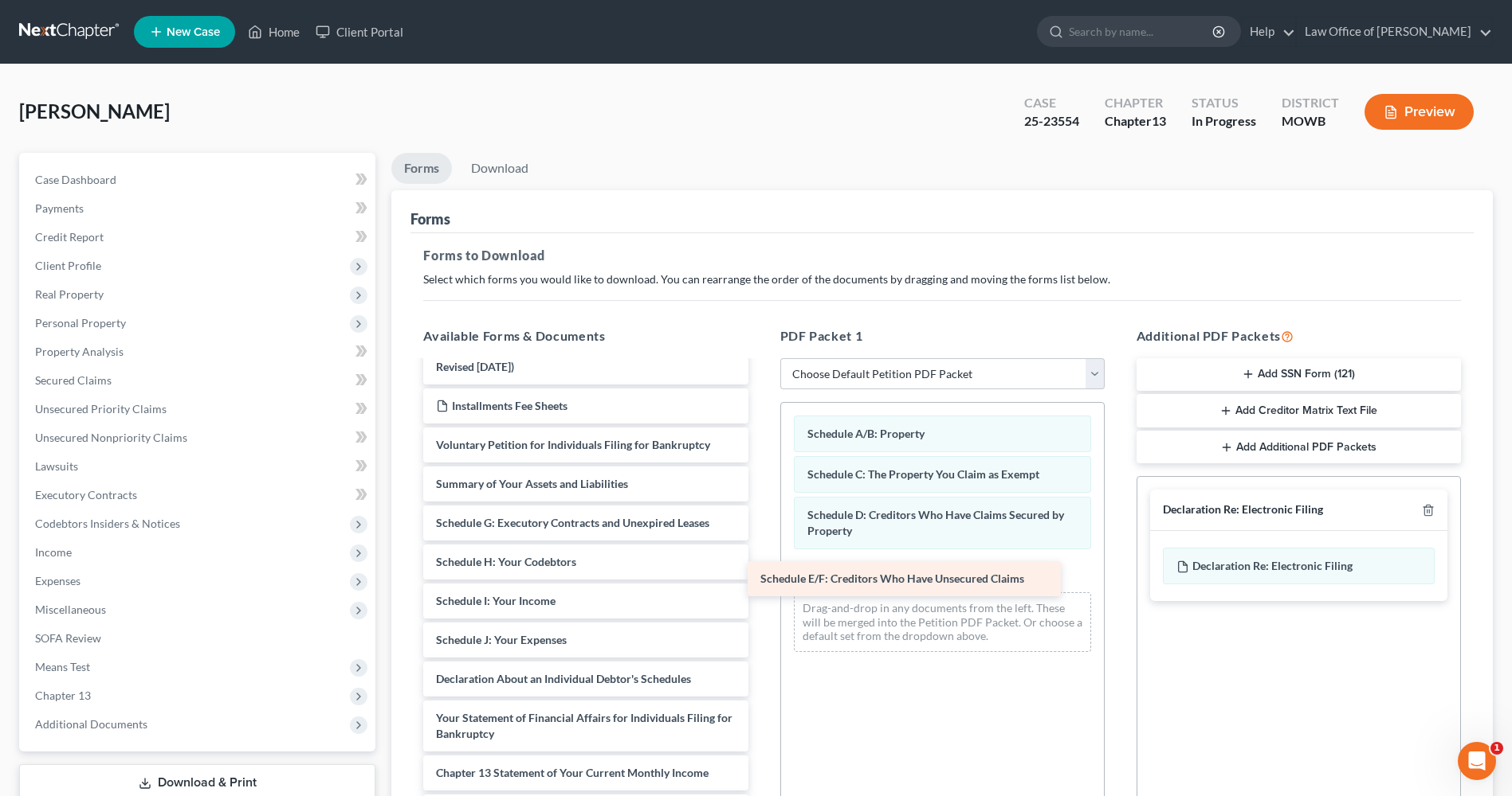
drag, startPoint x: 675, startPoint y: 523, endPoint x: 999, endPoint y: 579, distance: 328.8
click at [760, 579] on div "Schedule E/F: Creditors Who Have Unsecured Claims Chapter 13 Plan ([GEOGRAPHIC_…" at bounding box center [585, 668] width 350 height 668
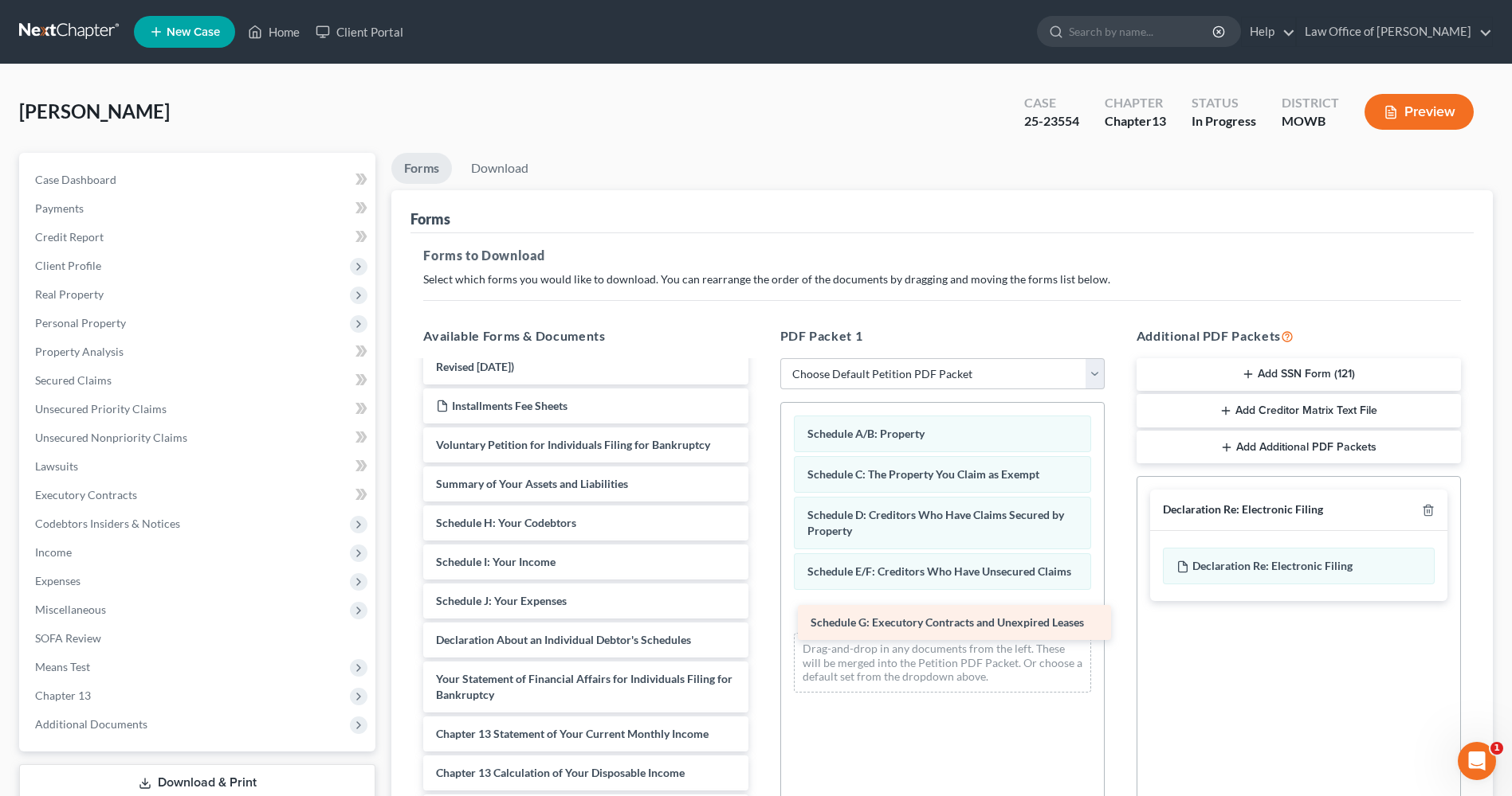
drag, startPoint x: 660, startPoint y: 514, endPoint x: 1034, endPoint y: 614, distance: 387.1
click at [760, 614] on div "Schedule G: Executory Contracts and Unexpired Leases Chapter 13 Plan ([GEOGRAPH…" at bounding box center [585, 648] width 350 height 629
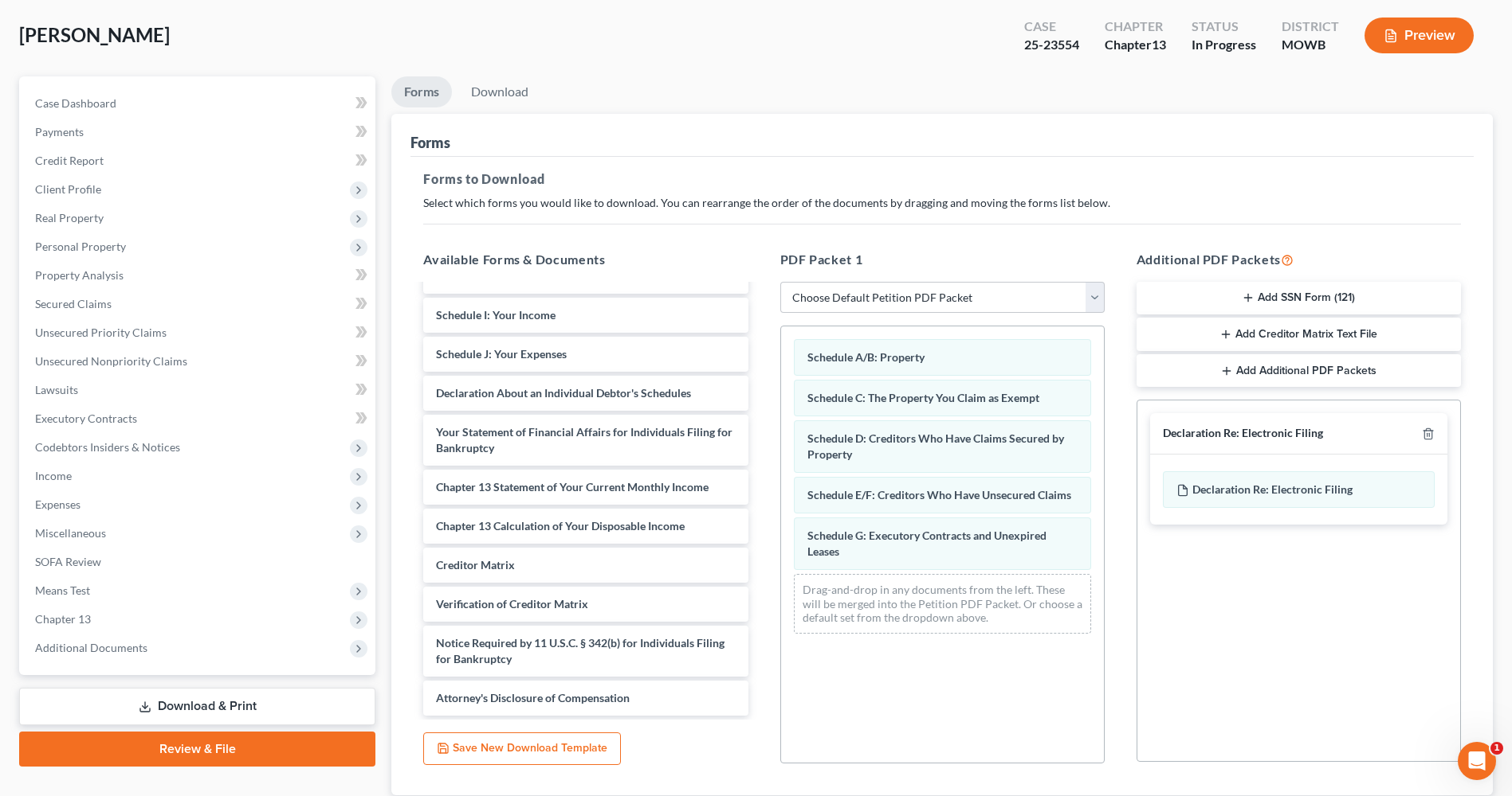
scroll to position [0, 0]
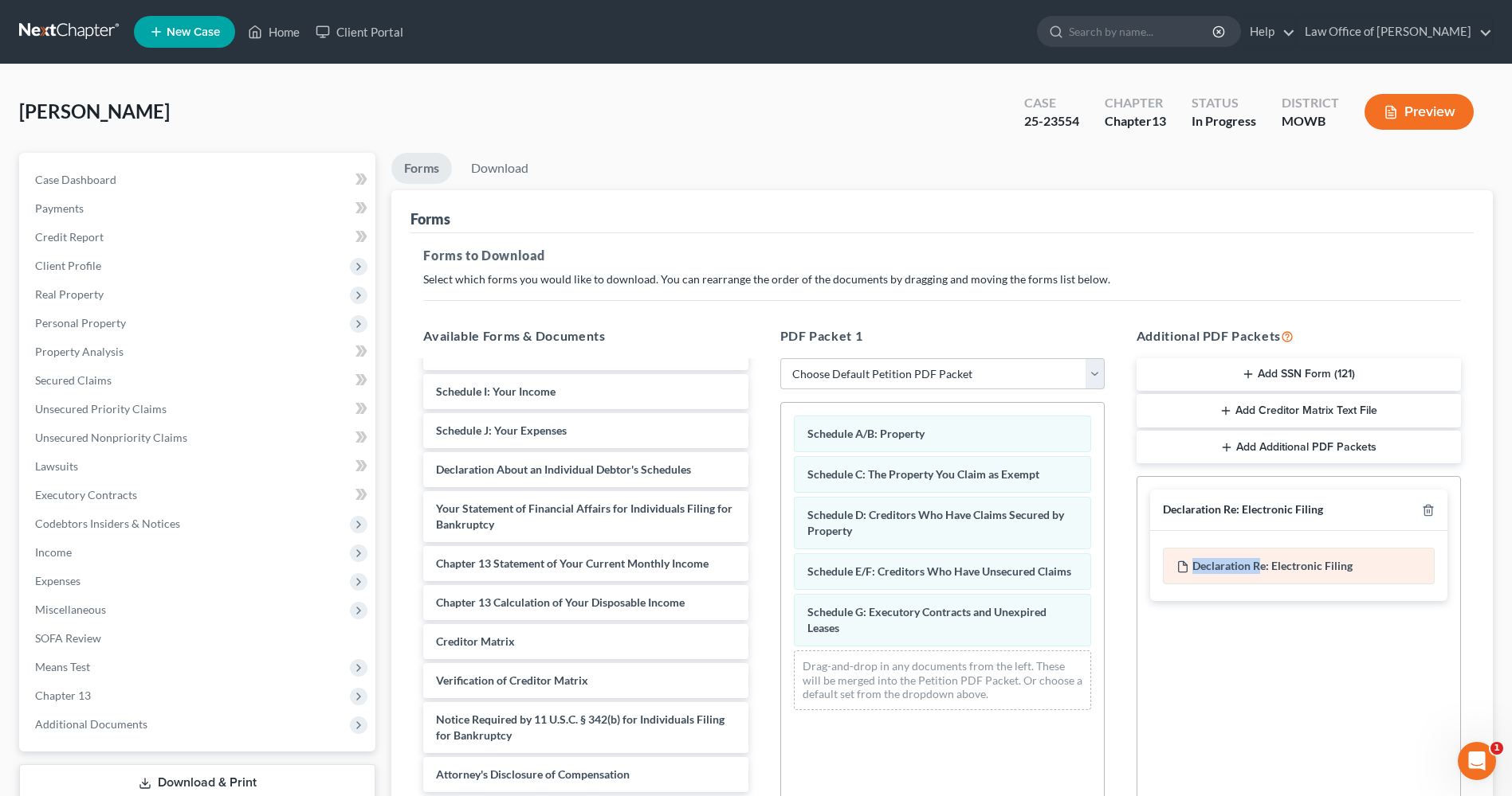
drag, startPoint x: 1259, startPoint y: 573, endPoint x: 1180, endPoint y: 579, distance: 79.2
click at [1180, 579] on div "Declaration Re: Electronic Filing of Petition, Lists, Schedules and Statements …" at bounding box center [1299, 566] width 272 height 37
drag, startPoint x: 1180, startPoint y: 579, endPoint x: 1307, endPoint y: 575, distance: 127.1
click at [1307, 575] on div "Declaration Re: Electronic Filing of Petition, Lists, Schedules and Statements …" at bounding box center [1299, 566] width 272 height 37
drag, startPoint x: 1313, startPoint y: 572, endPoint x: 1180, endPoint y: 569, distance: 133.0
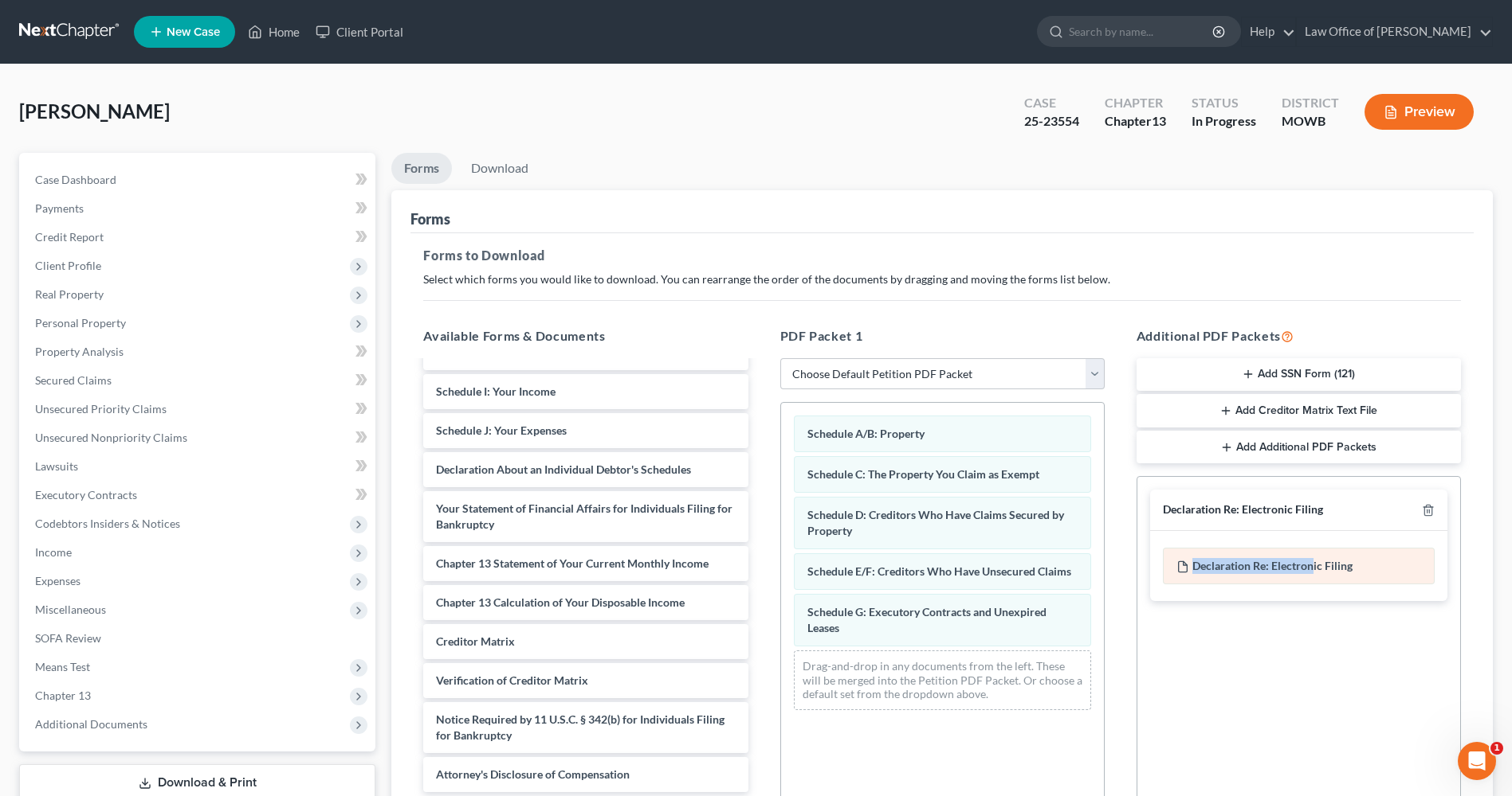
click at [1180, 569] on div "Declaration Re: Electronic Filing of Petition, Lists, Schedules and Statements …" at bounding box center [1299, 566] width 272 height 37
drag, startPoint x: 1400, startPoint y: 571, endPoint x: 1351, endPoint y: 608, distance: 61.4
click at [1351, 608] on div "Social Security Number Statement of Social Security Number Creditor Matrix Text…" at bounding box center [1298, 545] width 323 height 137
click at [1304, 570] on span "Declaration Re: Electronic Filing" at bounding box center [1272, 566] width 160 height 14
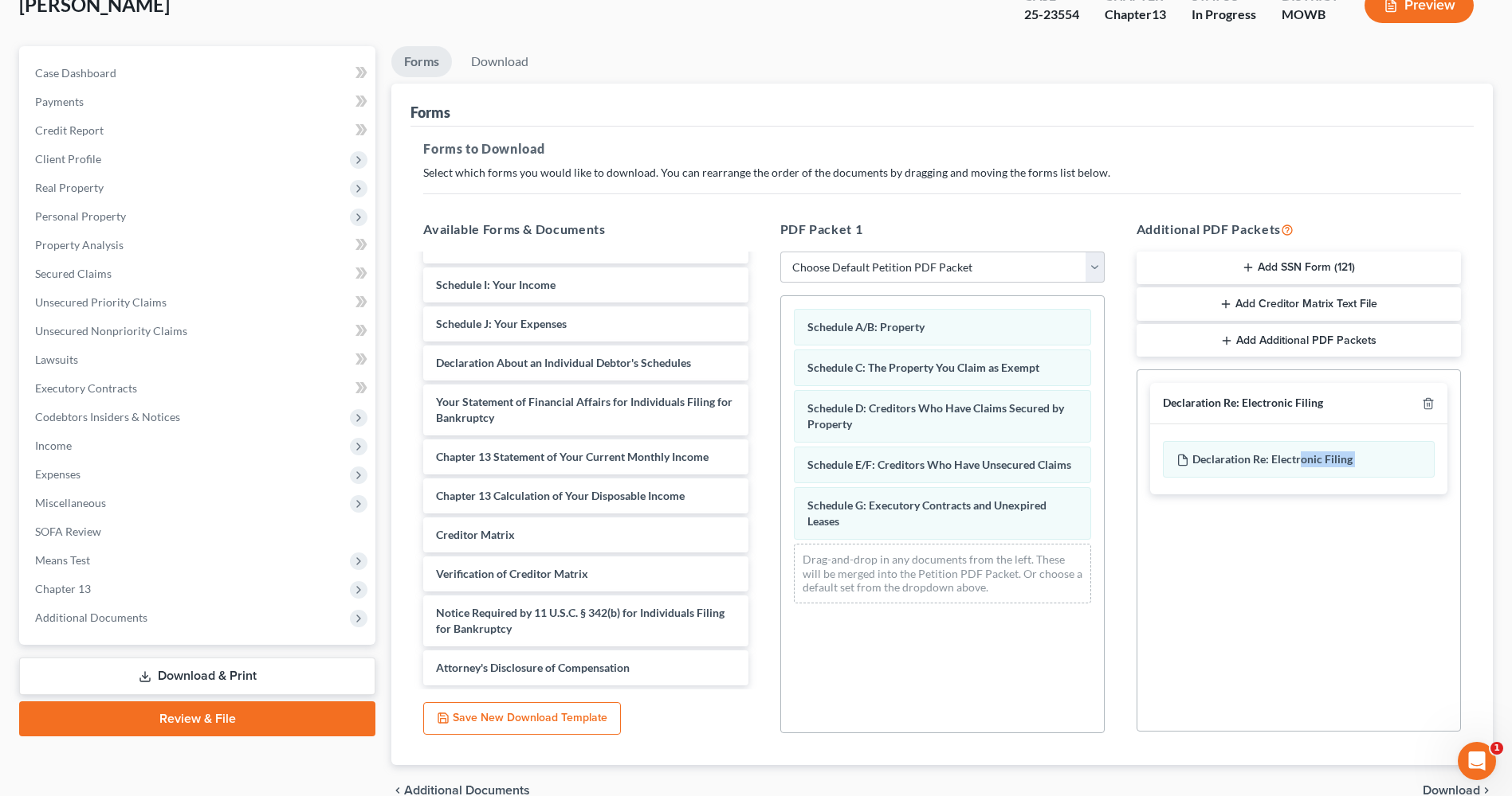
scroll to position [187, 0]
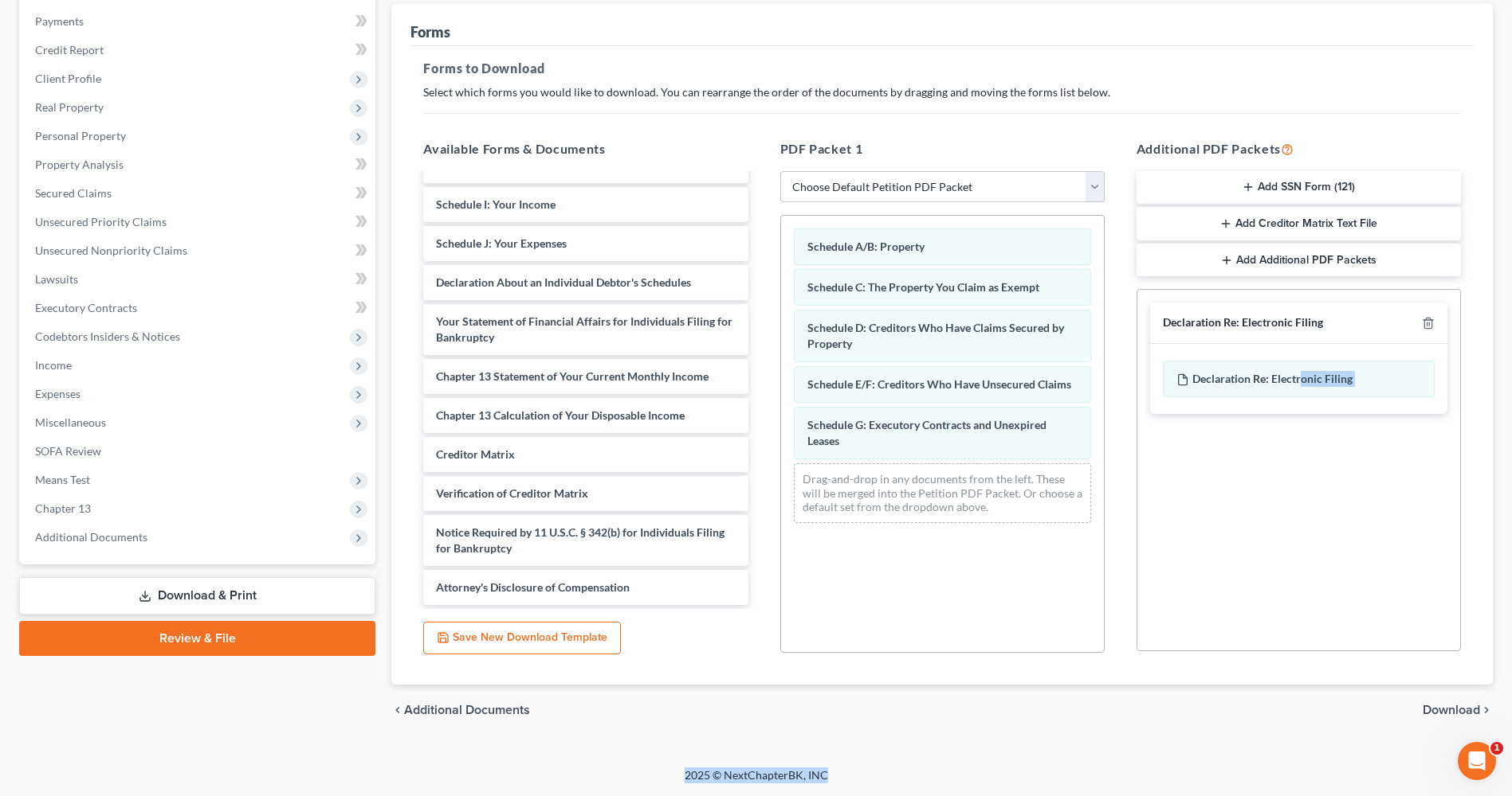
drag, startPoint x: 1304, startPoint y: 570, endPoint x: 949, endPoint y: 800, distance: 423.0
click at [949, 796] on html "Home New Case Client Portal Law Office of [PERSON_NAME] [EMAIL_ADDRESS][DOMAIN_…" at bounding box center [756, 304] width 1512 height 984
click at [1038, 536] on div "Schedule A/B: Property Schedule C: The Property You Claim as Exempt Schedule D:…" at bounding box center [942, 433] width 325 height 438
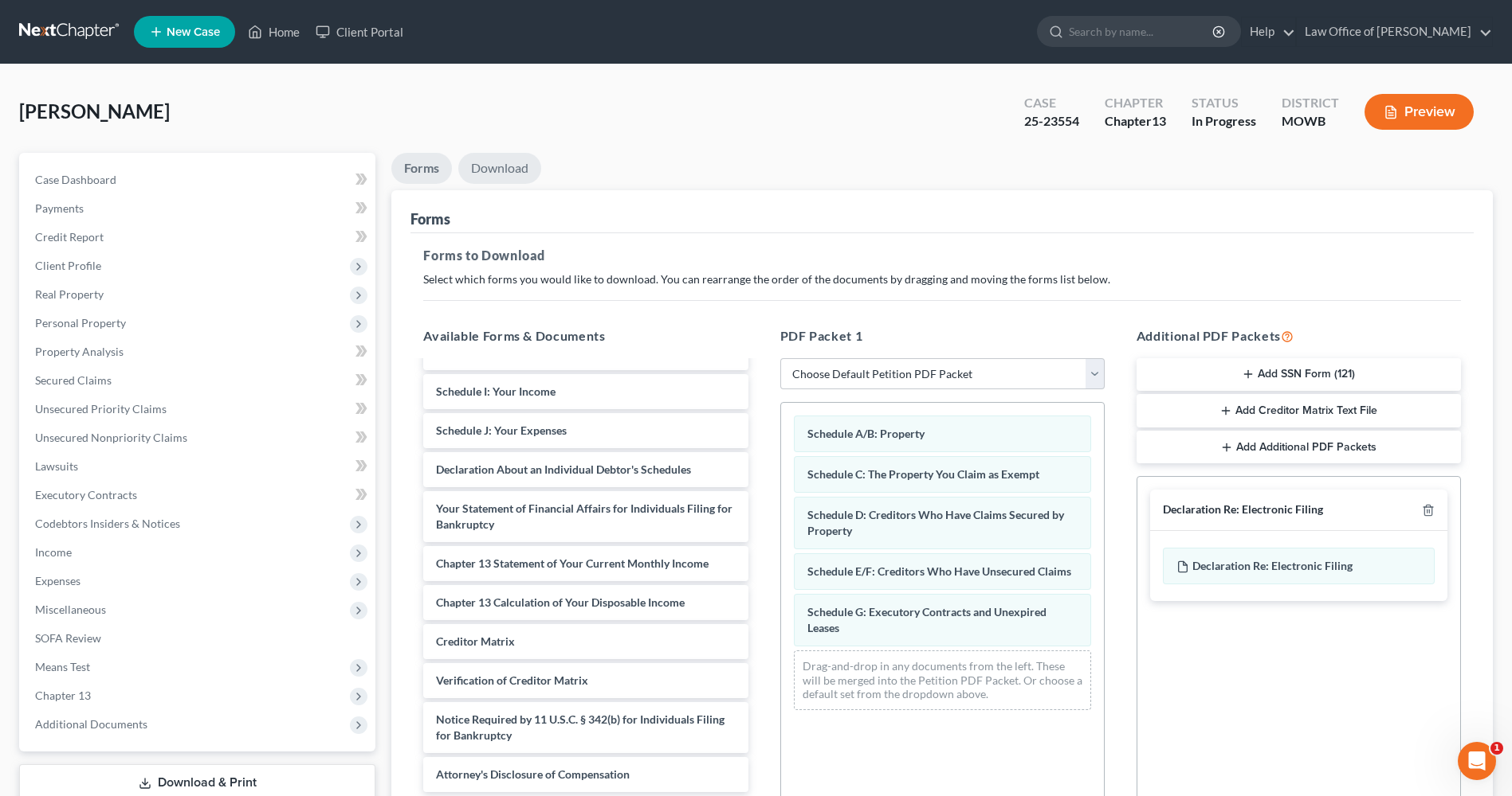
click at [499, 160] on link "Download" at bounding box center [499, 169] width 83 height 31
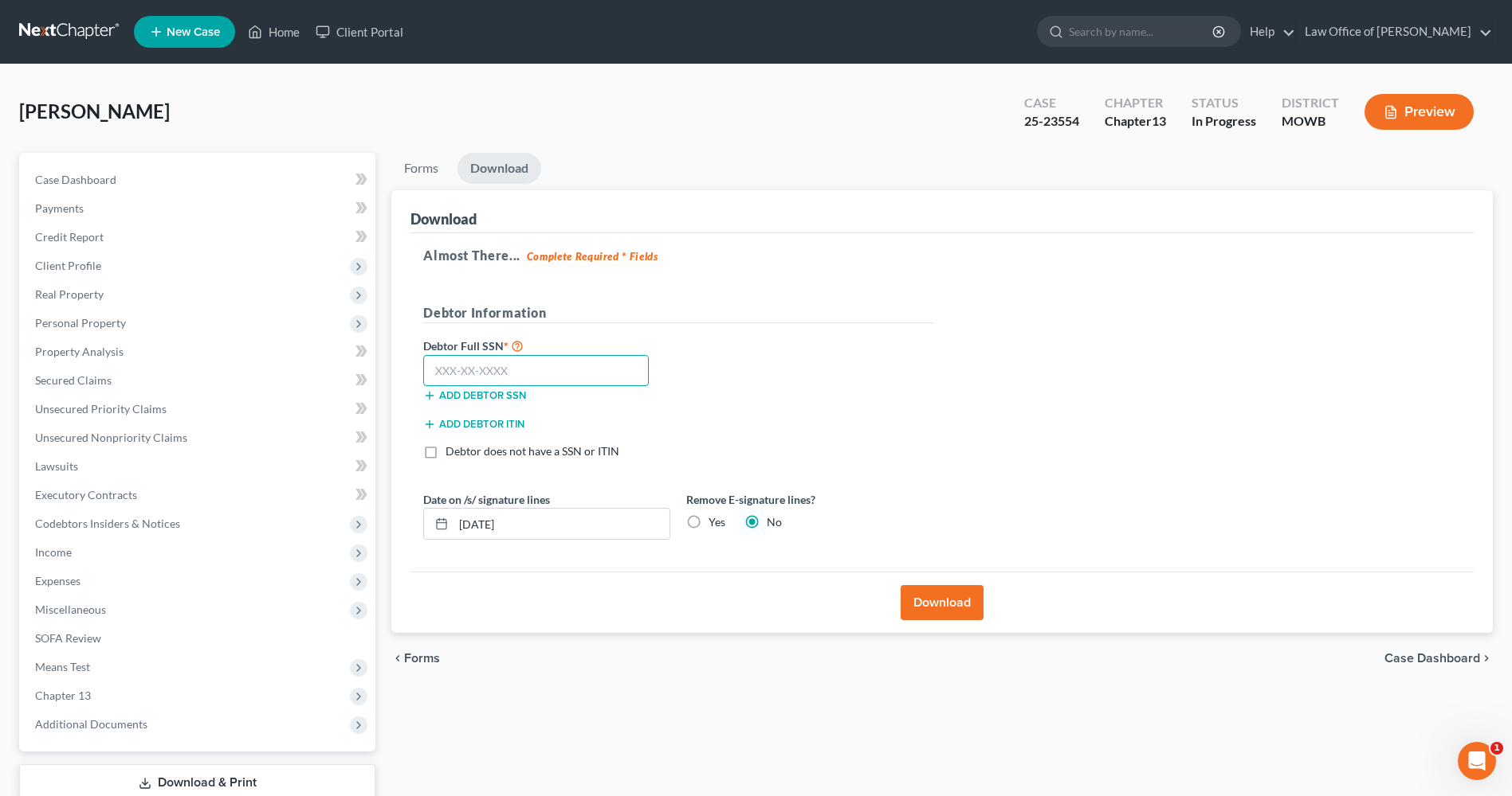
click at [590, 378] on input "text" at bounding box center [535, 371] width 225 height 32
type input "617-19-0197"
click at [937, 605] on button "Download" at bounding box center [941, 603] width 83 height 35
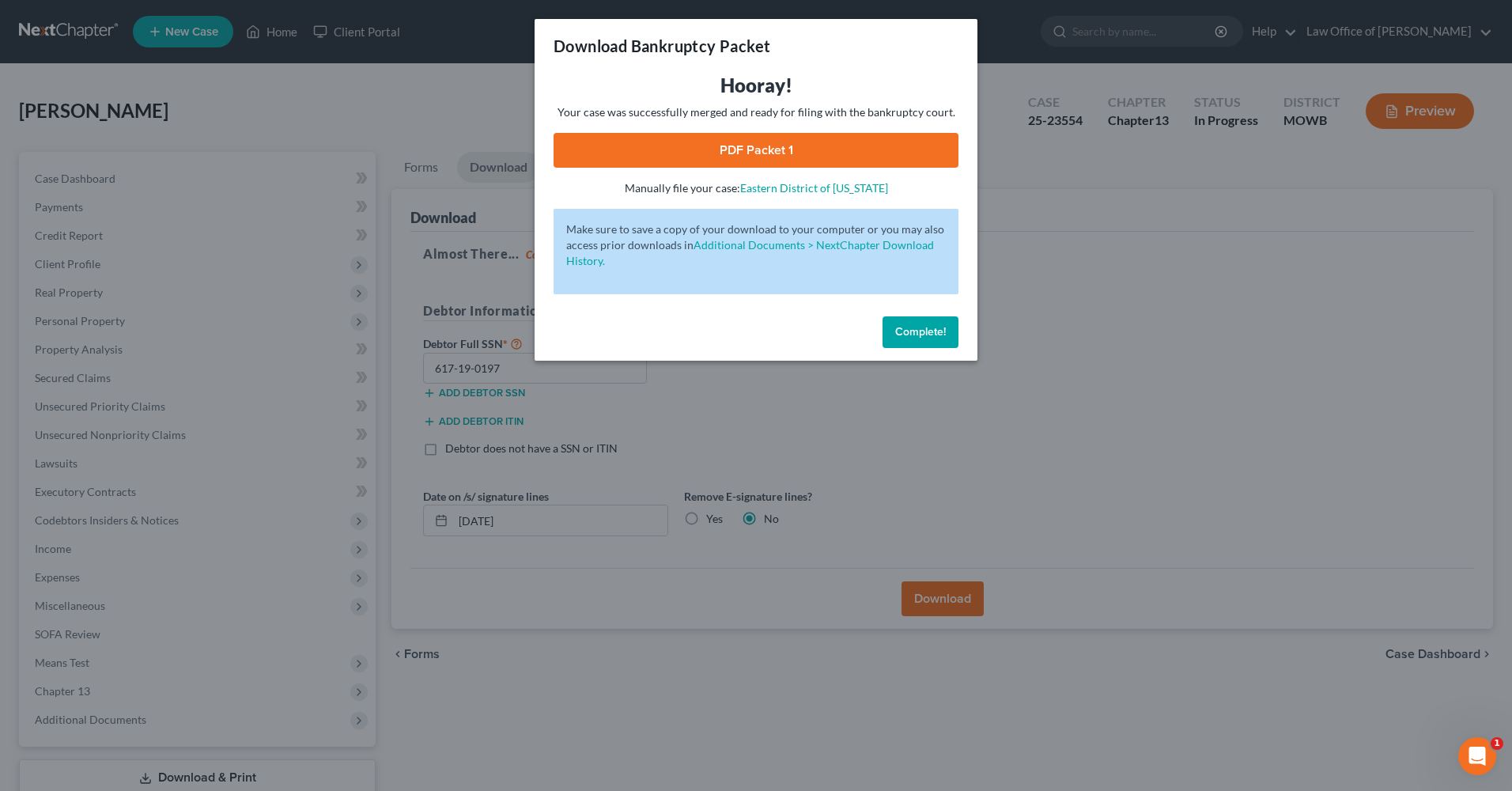
click at [786, 145] on link "PDF Packet 1" at bounding box center [756, 150] width 405 height 35
click at [920, 336] on span "Complete!" at bounding box center [920, 332] width 51 height 14
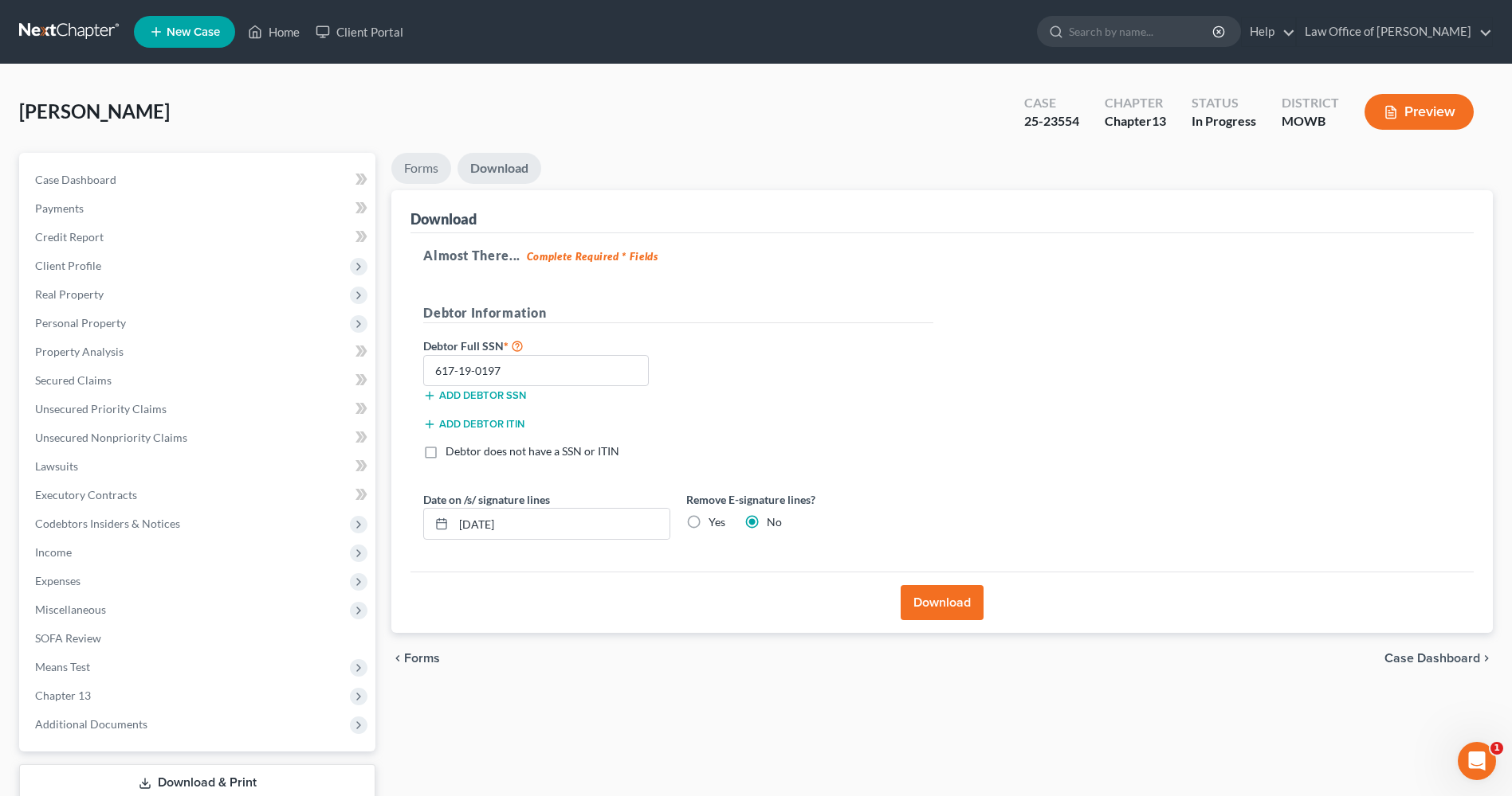
click at [427, 166] on link "Forms" at bounding box center [420, 169] width 60 height 31
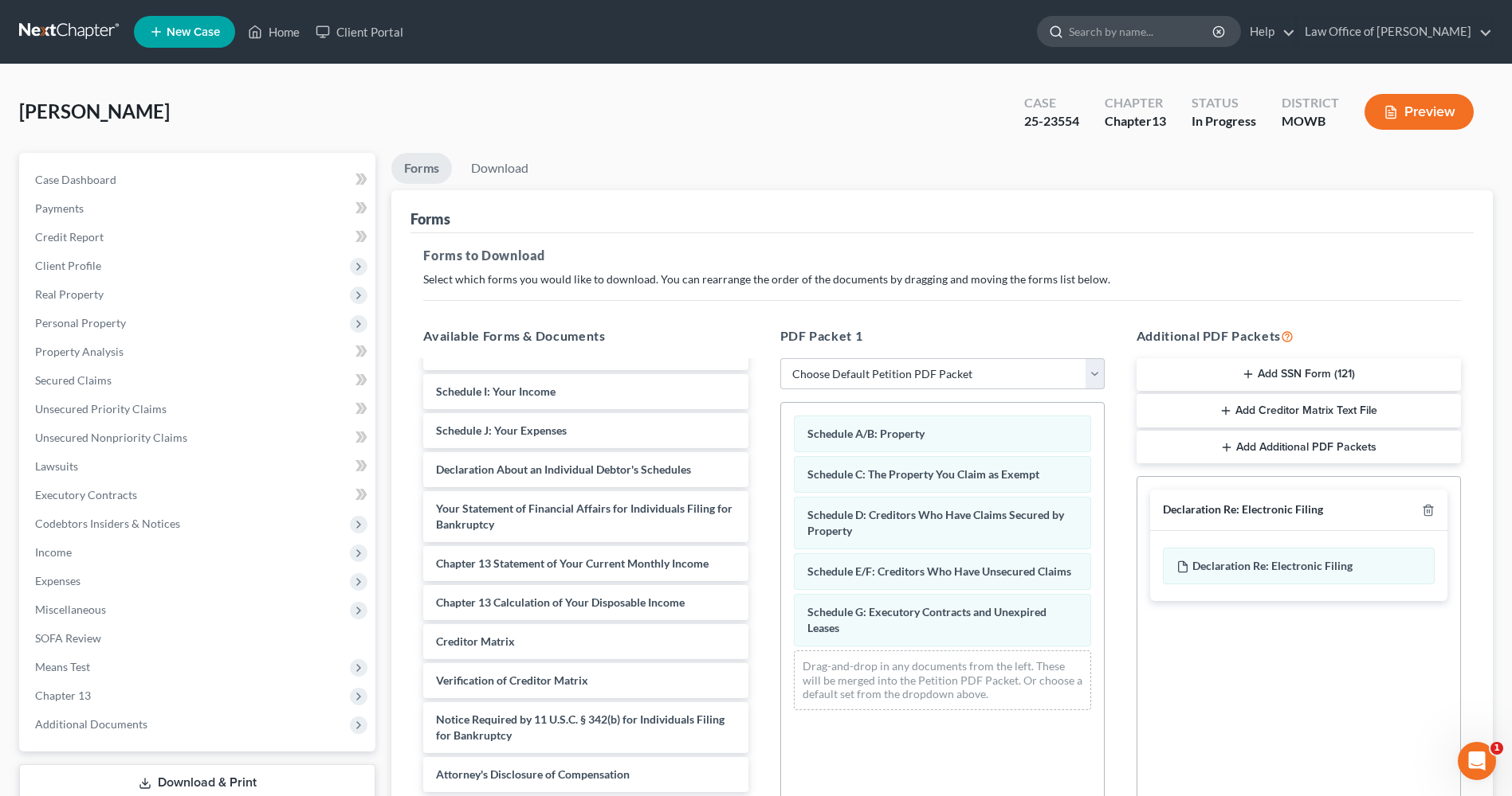
click at [1175, 37] on input "search" at bounding box center [1142, 31] width 146 height 30
click at [1255, 34] on link "Help" at bounding box center [1267, 31] width 53 height 29
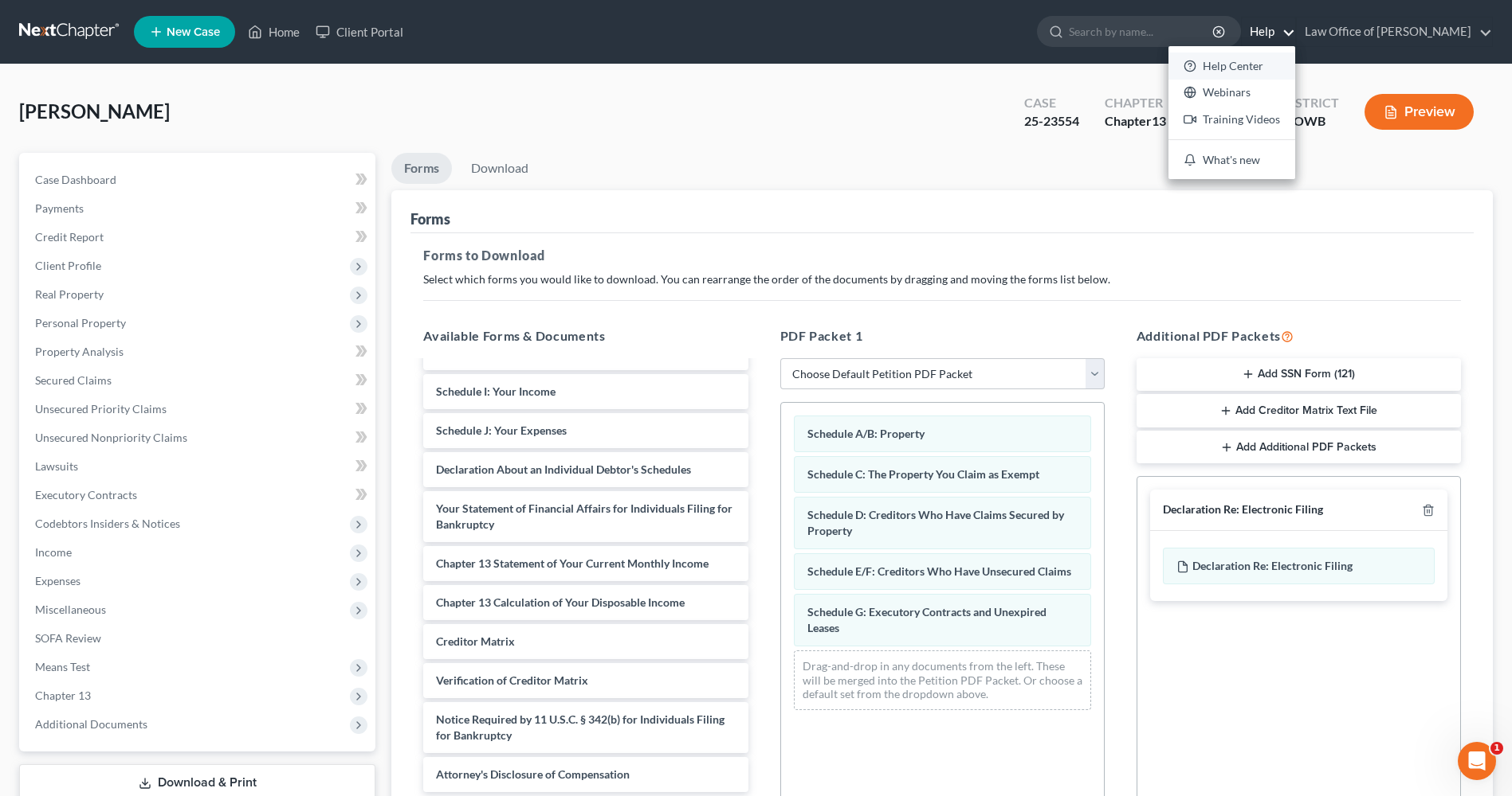
click at [1226, 68] on link "Help Center" at bounding box center [1232, 65] width 127 height 27
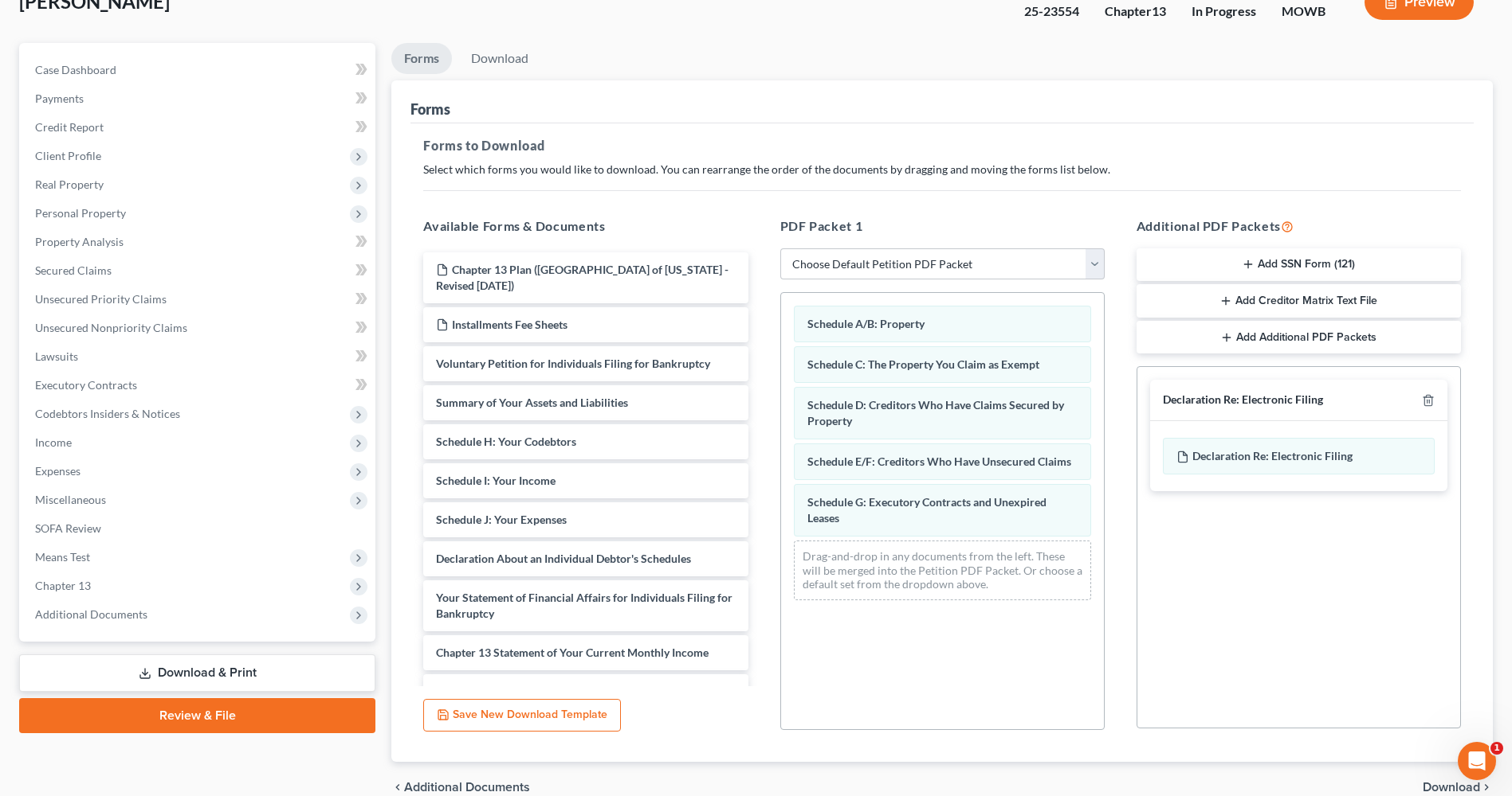
scroll to position [110, 0]
click at [1090, 260] on select "Choose Default Petition PDF Packet Complete Bankruptcy Petition (all forms and …" at bounding box center [942, 264] width 325 height 32
select select "2"
click at [780, 248] on select "Choose Default Petition PDF Packet Complete Bankruptcy Petition (all forms and …" at bounding box center [942, 264] width 325 height 32
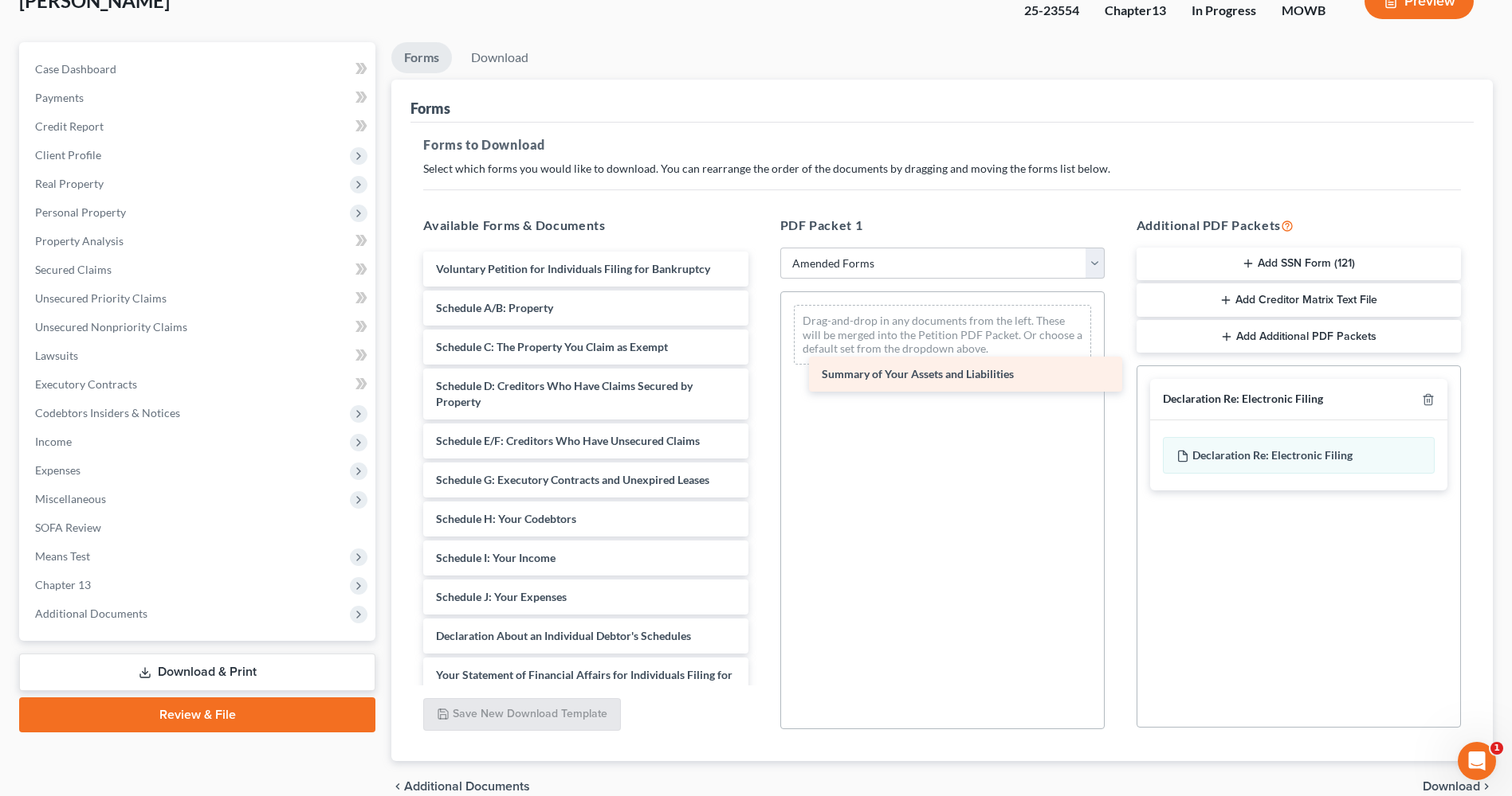
drag, startPoint x: 614, startPoint y: 306, endPoint x: 999, endPoint y: 372, distance: 390.6
click at [760, 372] on div "Summary of Your Assets and Liabilities Voluntary Petition for Individuals Filin…" at bounding box center [585, 605] width 350 height 707
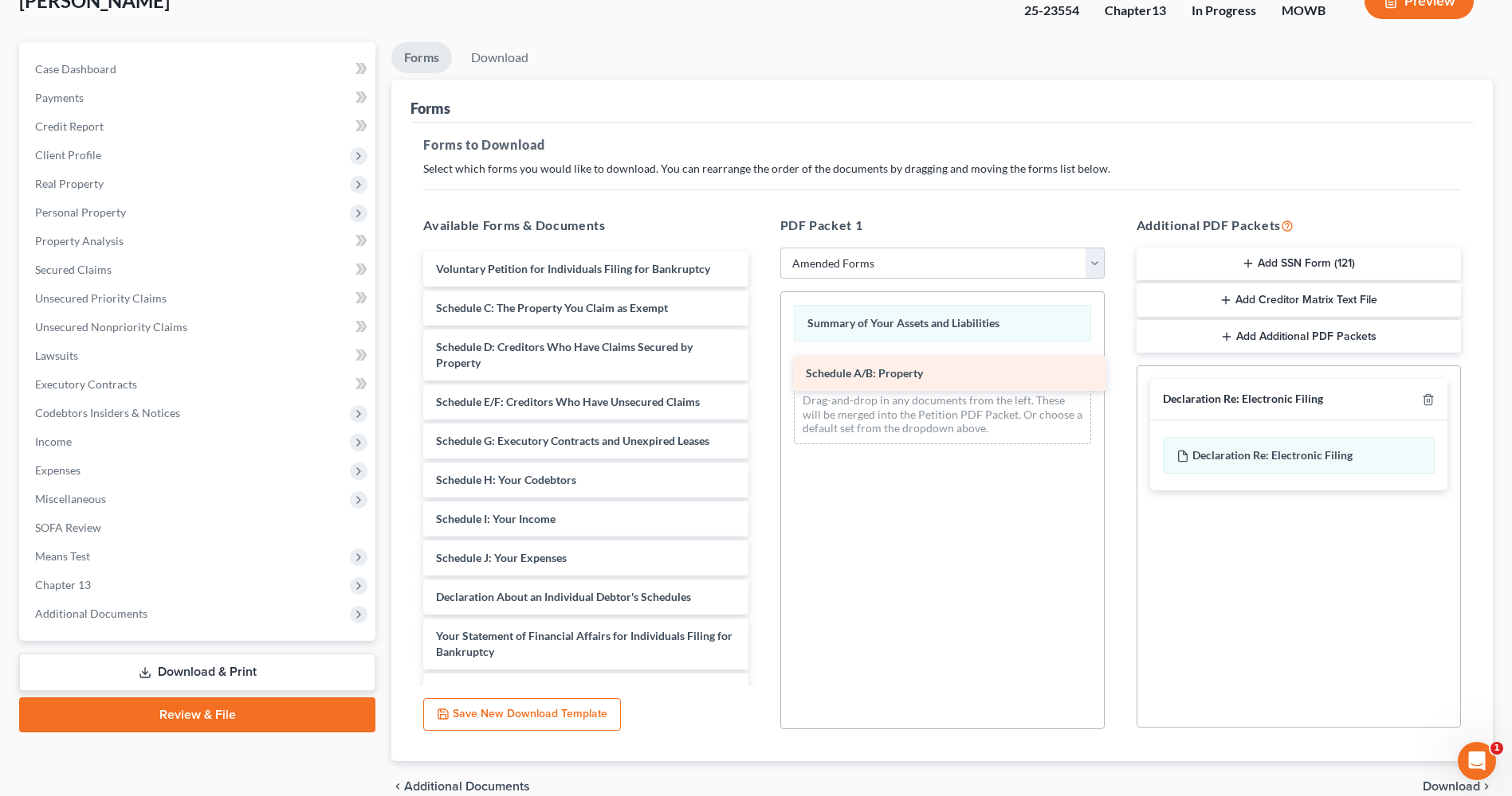
drag, startPoint x: 649, startPoint y: 311, endPoint x: 1018, endPoint y: 375, distance: 374.5
click at [760, 375] on div "Schedule A/B: Property Voluntary Petition for Individuals Filing for Bankruptcy…" at bounding box center [585, 585] width 350 height 668
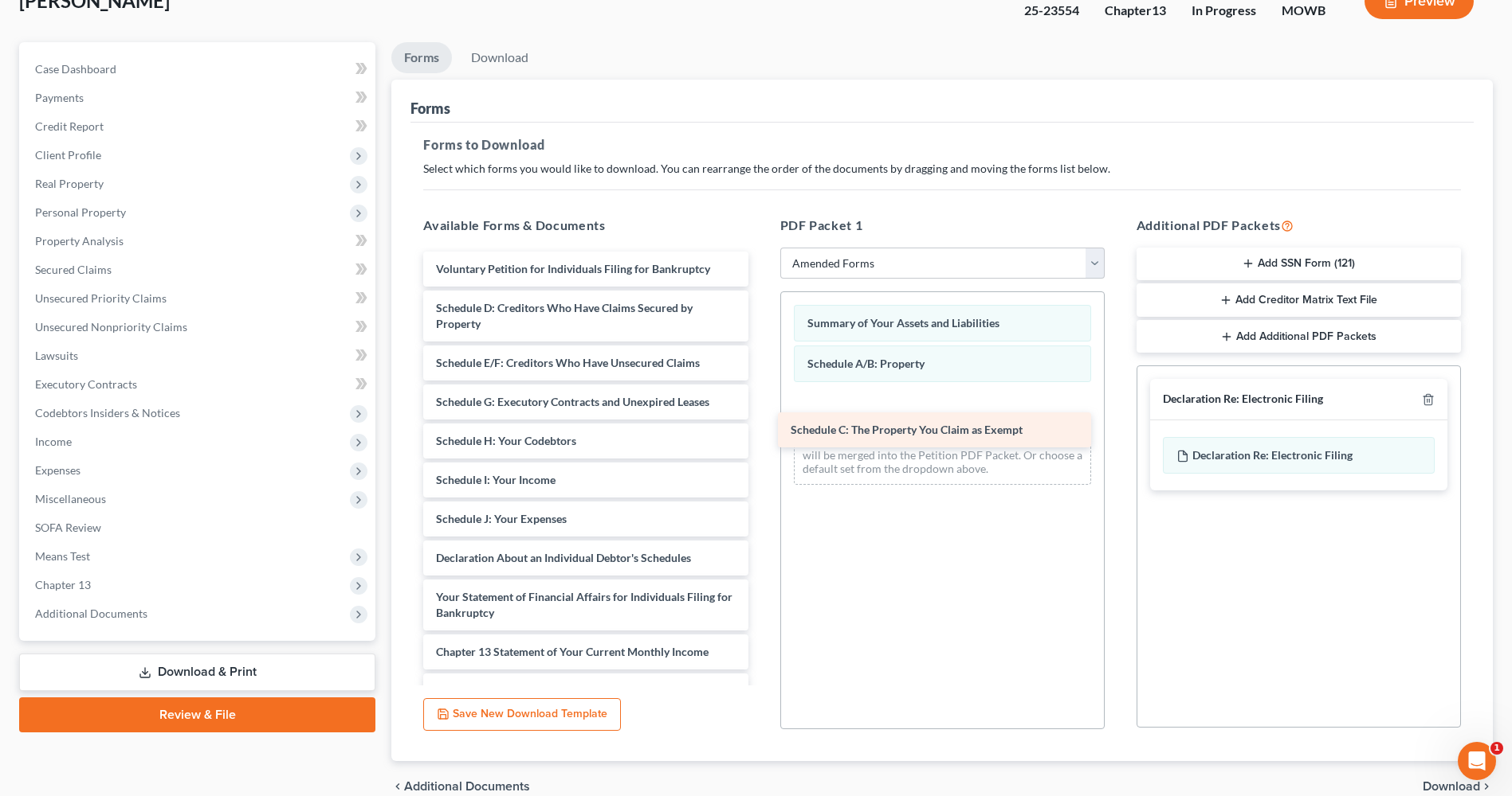
drag, startPoint x: 635, startPoint y: 312, endPoint x: 1008, endPoint y: 427, distance: 390.3
click at [760, 427] on div "Schedule C: The Property You Claim as Exempt Voluntary Petition for Individuals…" at bounding box center [585, 565] width 350 height 629
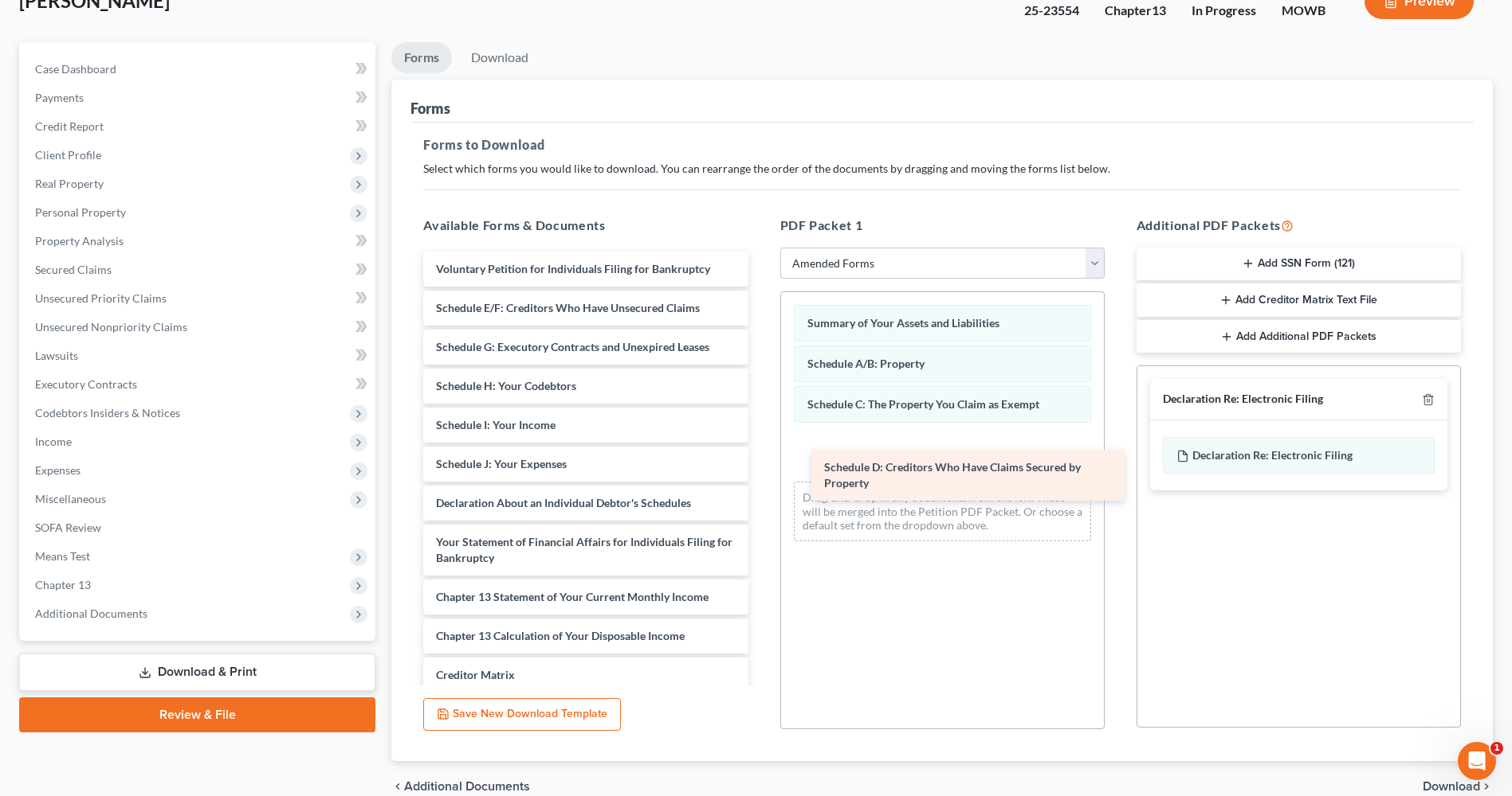
drag, startPoint x: 617, startPoint y: 315, endPoint x: 1005, endPoint y: 478, distance: 420.8
click at [760, 478] on div "Schedule D: Creditors Who Have Claims Secured by Property Voluntary Petition fo…" at bounding box center [585, 538] width 350 height 574
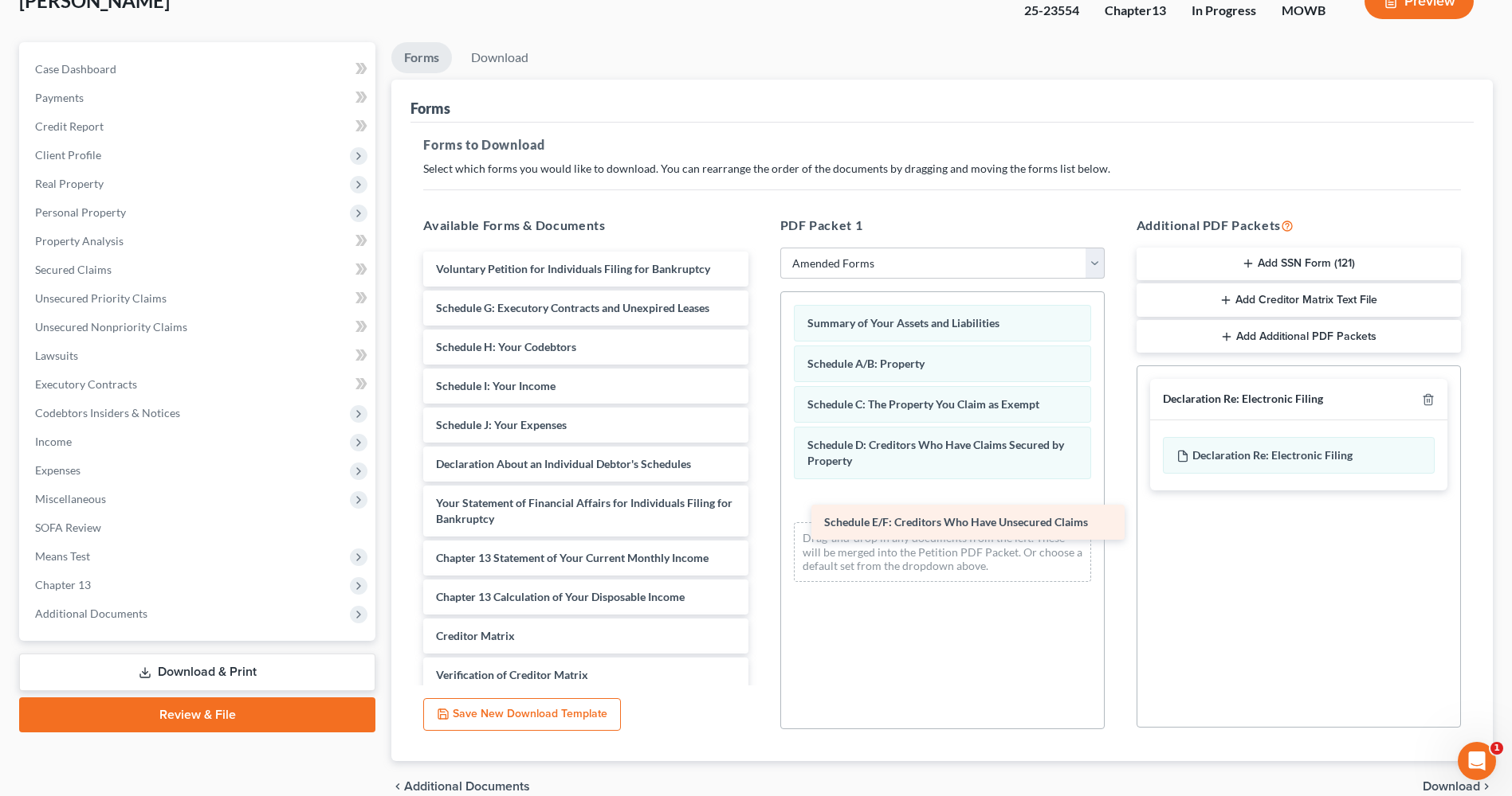
drag, startPoint x: 683, startPoint y: 313, endPoint x: 1072, endPoint y: 527, distance: 444.0
click at [760, 527] on div "Schedule E/F: Creditors Who Have Unsecured Claims Voluntary Petition for Indivi…" at bounding box center [585, 518] width 350 height 535
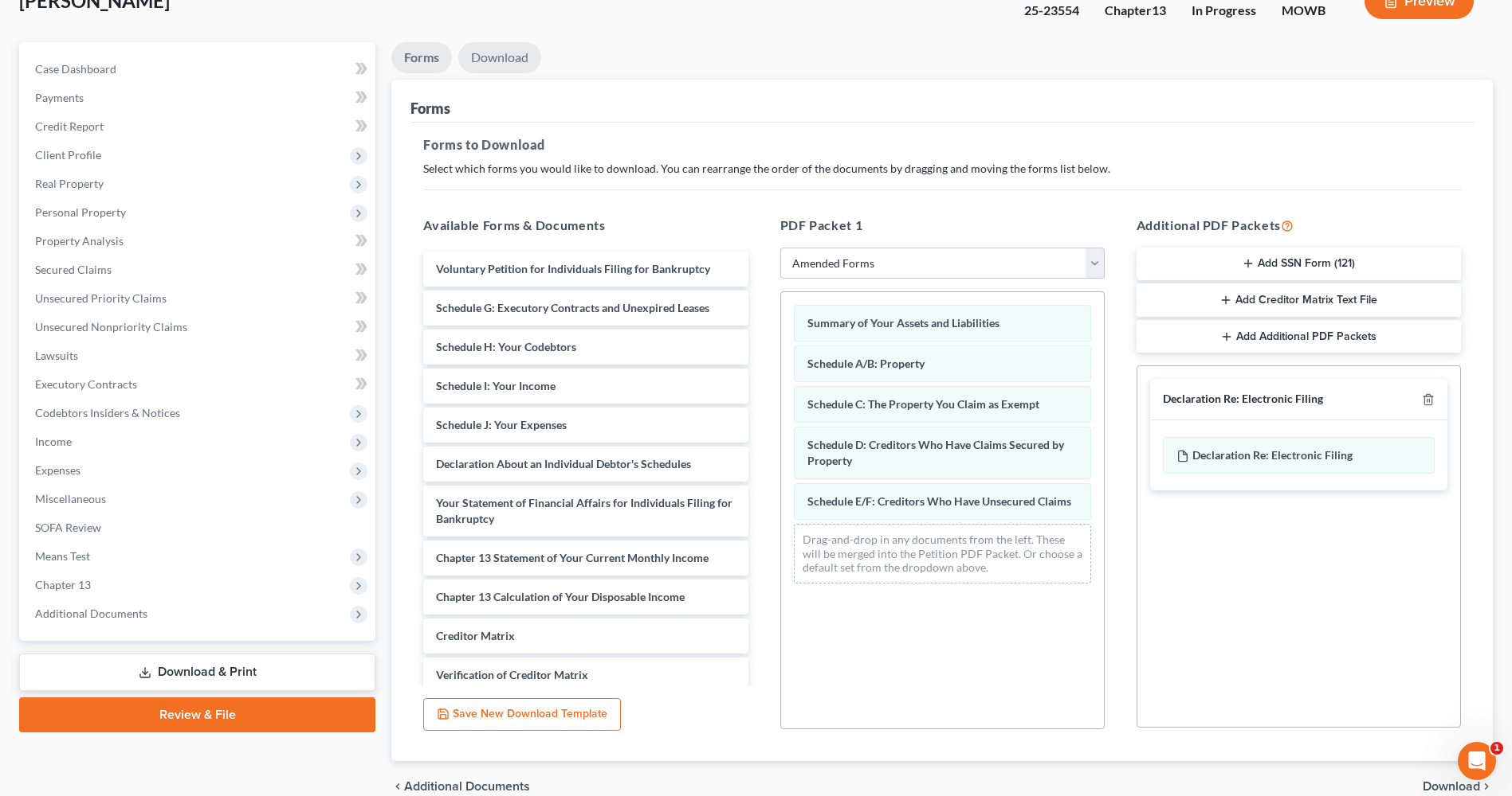
click at [508, 70] on link "Download" at bounding box center [499, 58] width 83 height 31
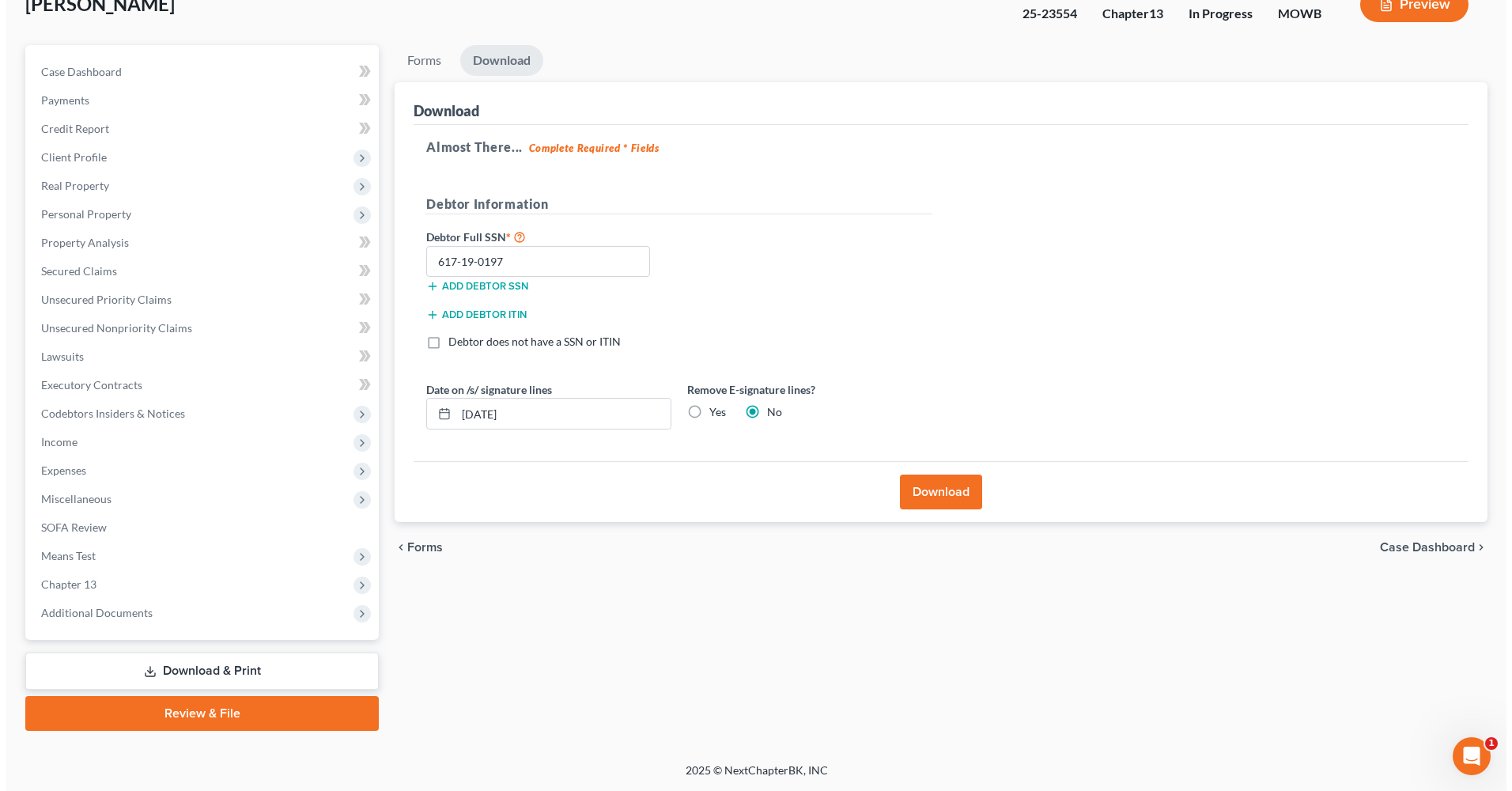
scroll to position [107, 0]
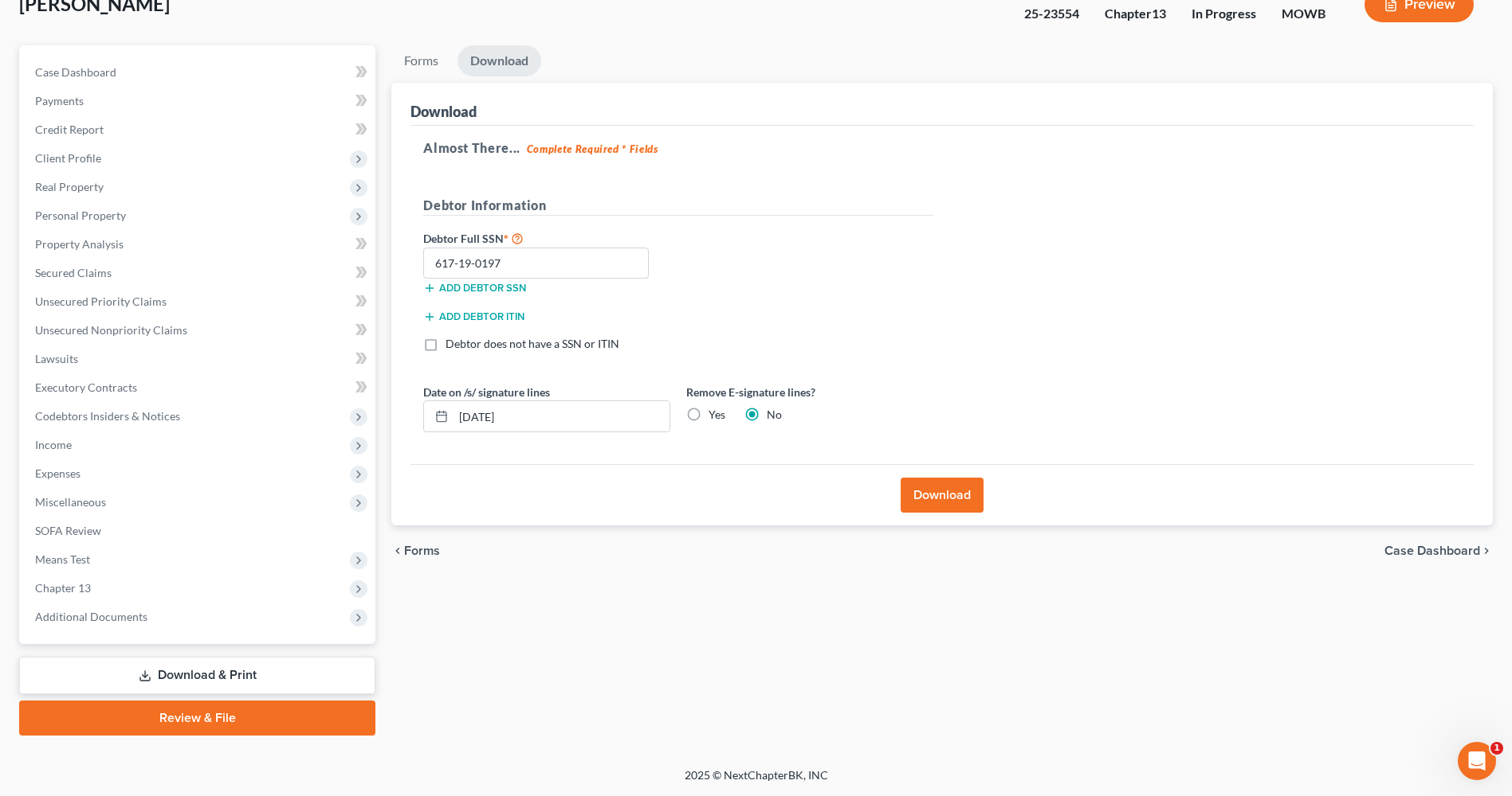
click at [929, 510] on button "Download" at bounding box center [941, 495] width 83 height 35
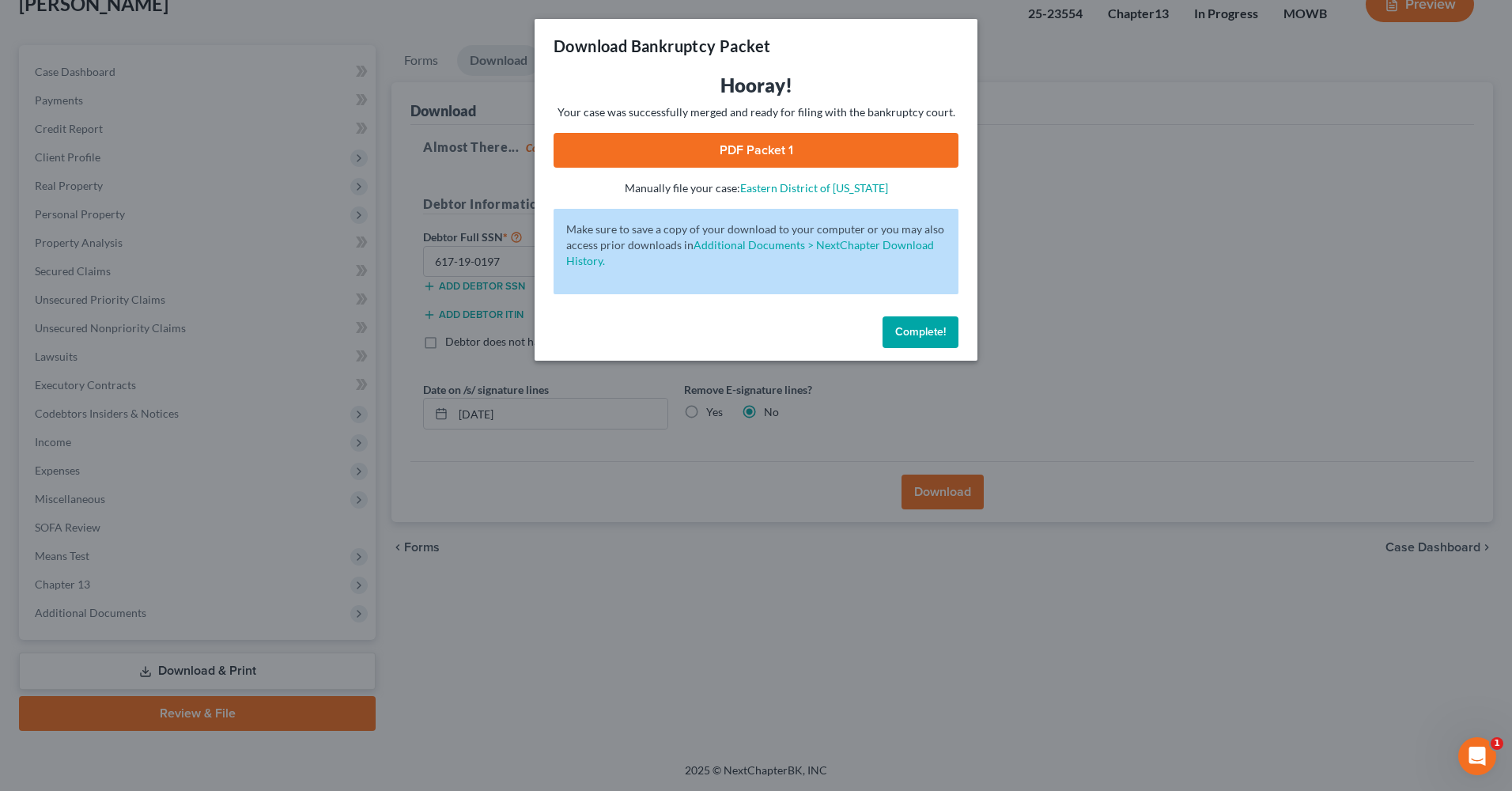
click at [776, 155] on link "PDF Packet 1" at bounding box center [756, 150] width 405 height 35
